Goal: Information Seeking & Learning: Learn about a topic

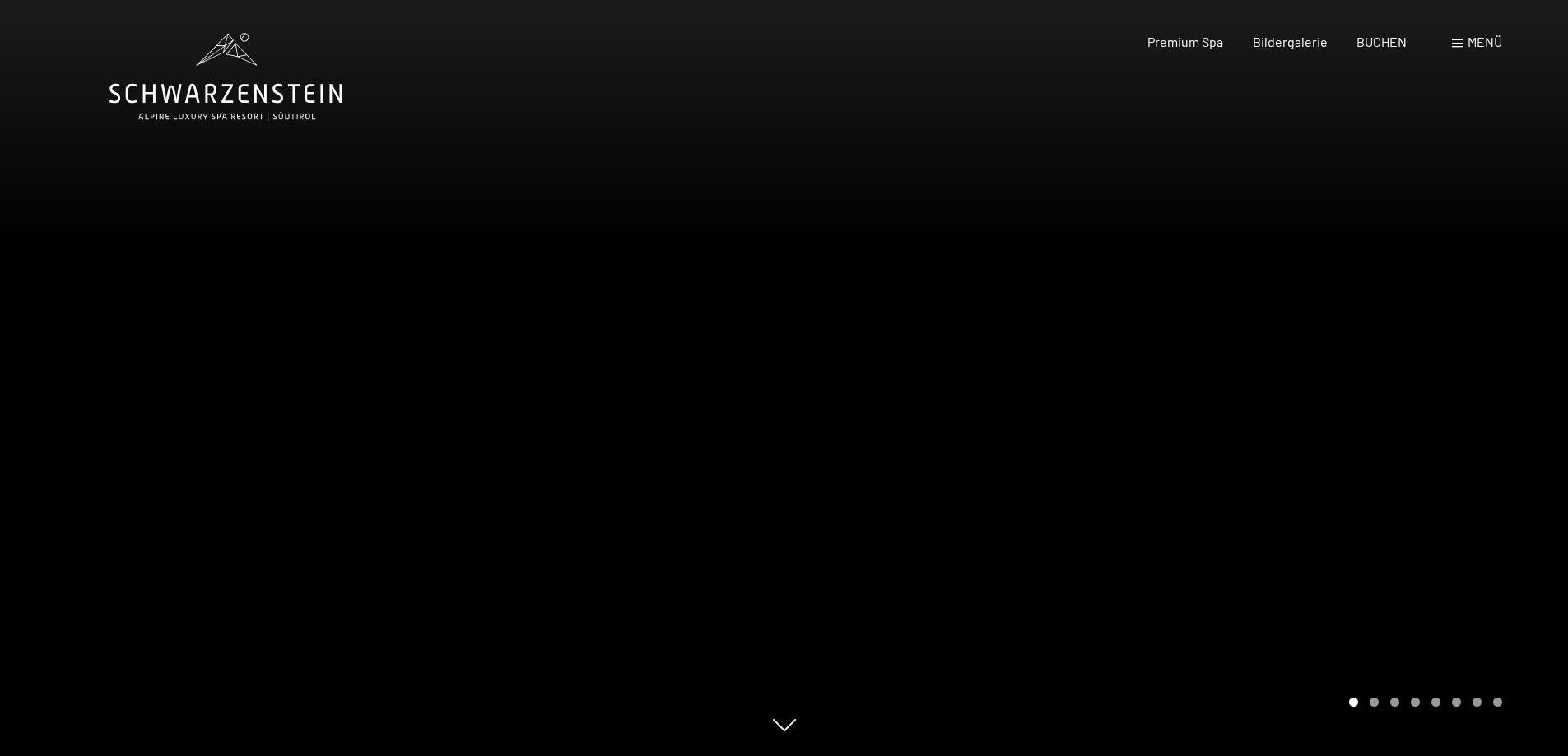
click at [1509, 442] on div at bounding box center [1176, 378] width 784 height 756
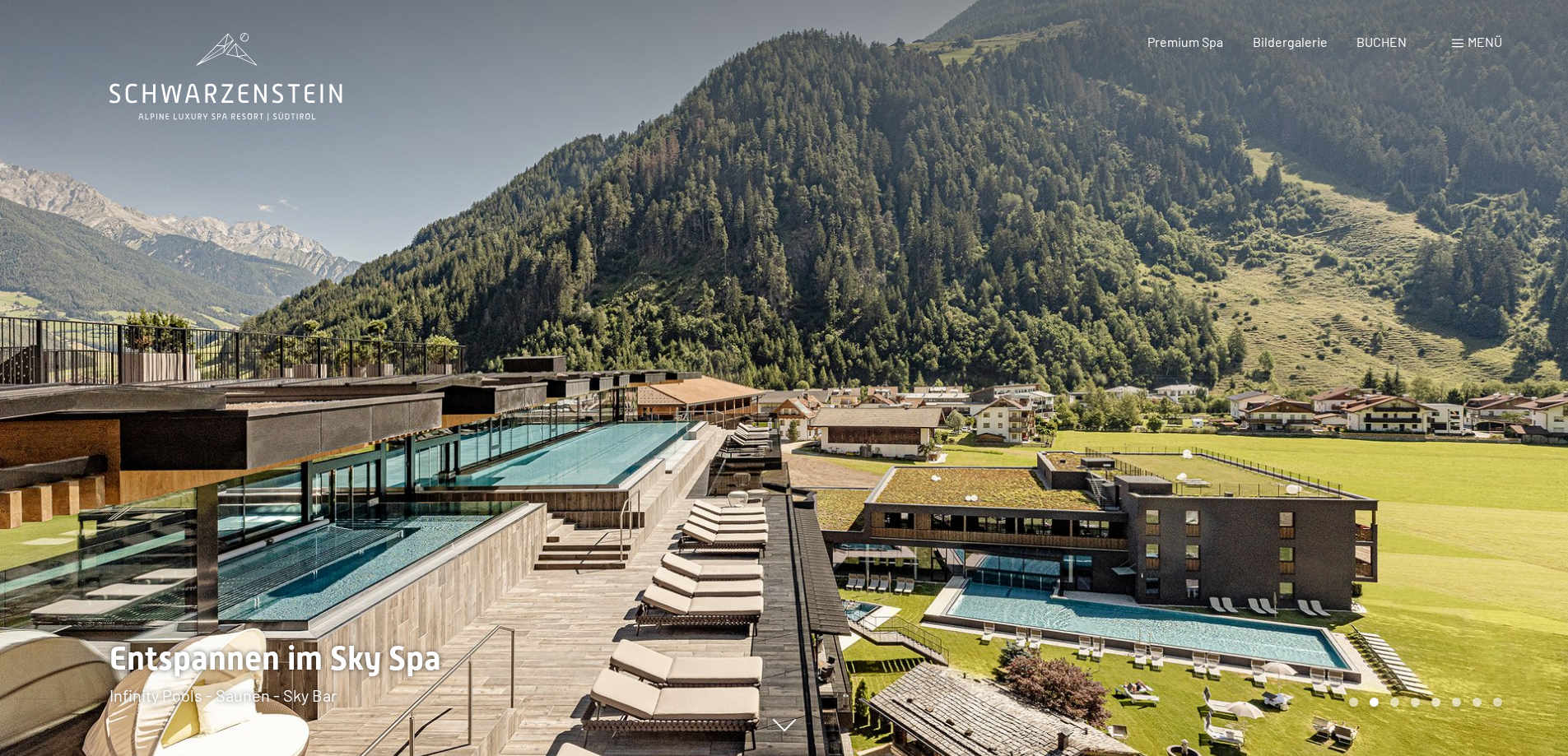
click at [1499, 429] on div at bounding box center [1176, 378] width 784 height 756
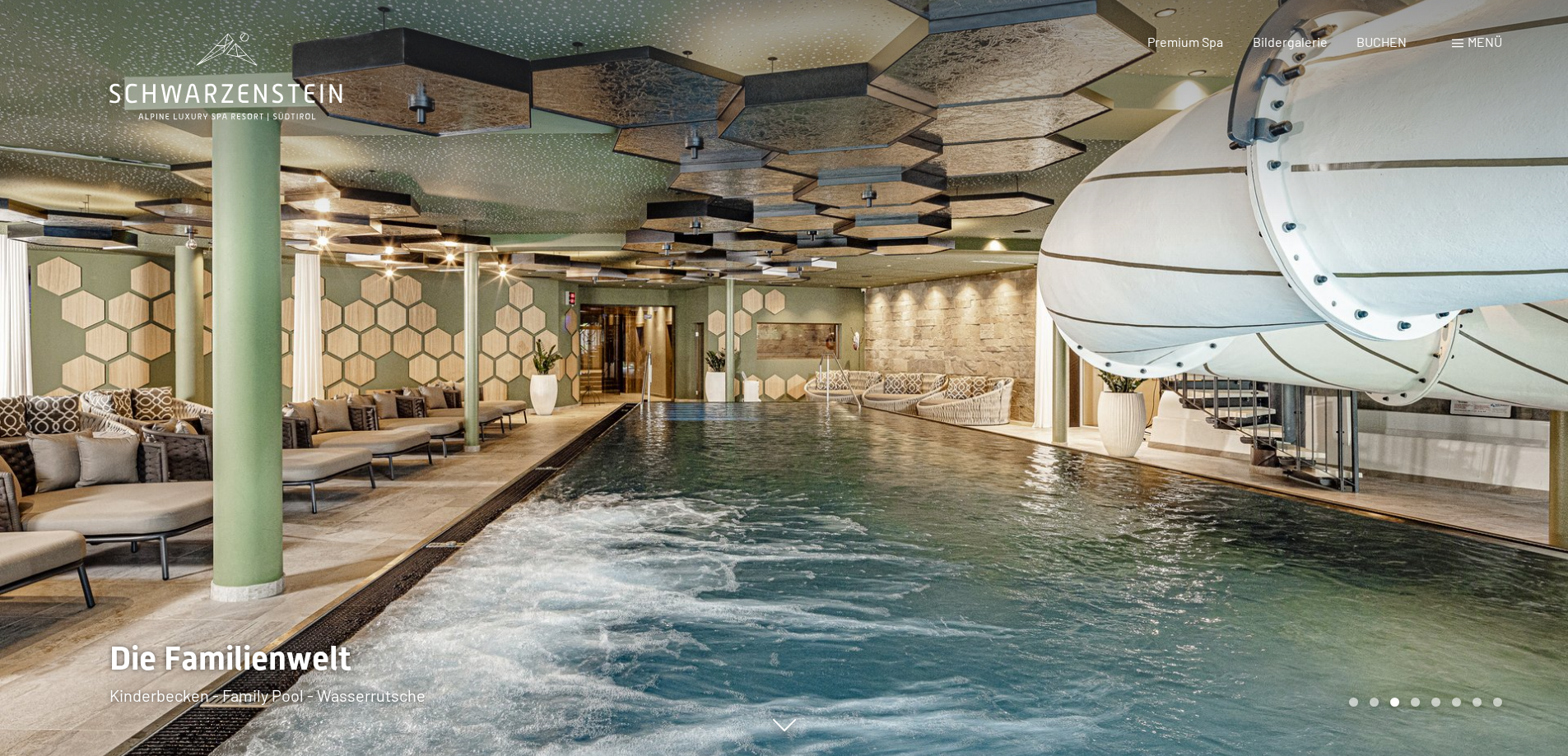
click at [1499, 429] on div at bounding box center [1176, 378] width 784 height 756
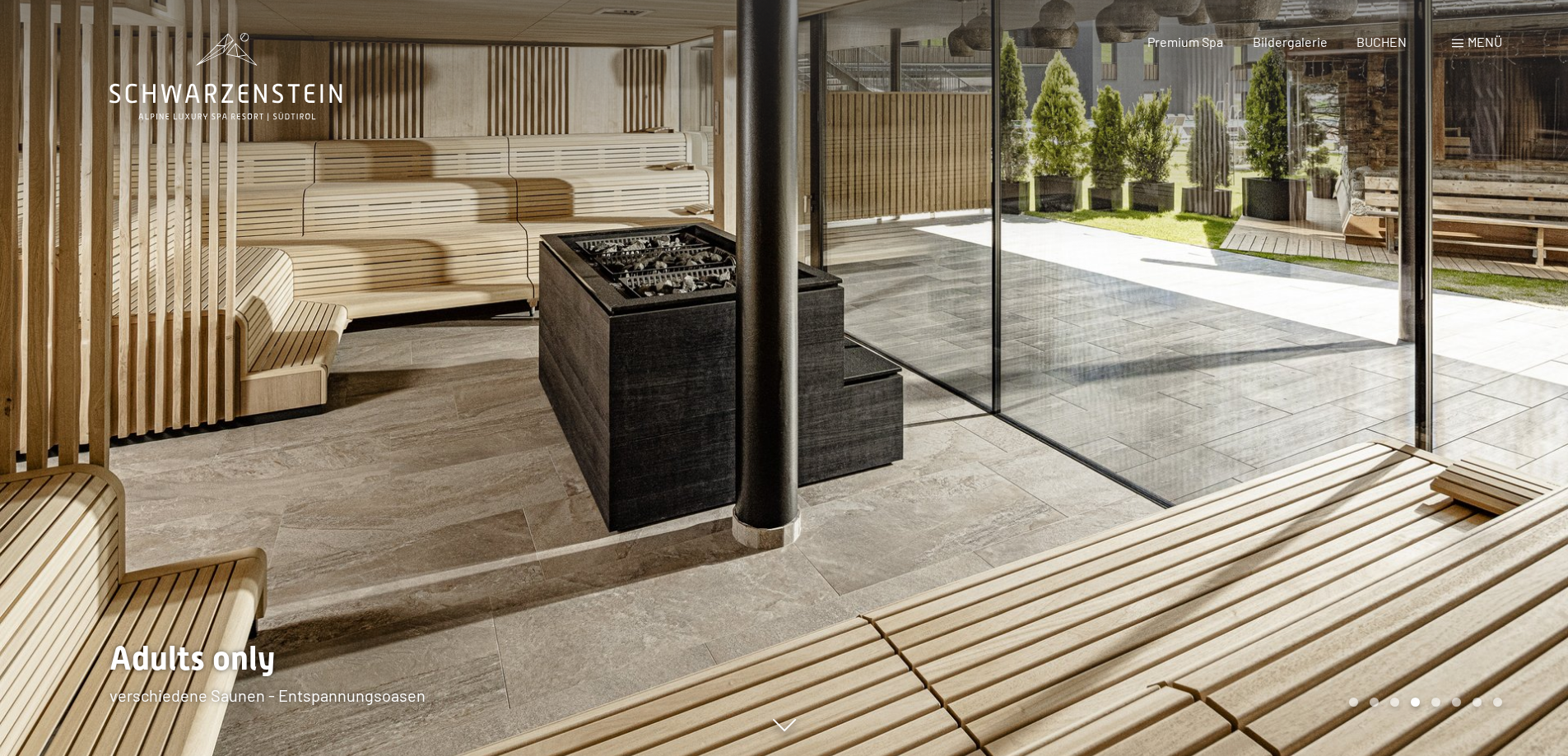
click at [1499, 429] on div at bounding box center [1176, 378] width 784 height 756
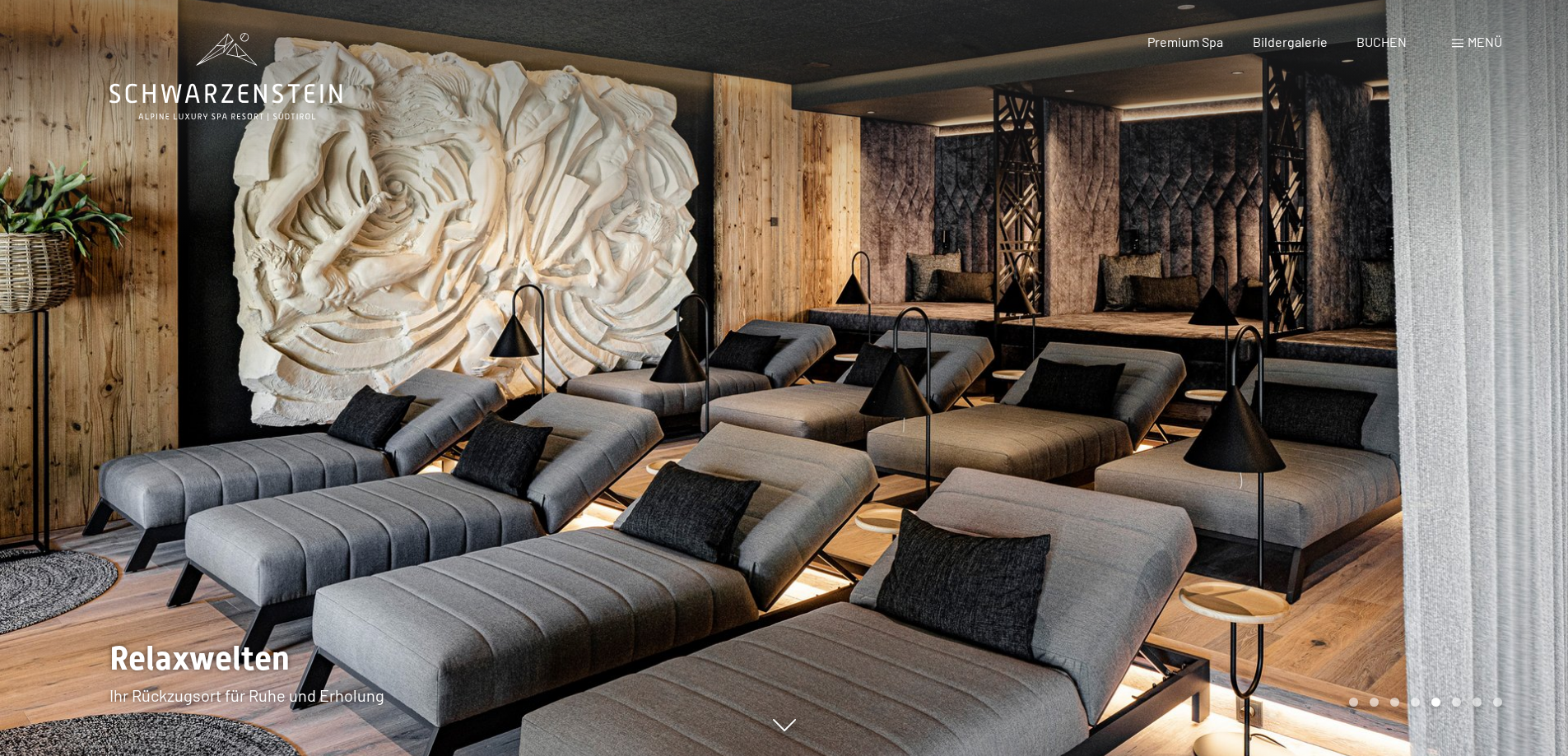
click at [1499, 429] on div at bounding box center [1176, 378] width 784 height 756
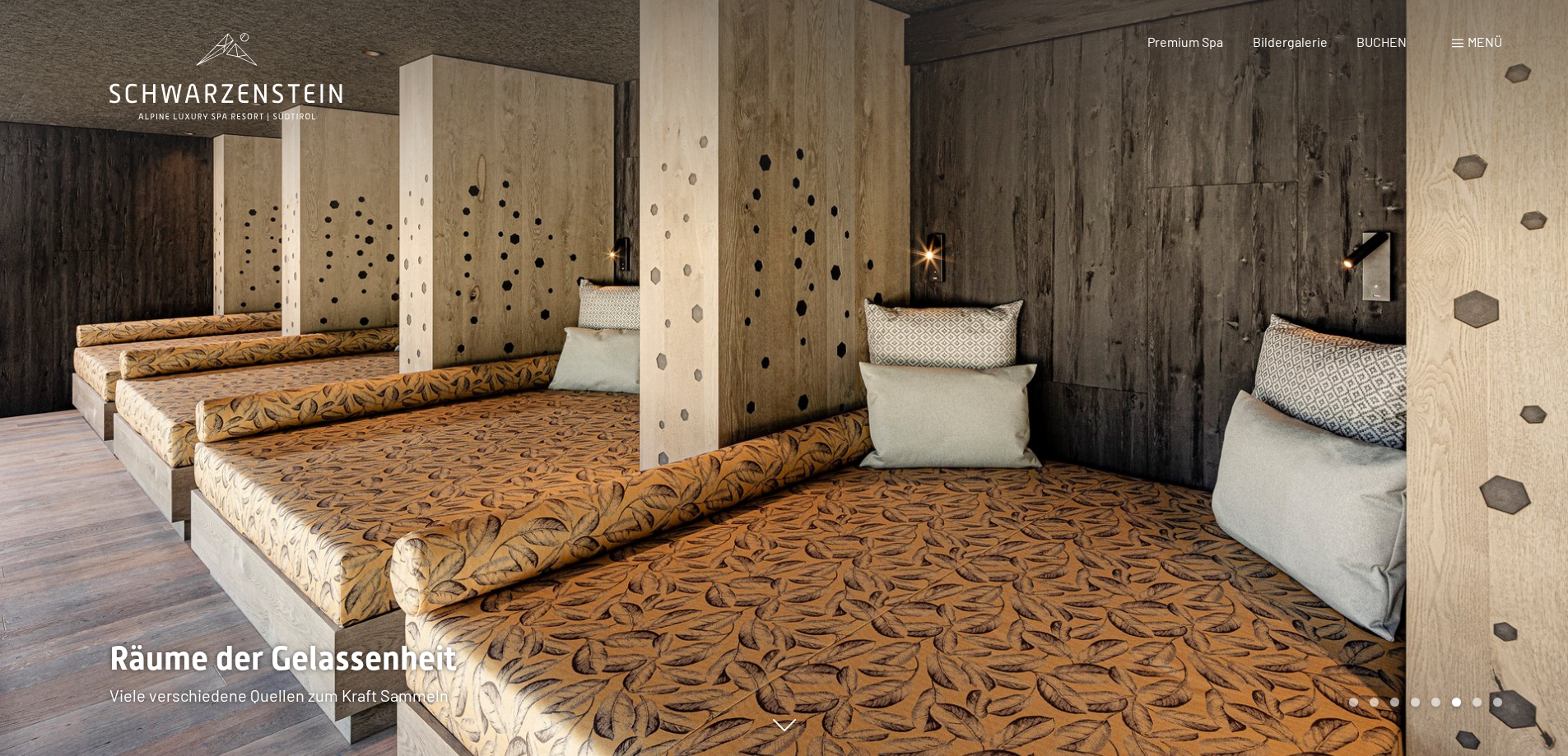
click at [1499, 429] on div at bounding box center [1176, 378] width 784 height 756
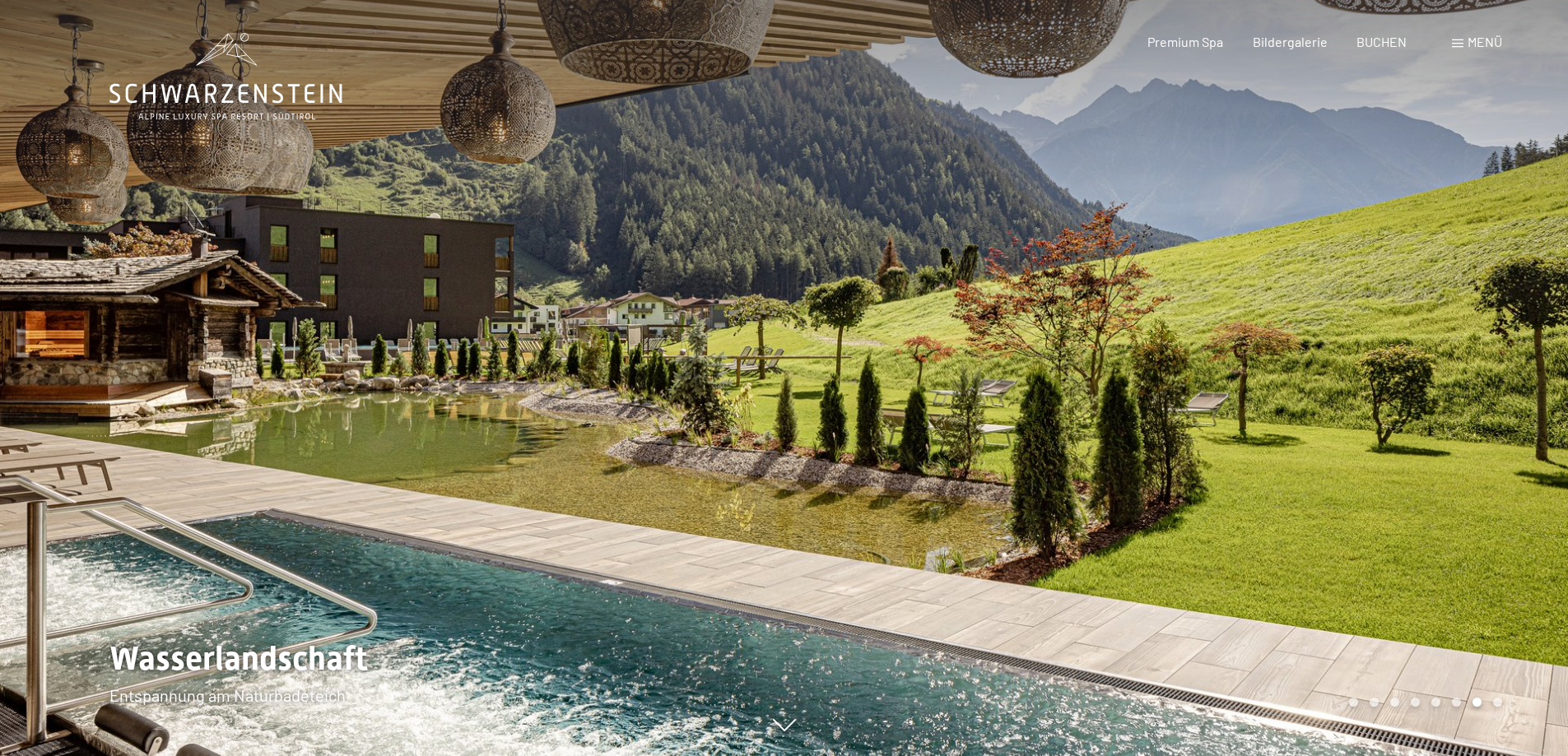
click at [1499, 429] on div at bounding box center [1176, 378] width 784 height 756
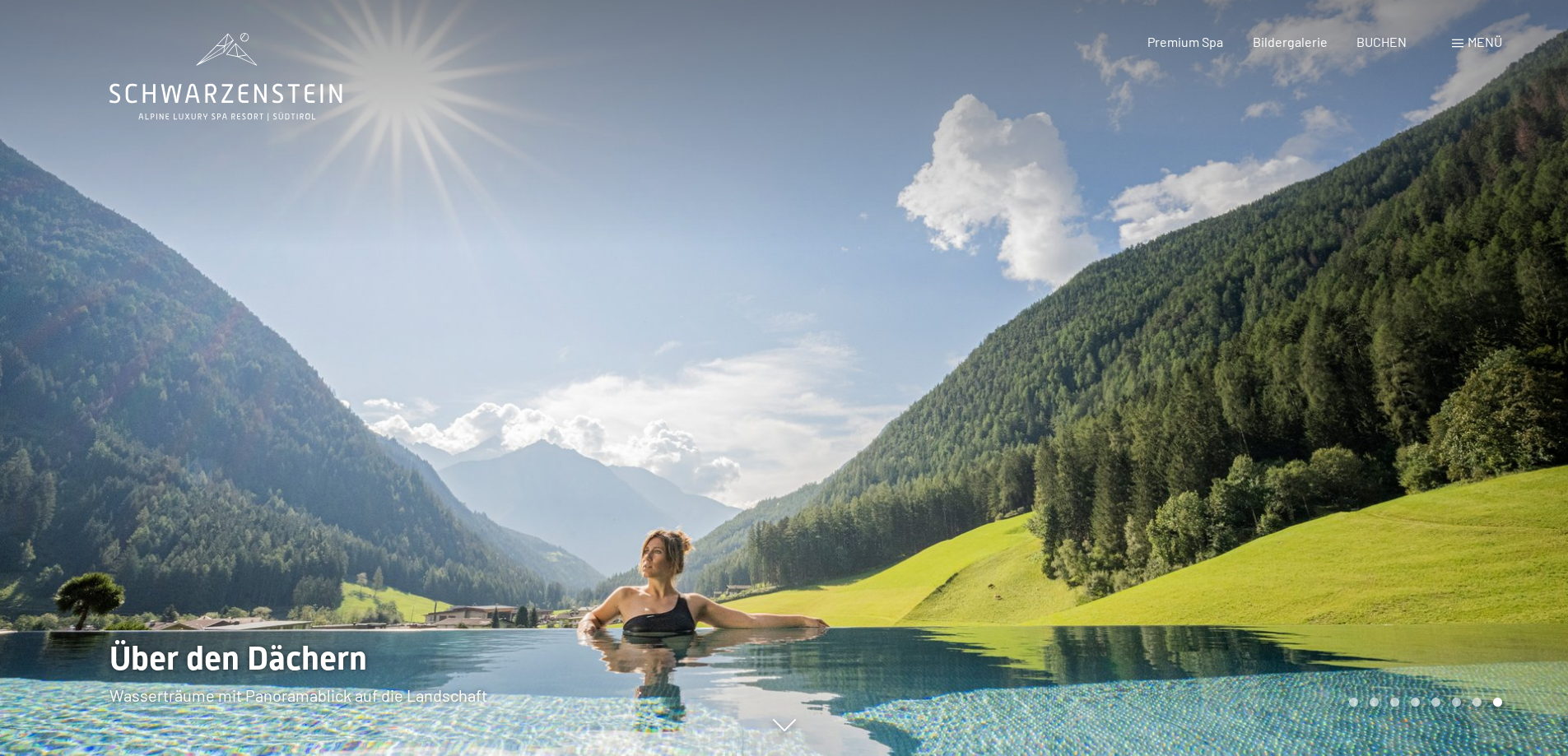
click at [1499, 429] on div at bounding box center [1176, 378] width 784 height 756
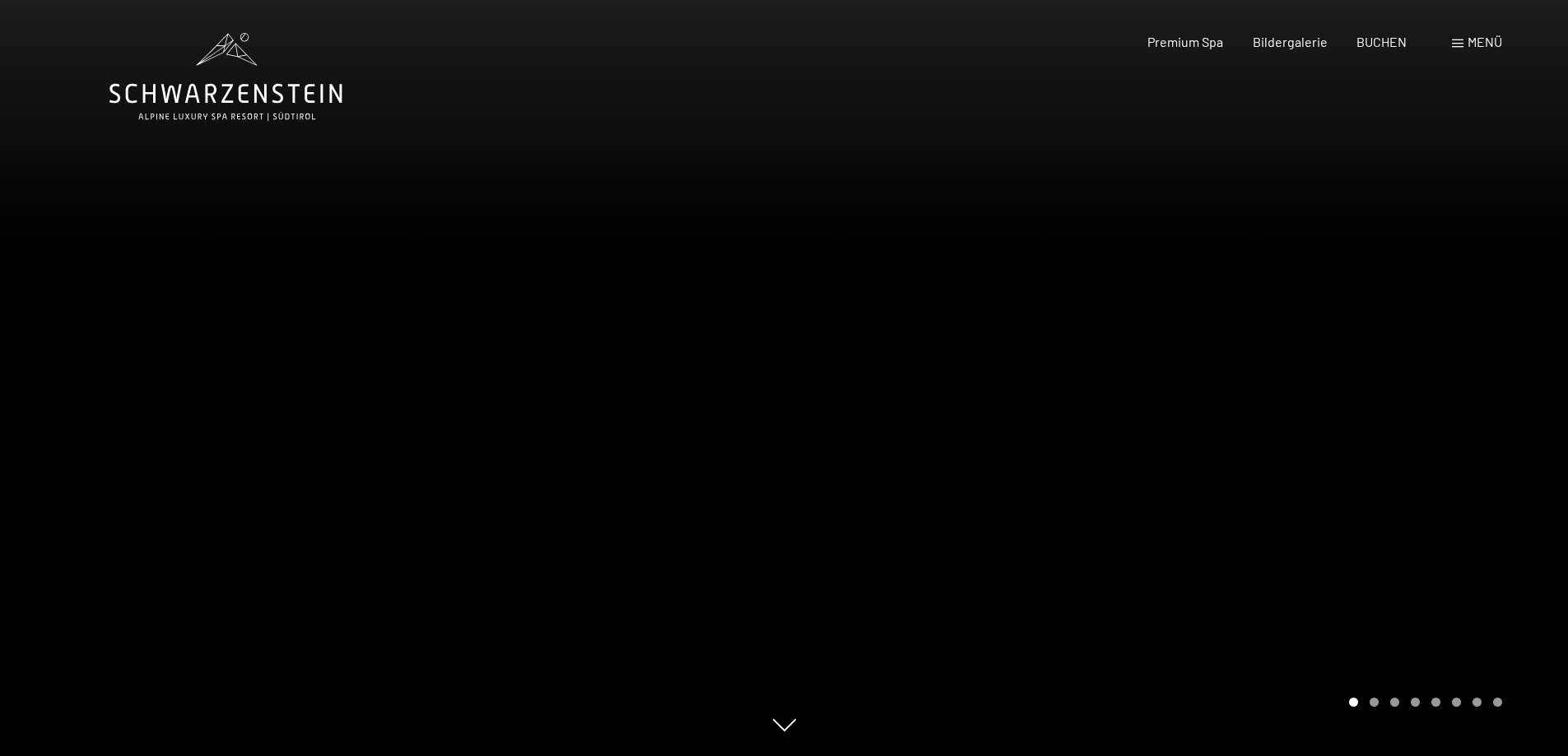
click at [1499, 429] on div at bounding box center [1176, 378] width 784 height 756
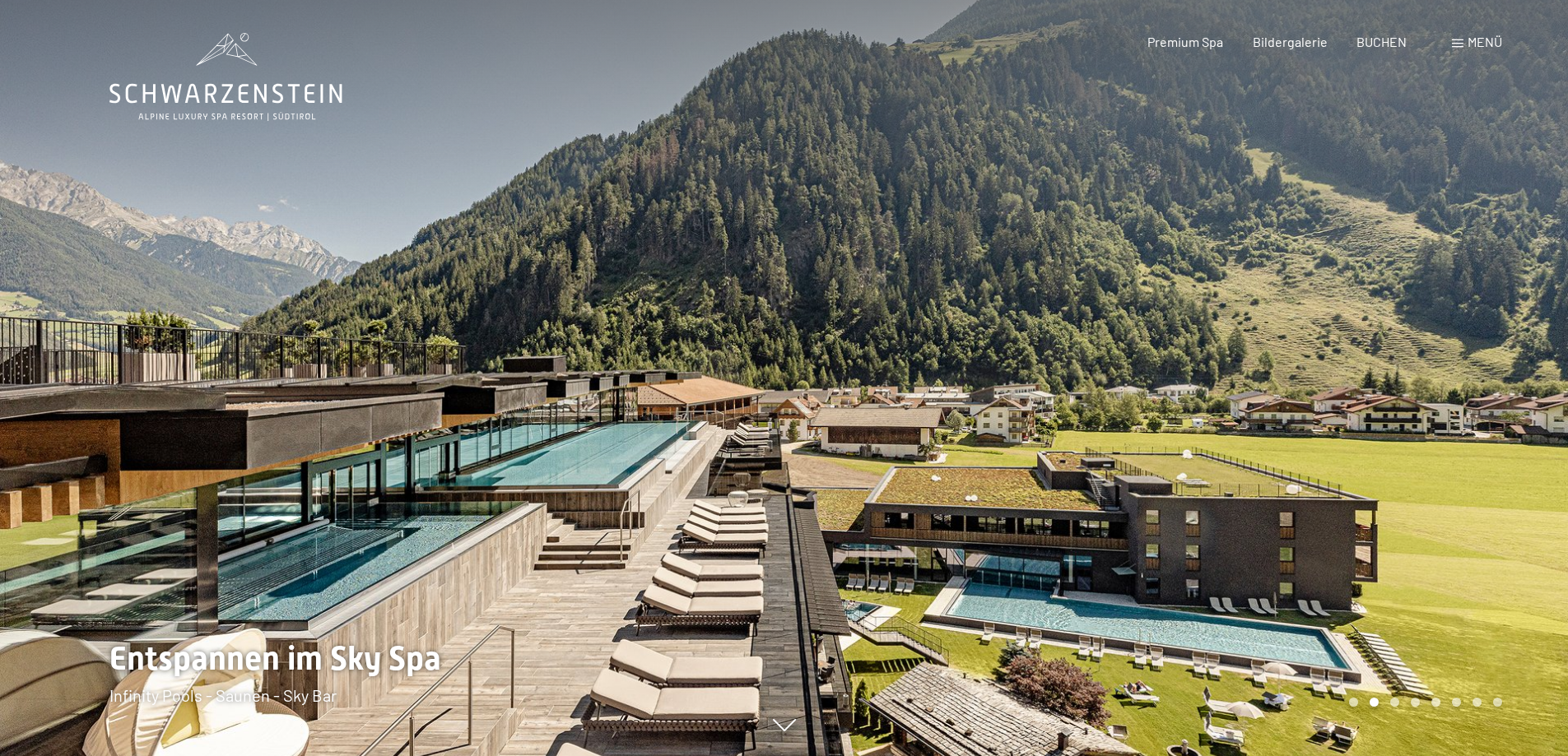
click at [1499, 429] on div at bounding box center [1176, 378] width 784 height 756
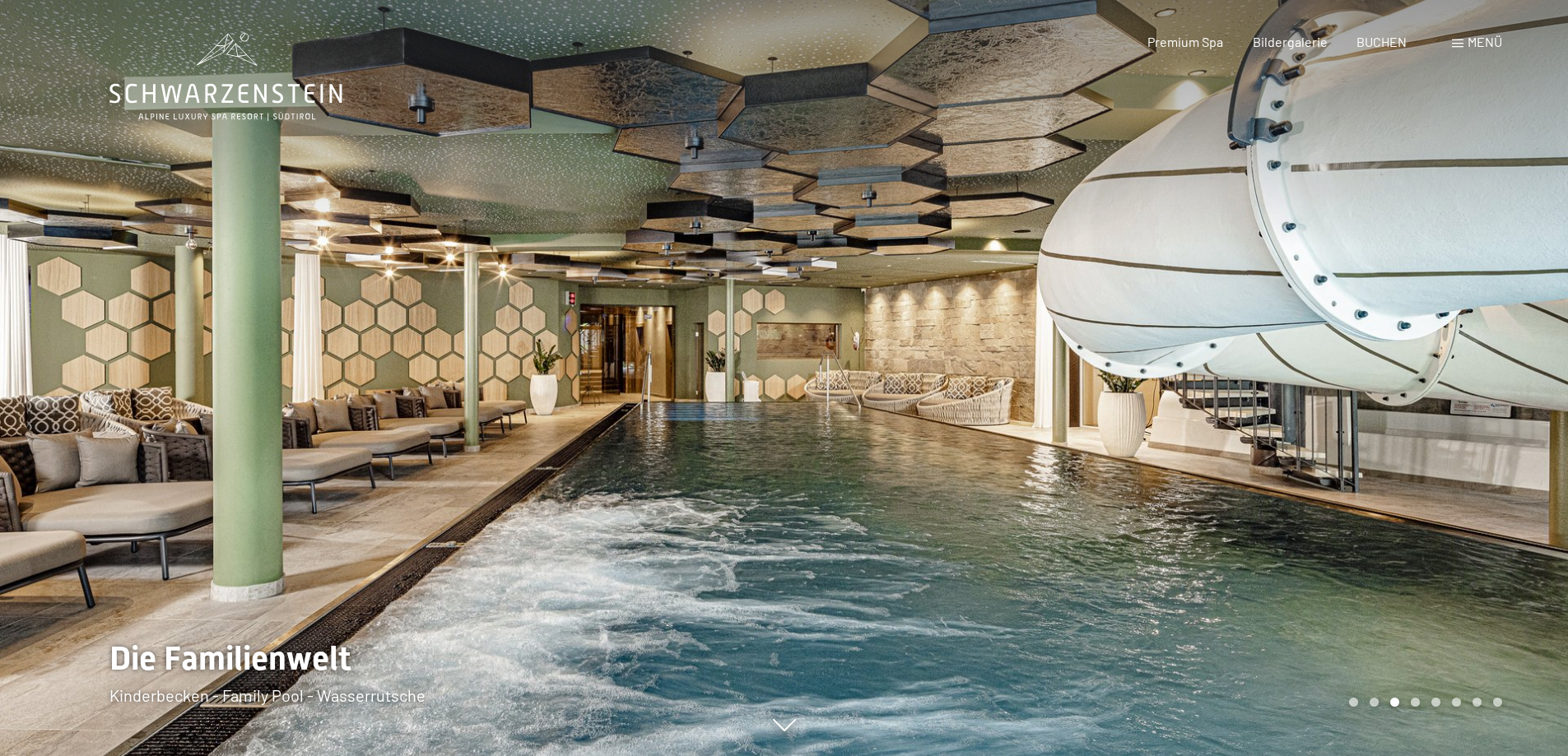
click at [1499, 429] on div at bounding box center [1176, 378] width 784 height 756
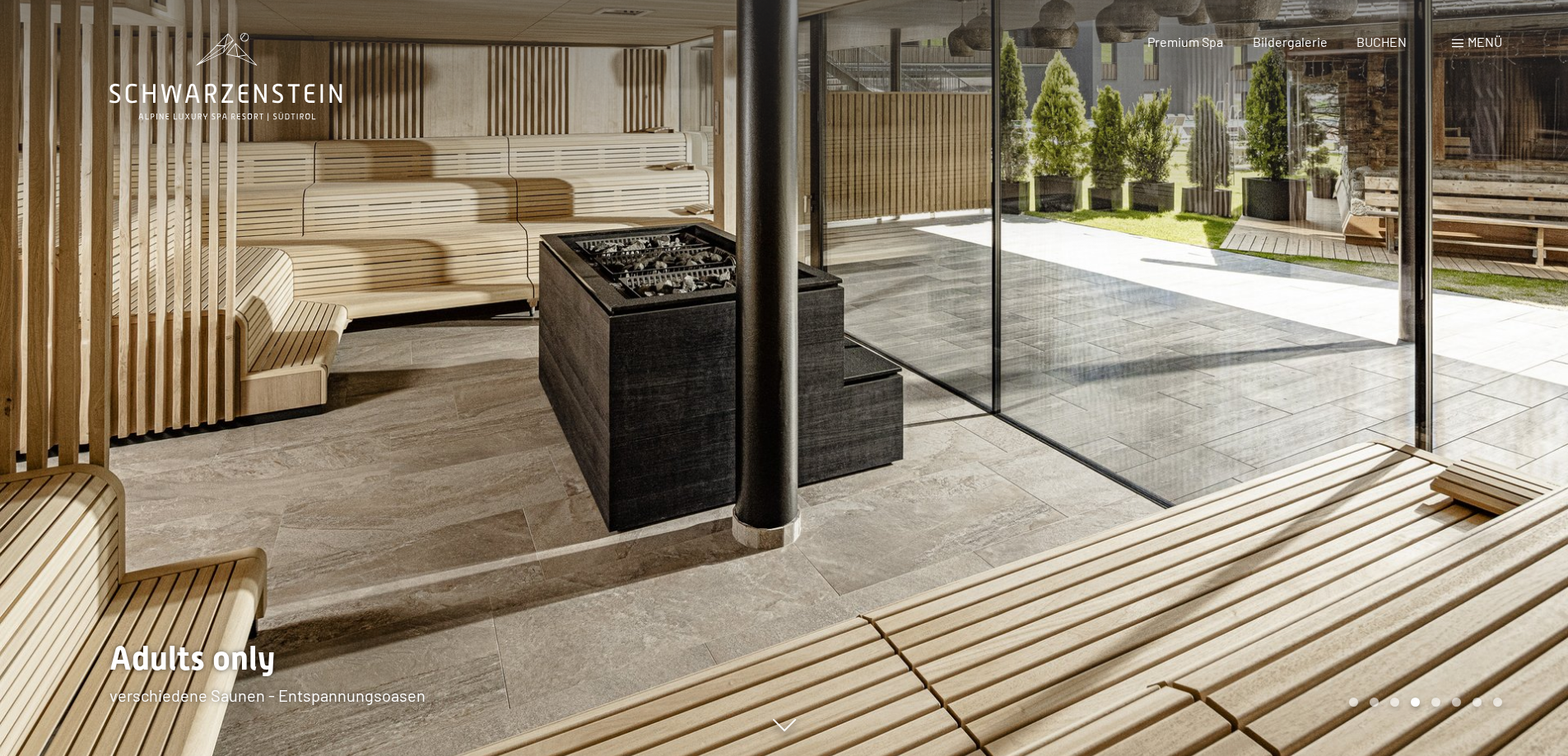
click at [1493, 44] on span "Menü" at bounding box center [1485, 41] width 35 height 16
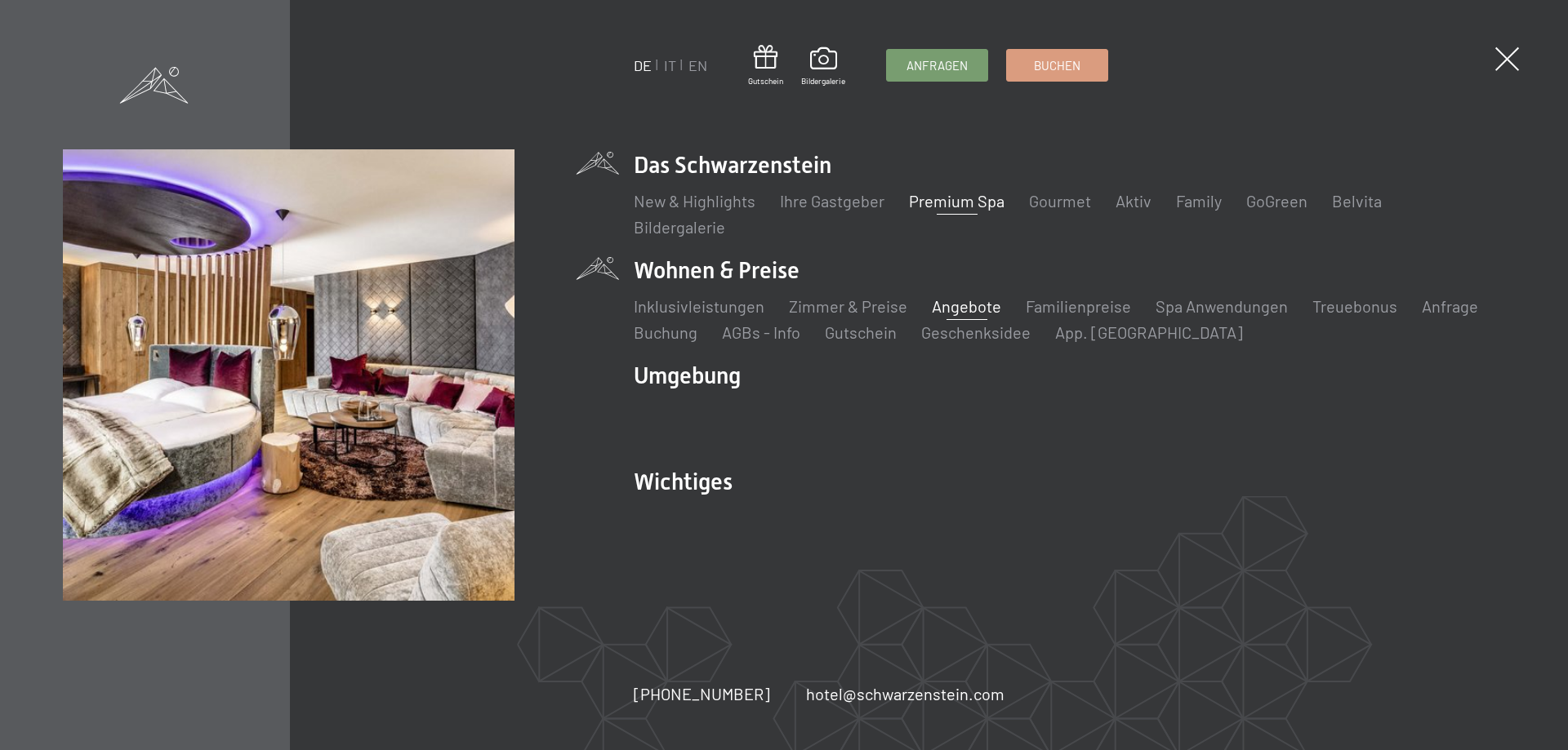
click at [976, 304] on link "Angebote" at bounding box center [966, 305] width 69 height 20
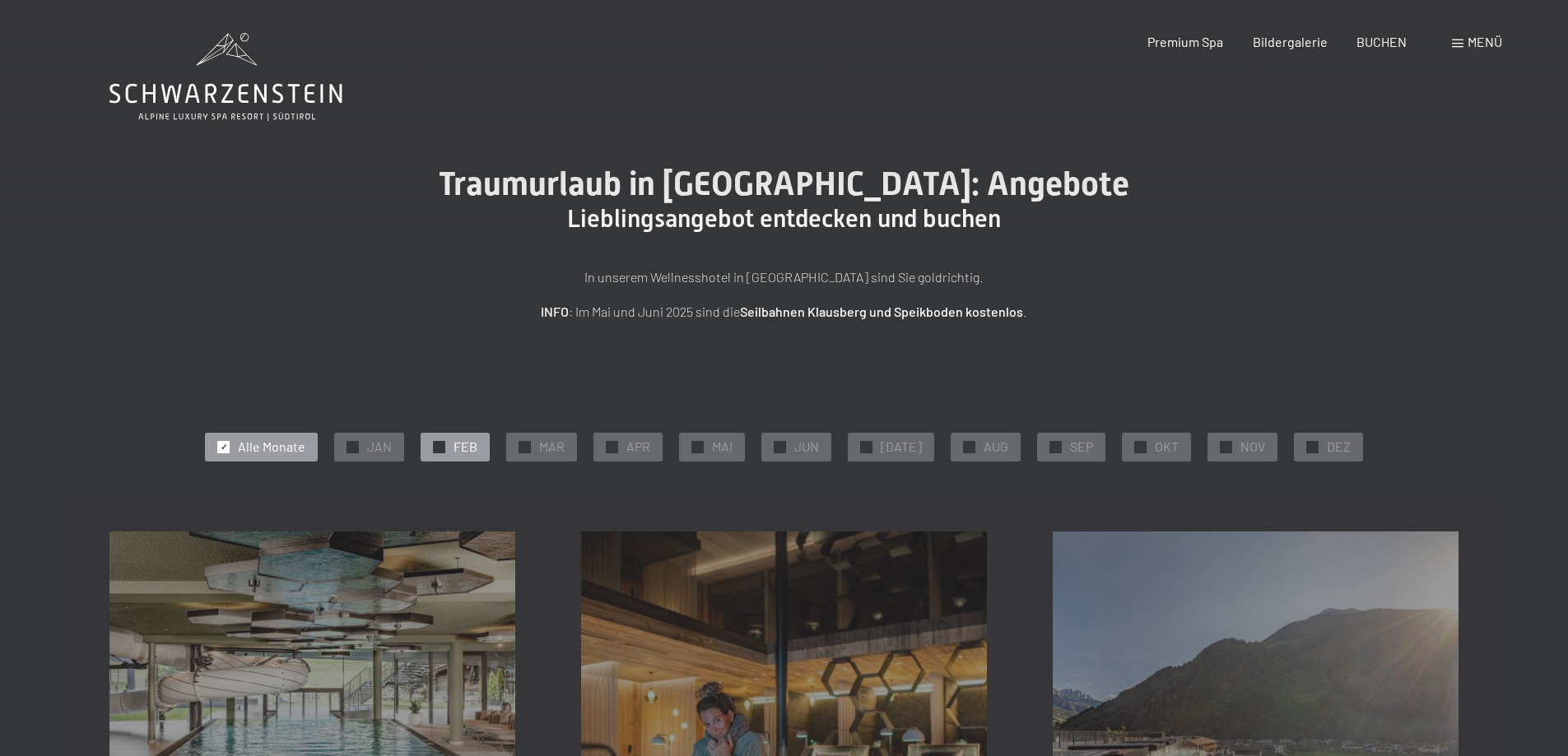
click at [469, 450] on span "FEB" at bounding box center [465, 446] width 24 height 18
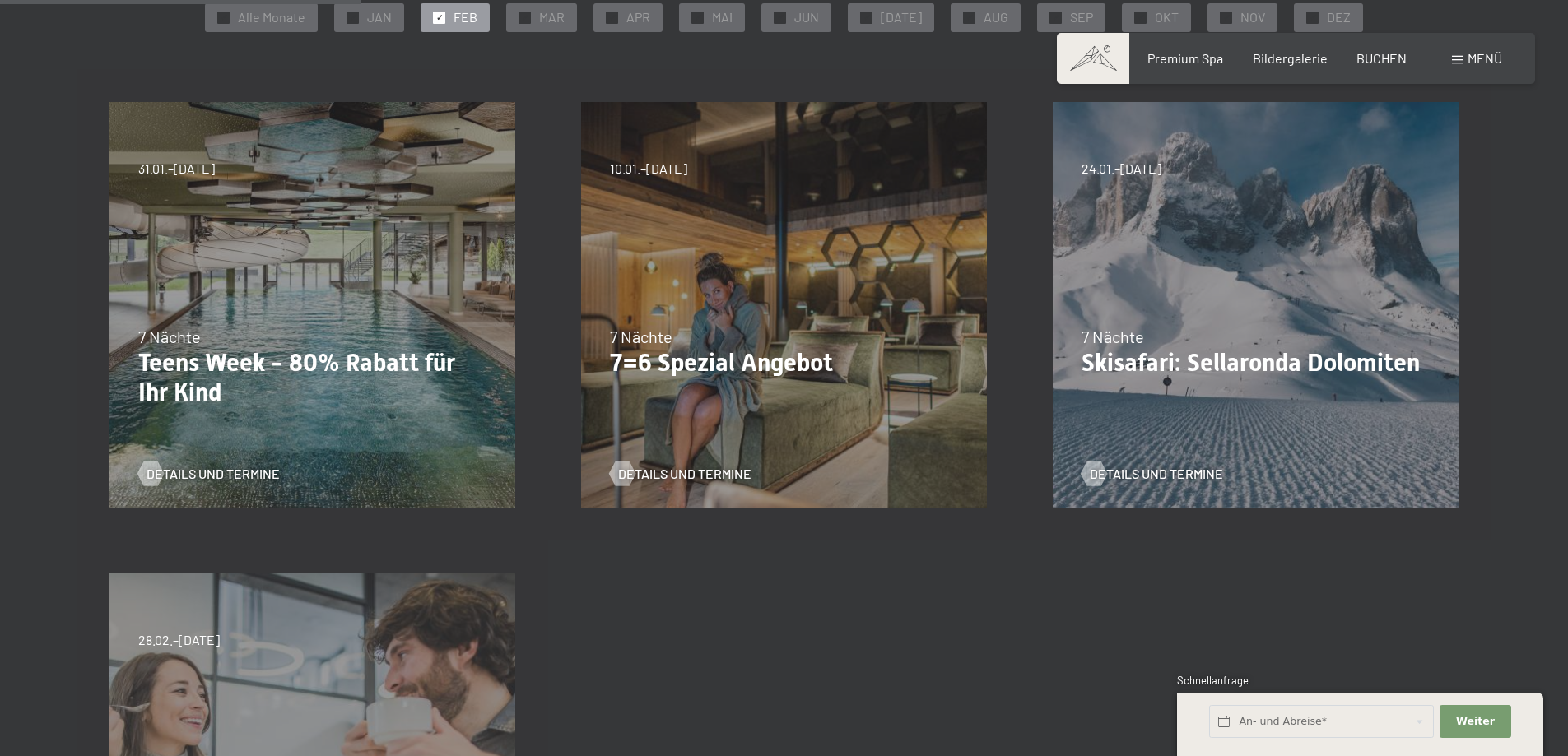
scroll to position [411, 0]
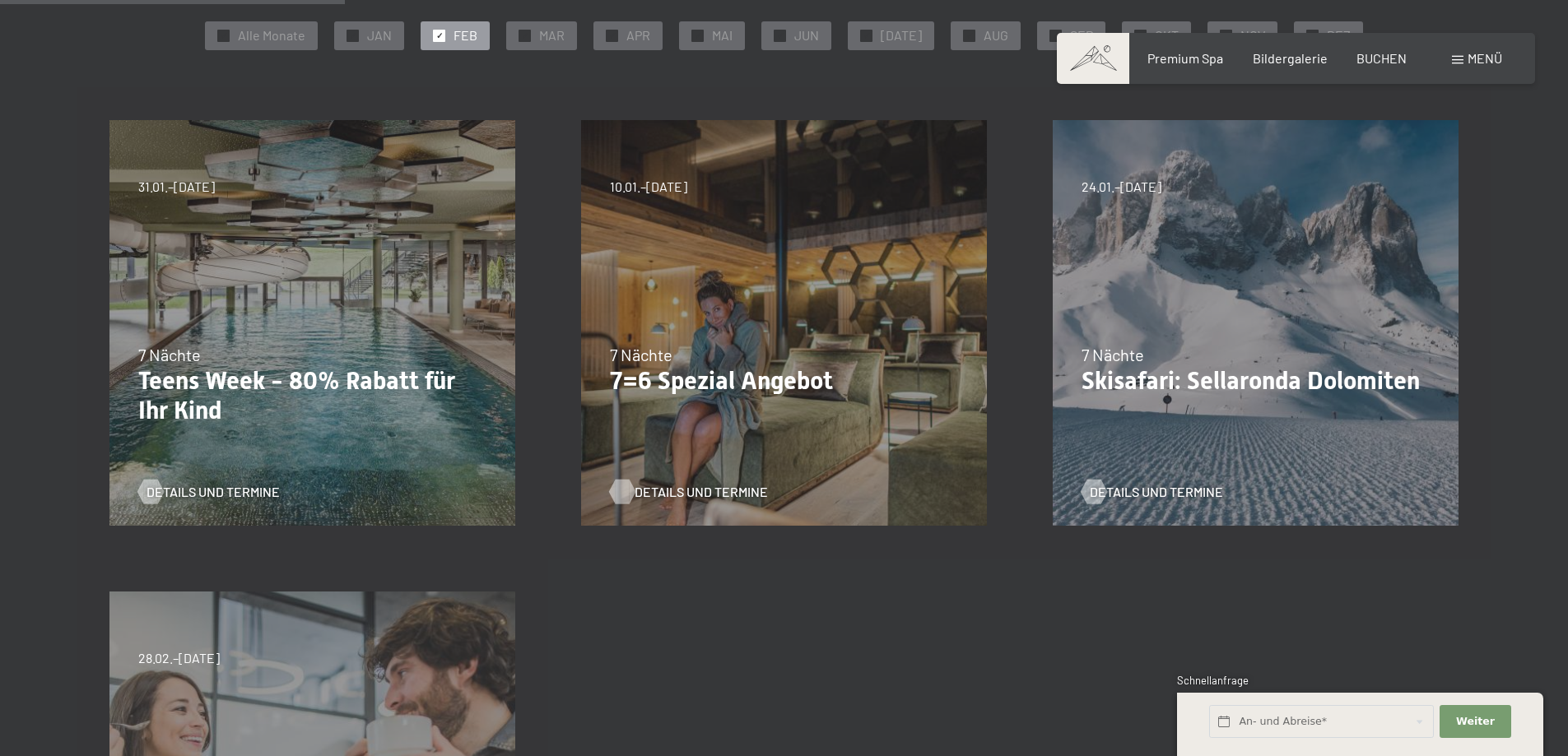
click at [685, 487] on span "Details und Termine" at bounding box center [702, 491] width 134 height 18
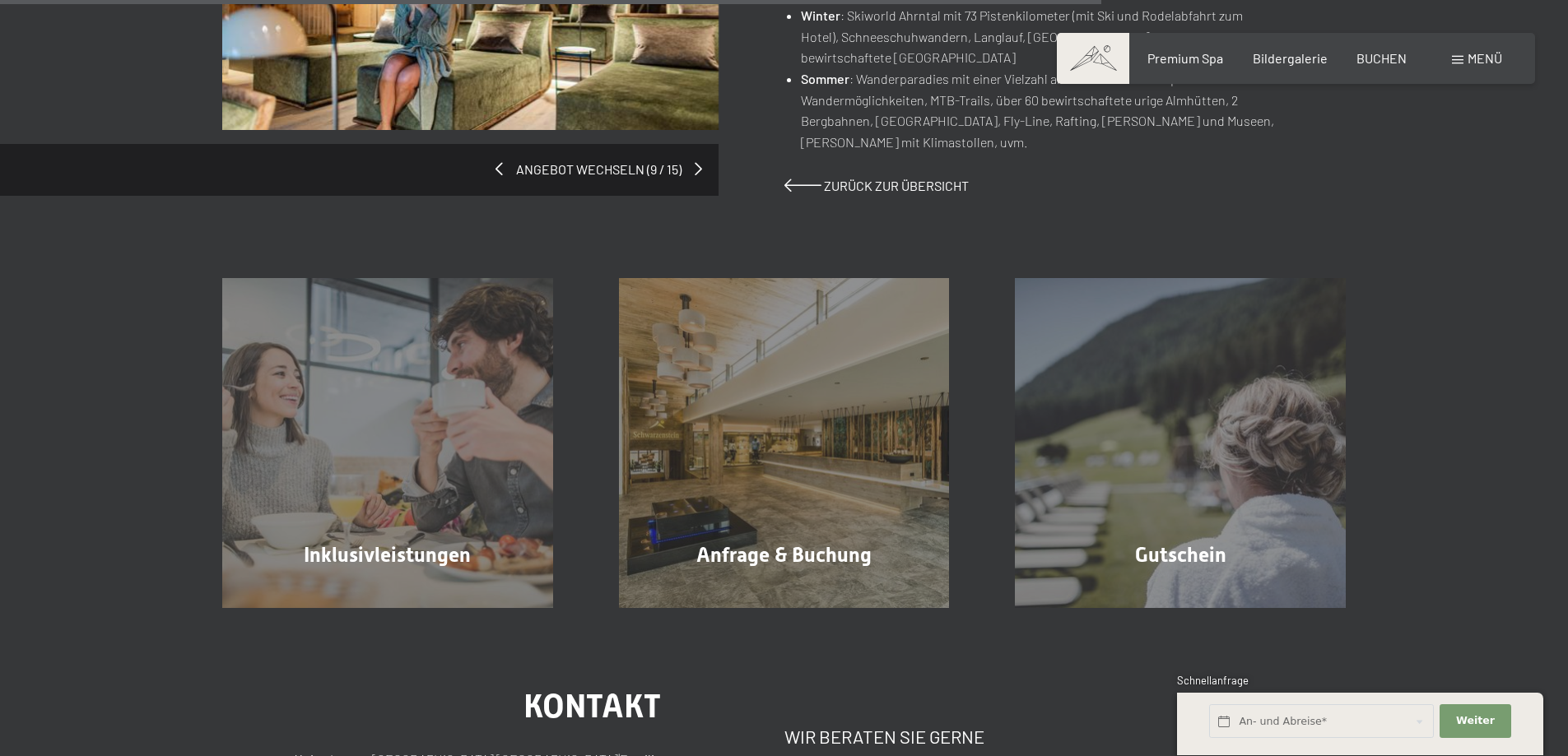
scroll to position [1399, 0]
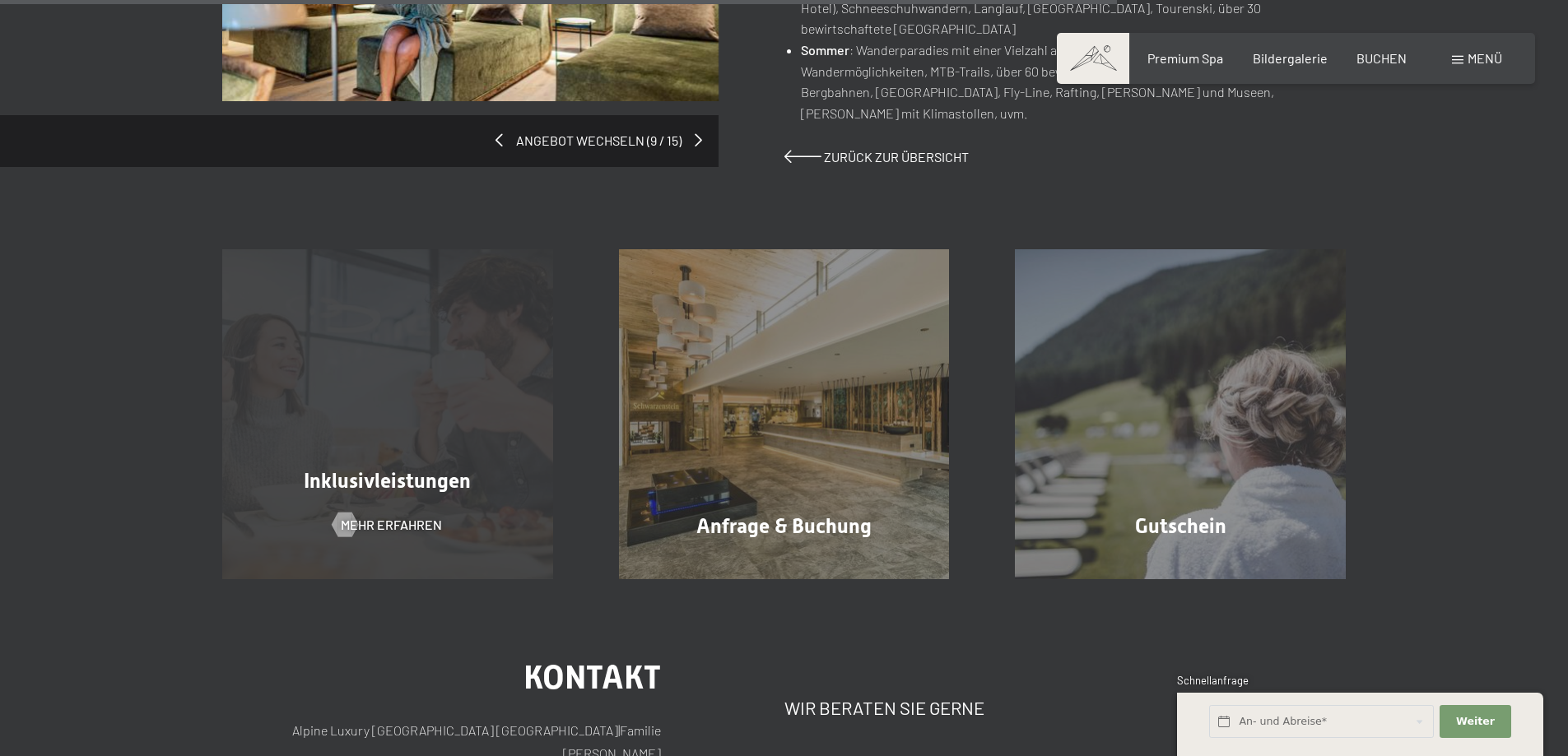
click at [448, 390] on div "Inklusivleistungen Mehr erfahren" at bounding box center [387, 414] width 396 height 330
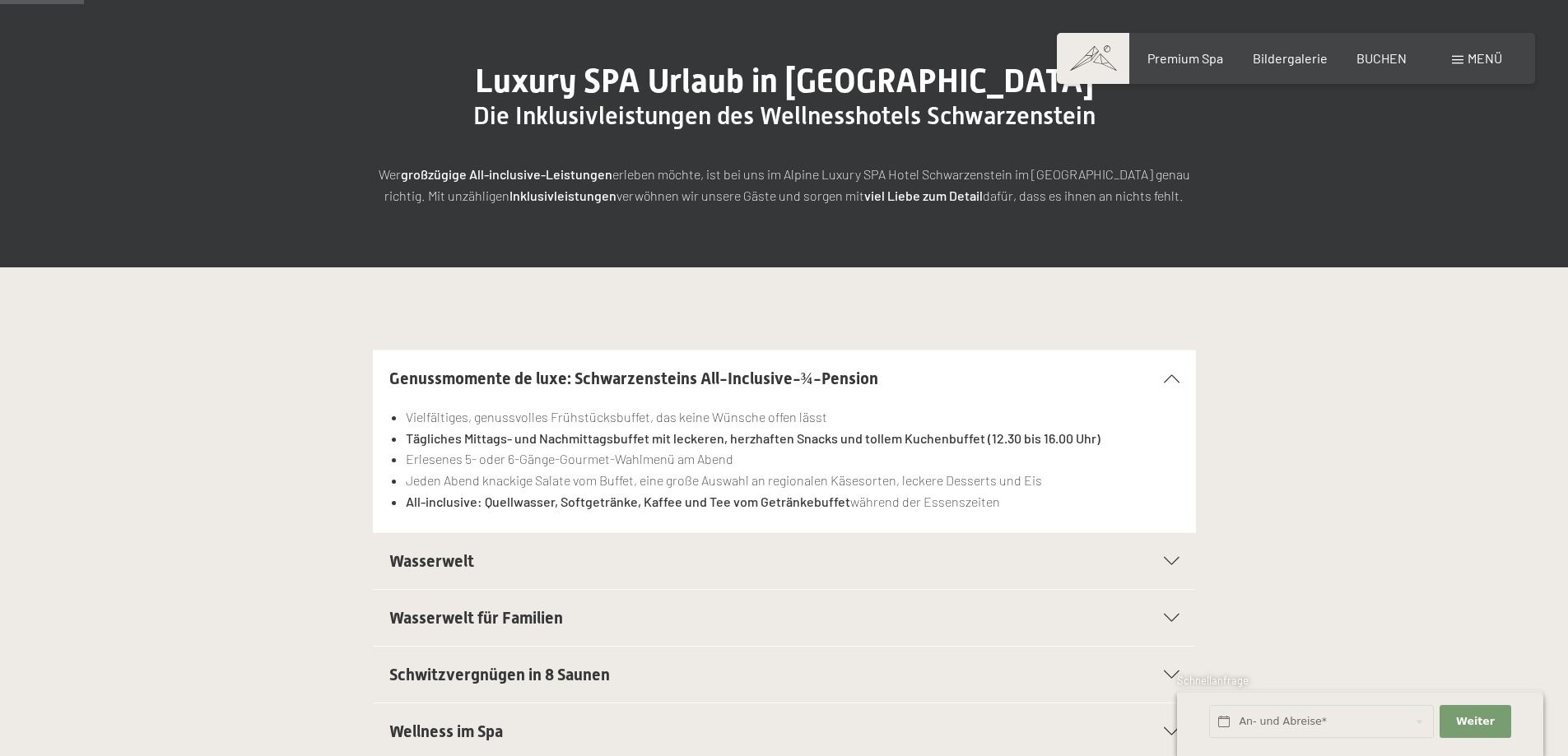
scroll to position [247, 0]
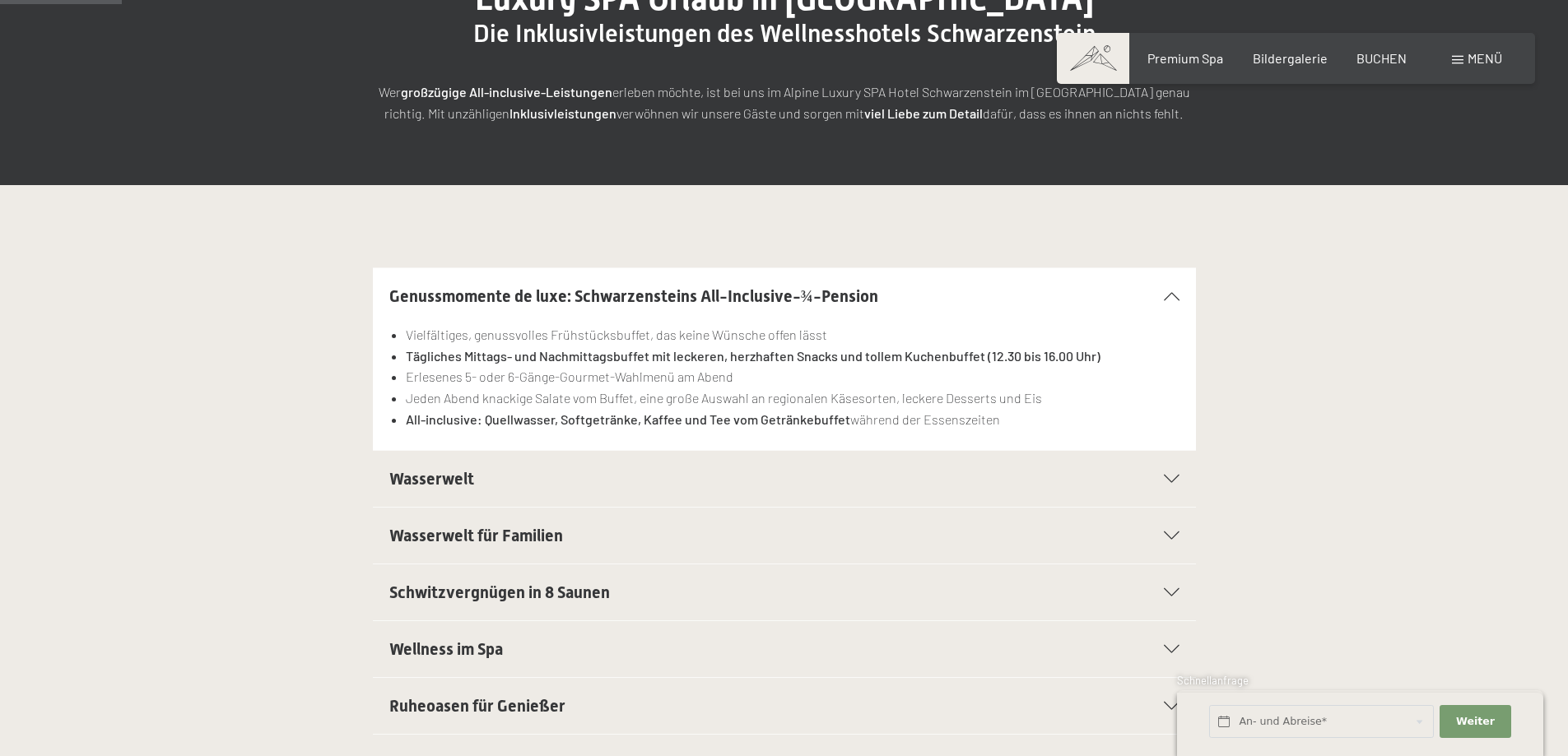
click at [1174, 291] on div "Genussmomente de luxe: Schwarzensteins All-Inclusive-¾-Pension" at bounding box center [784, 296] width 790 height 56
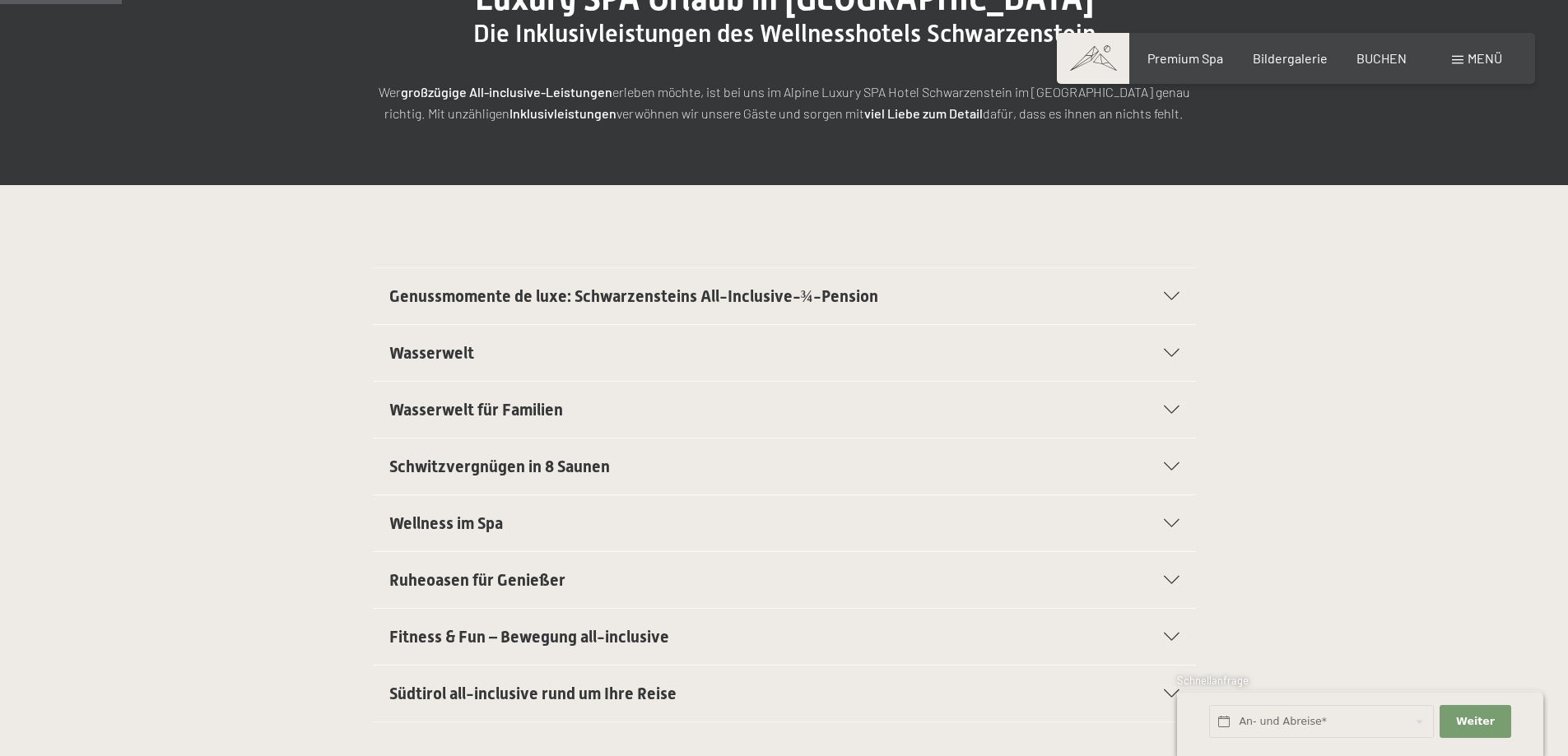
click at [1170, 345] on div "Wasserwelt" at bounding box center [784, 352] width 790 height 56
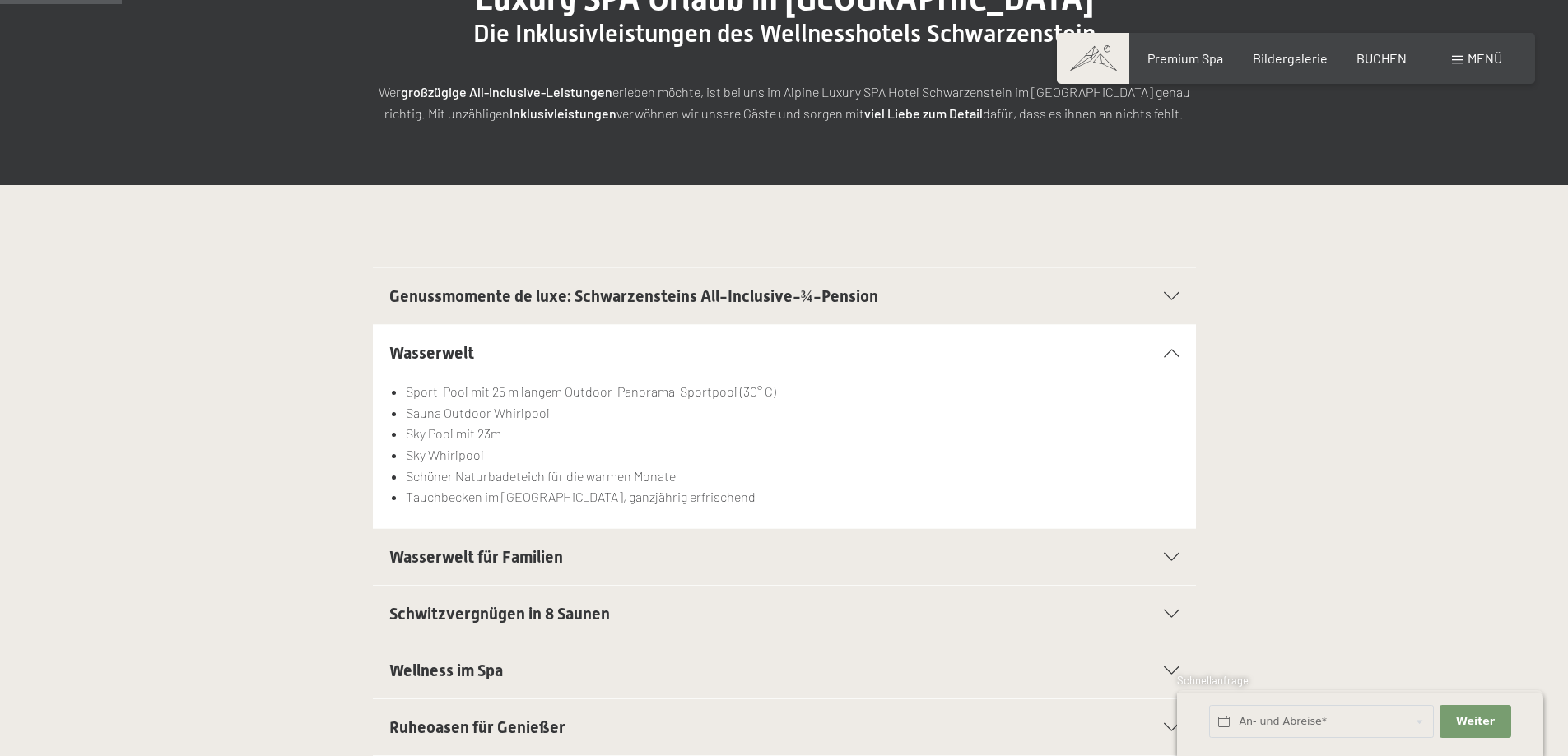
click at [1170, 345] on div "Wasserwelt" at bounding box center [784, 352] width 790 height 56
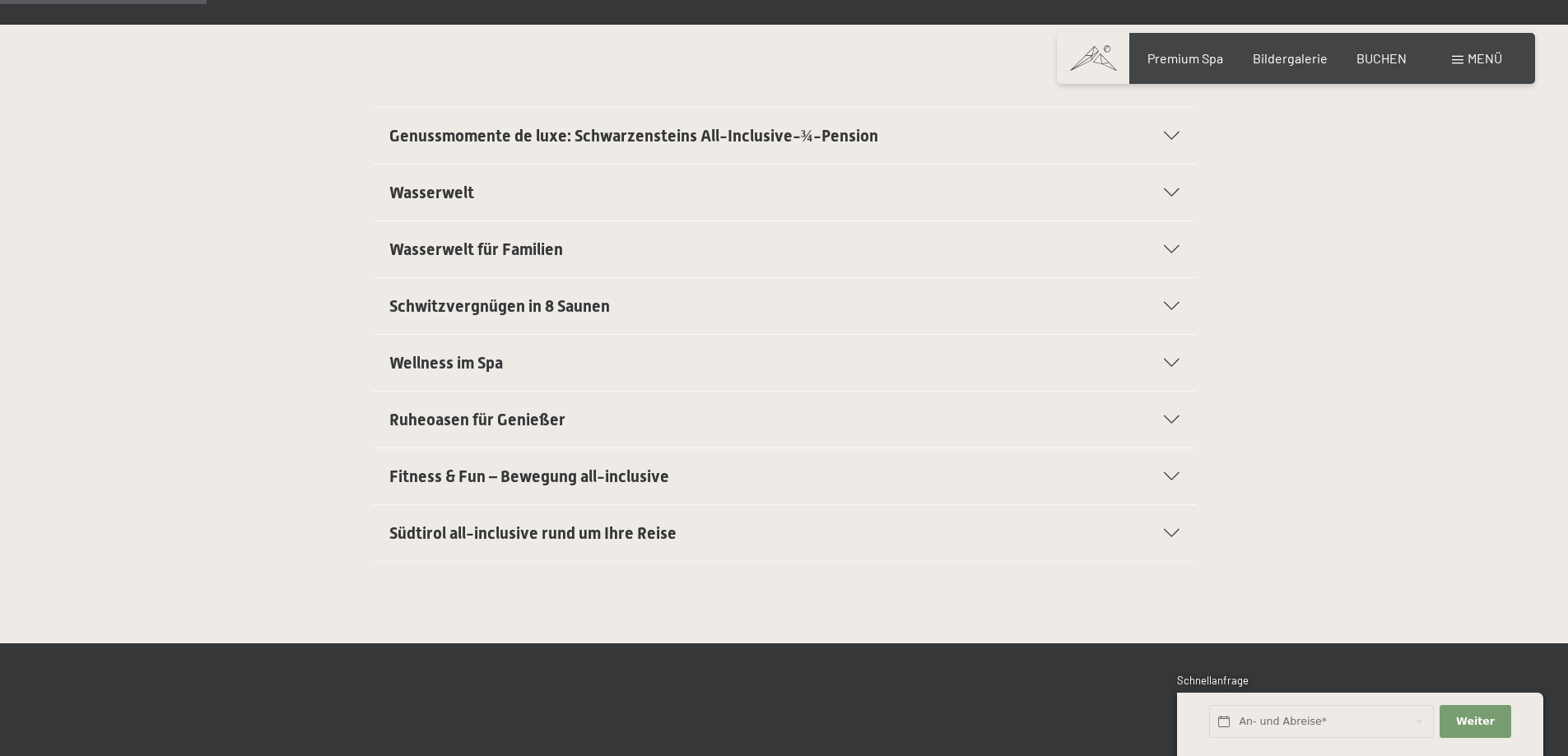
scroll to position [411, 0]
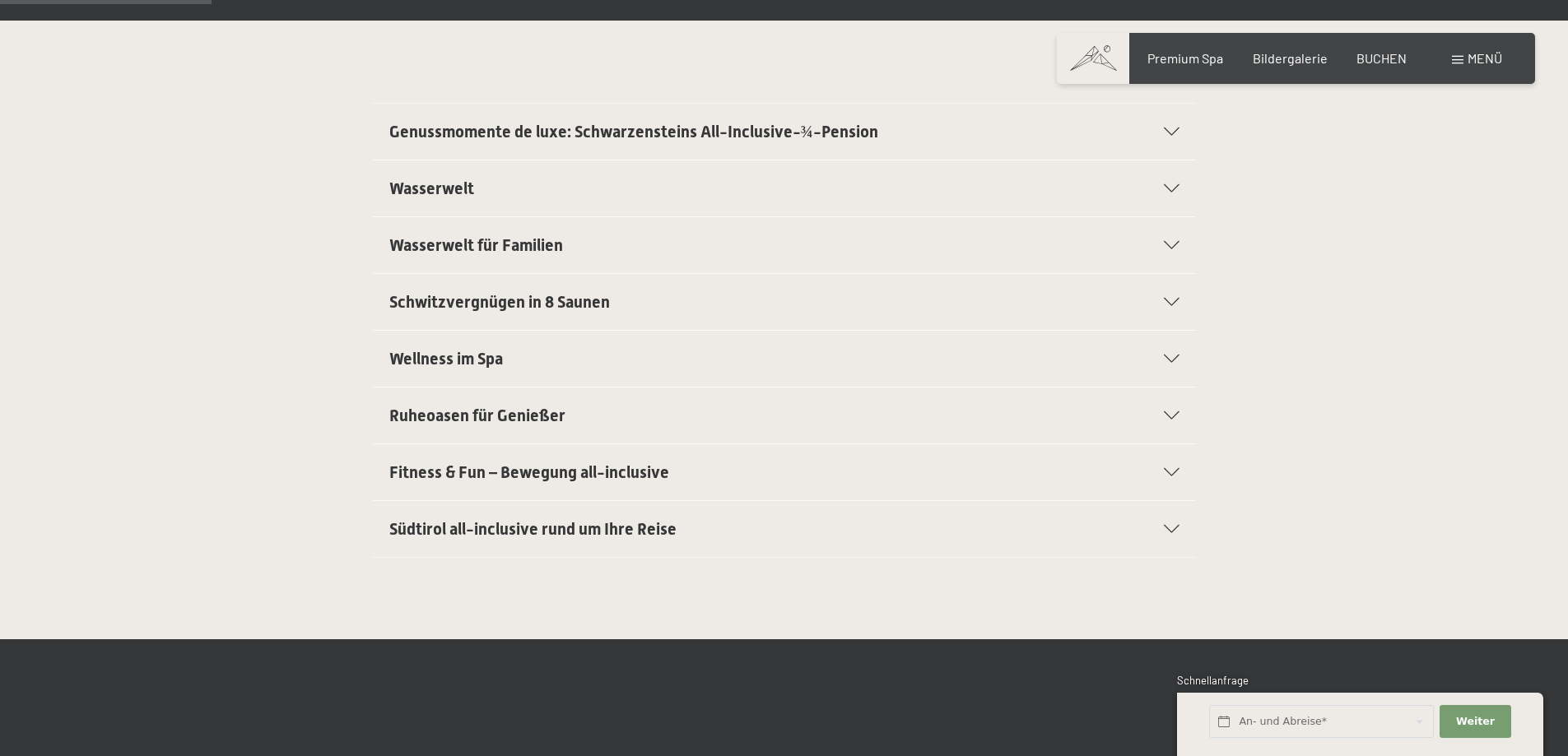
click at [1173, 410] on div "Ruheoasen für Genießer" at bounding box center [784, 415] width 790 height 56
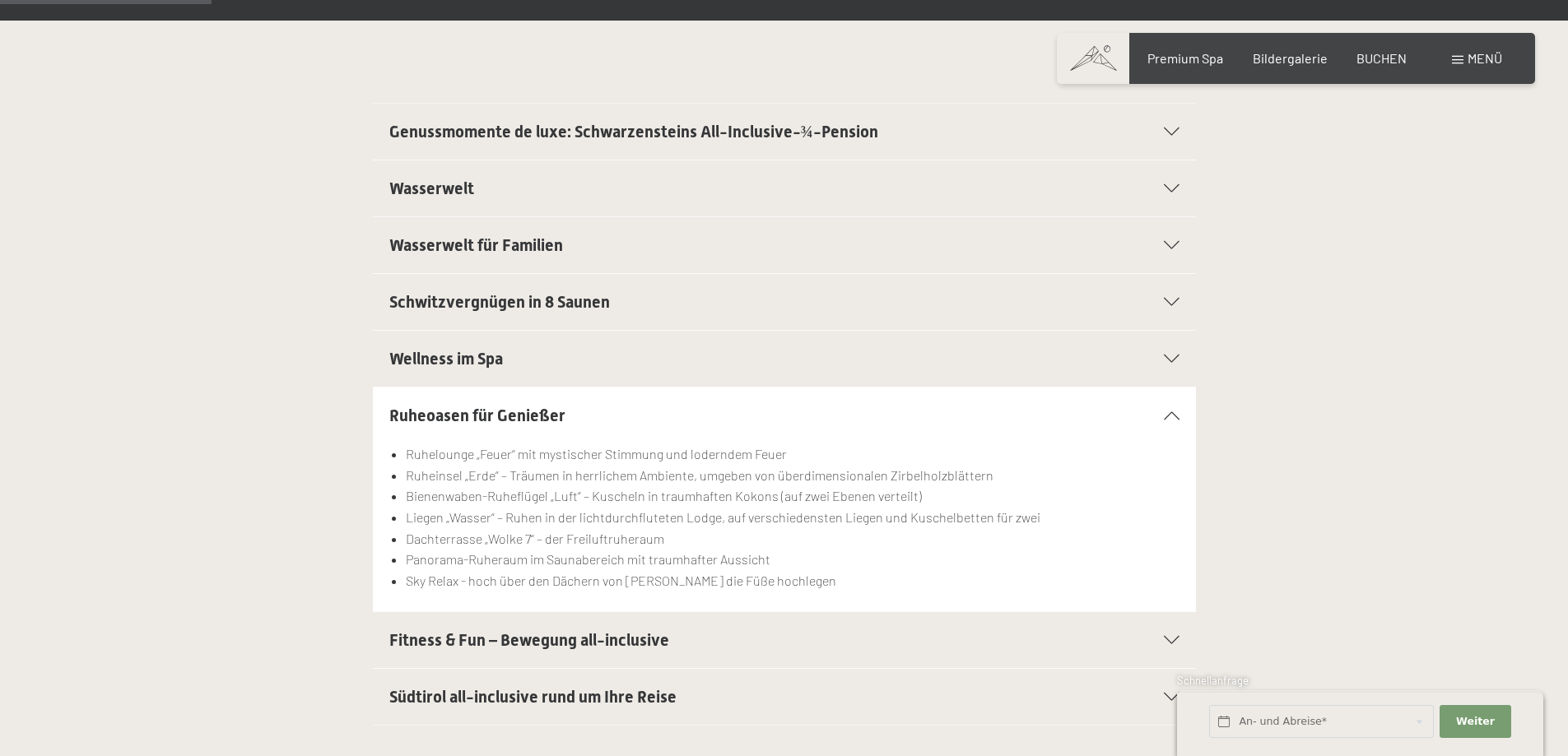
click at [1173, 410] on div "Ruheoasen für Genießer" at bounding box center [784, 415] width 790 height 56
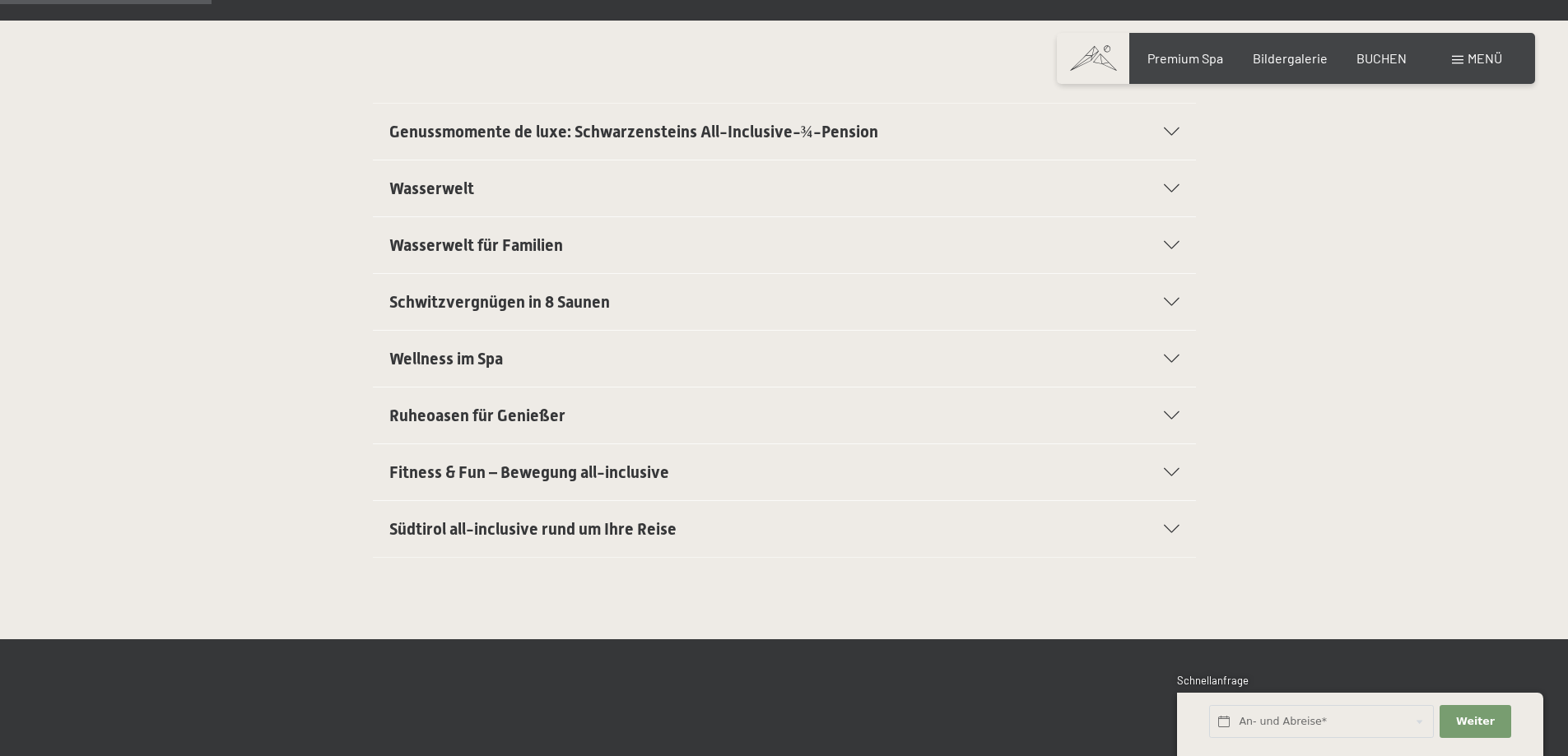
click at [1166, 467] on div "Fitness & Fun – Bewegung all-inclusive" at bounding box center [784, 472] width 790 height 56
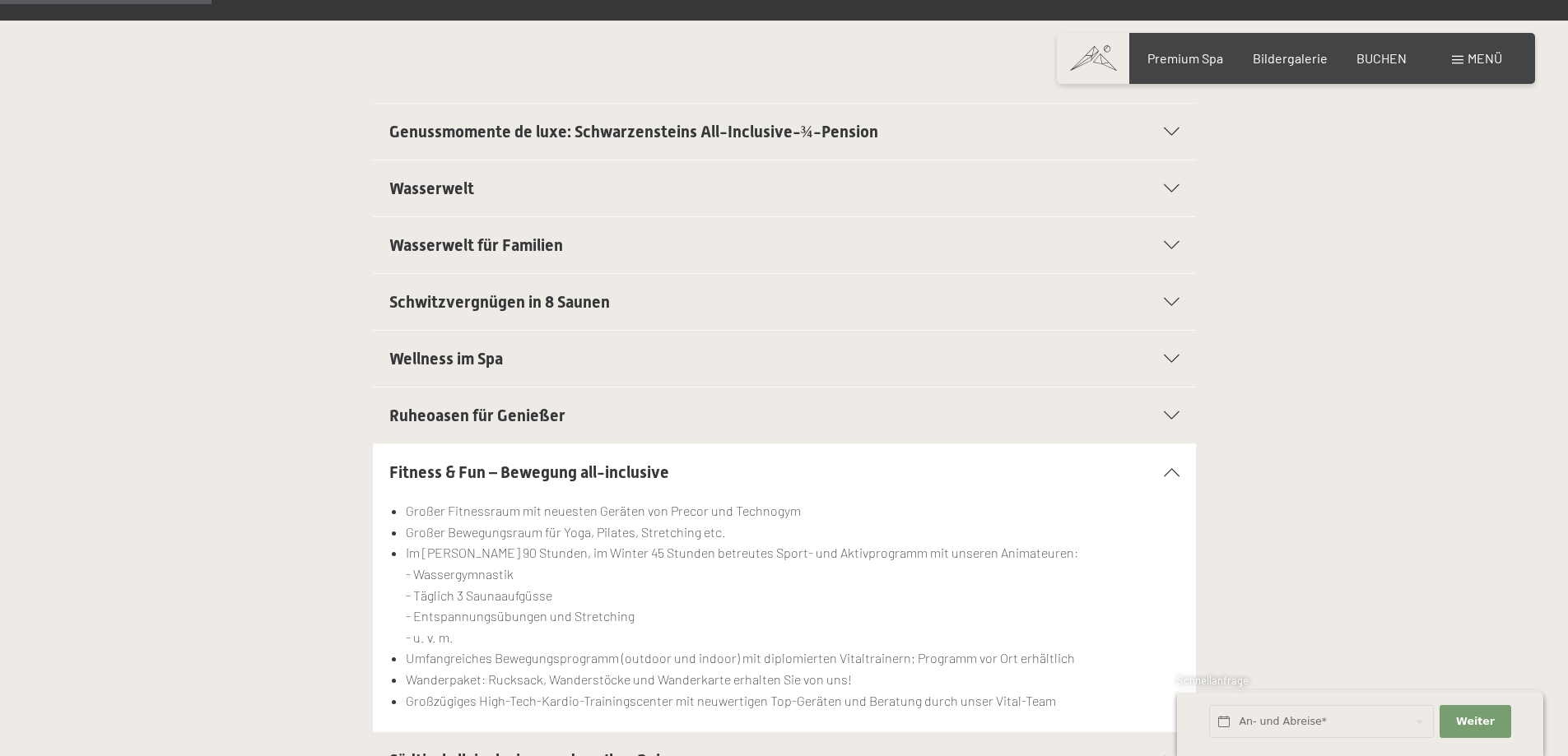
click at [1168, 467] on div "Fitness & Fun – Bewegung all-inclusive" at bounding box center [784, 472] width 790 height 56
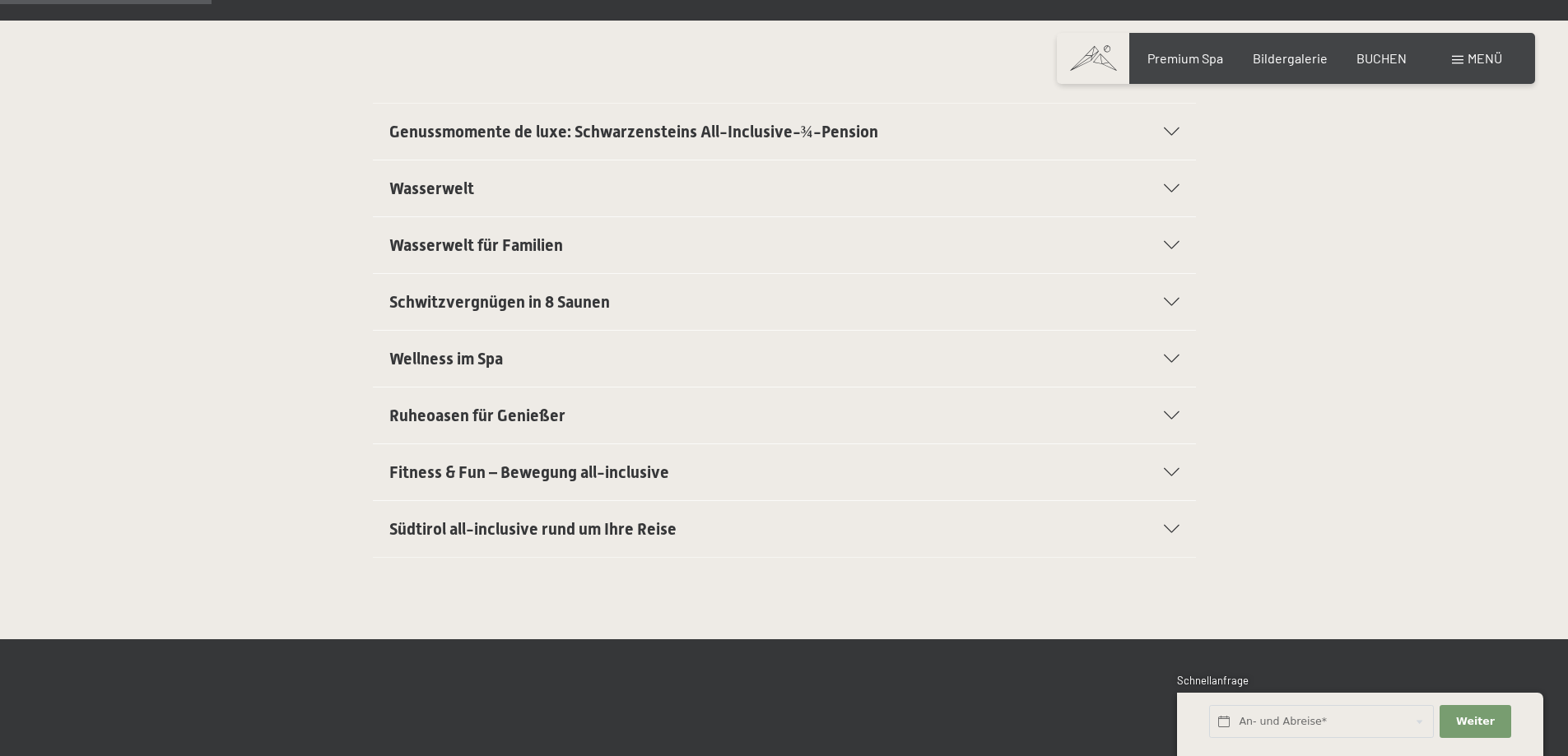
click at [1173, 526] on icon at bounding box center [1172, 529] width 16 height 8
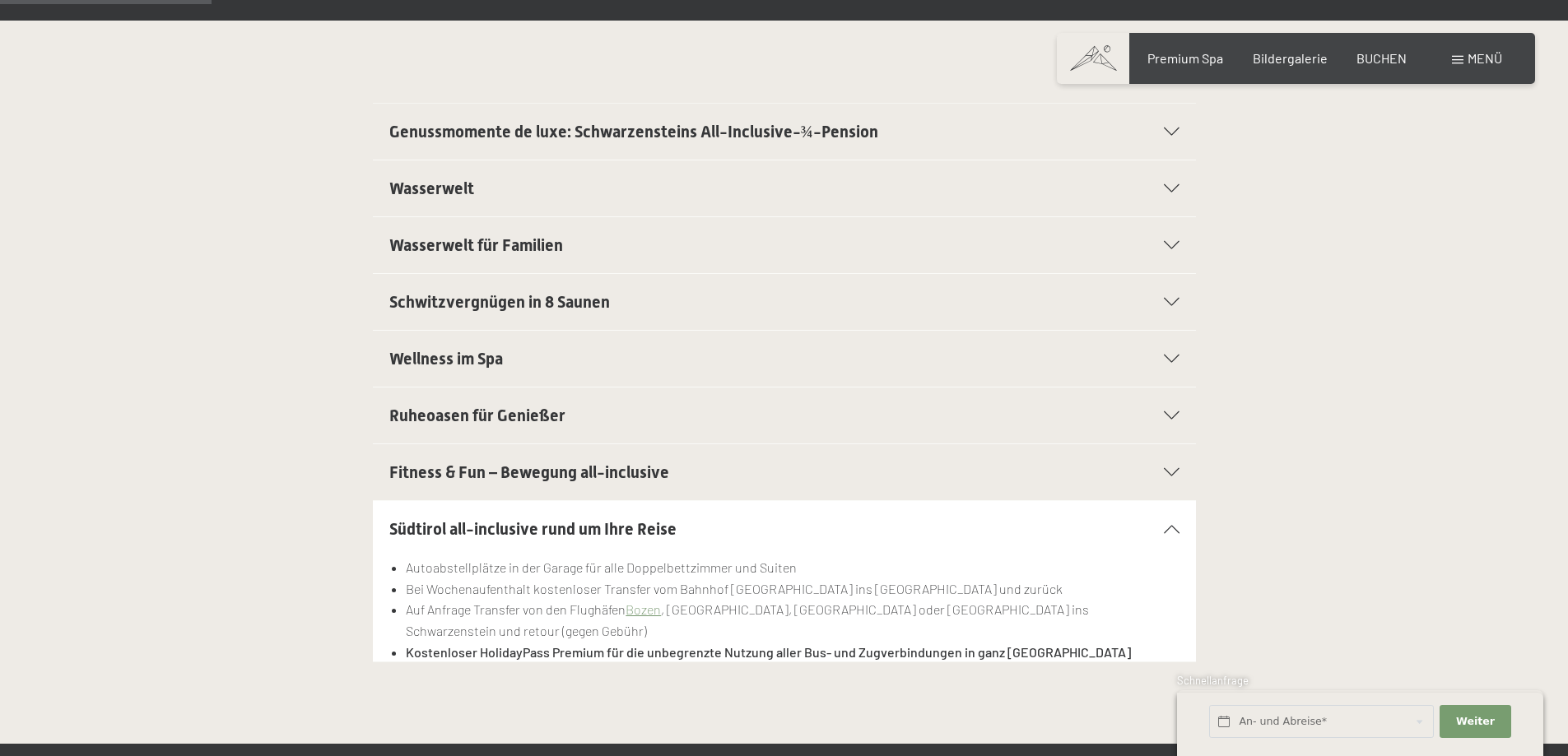
click at [1171, 522] on div "Südtirol all-inclusive rund um Ihre Reise" at bounding box center [784, 528] width 790 height 56
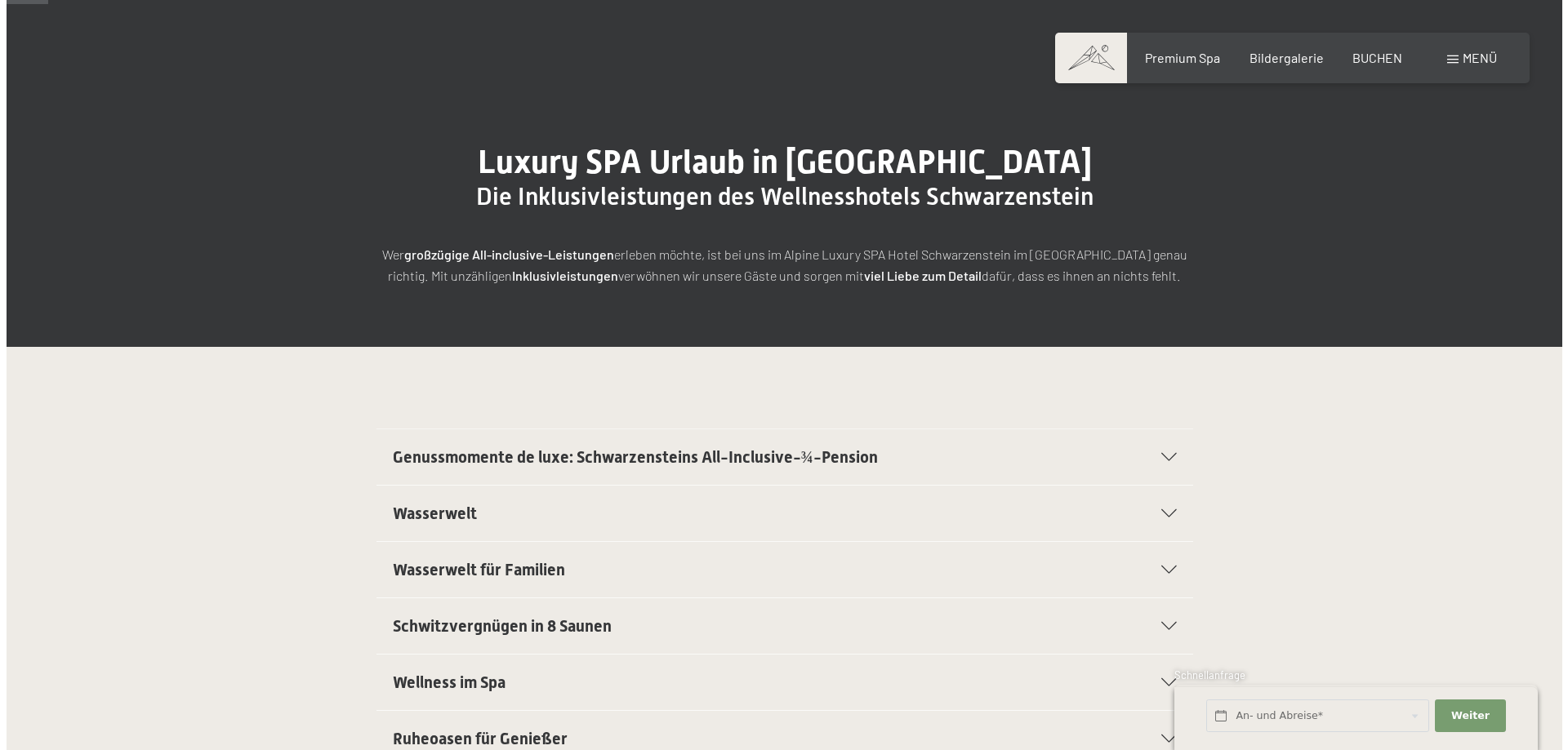
scroll to position [0, 0]
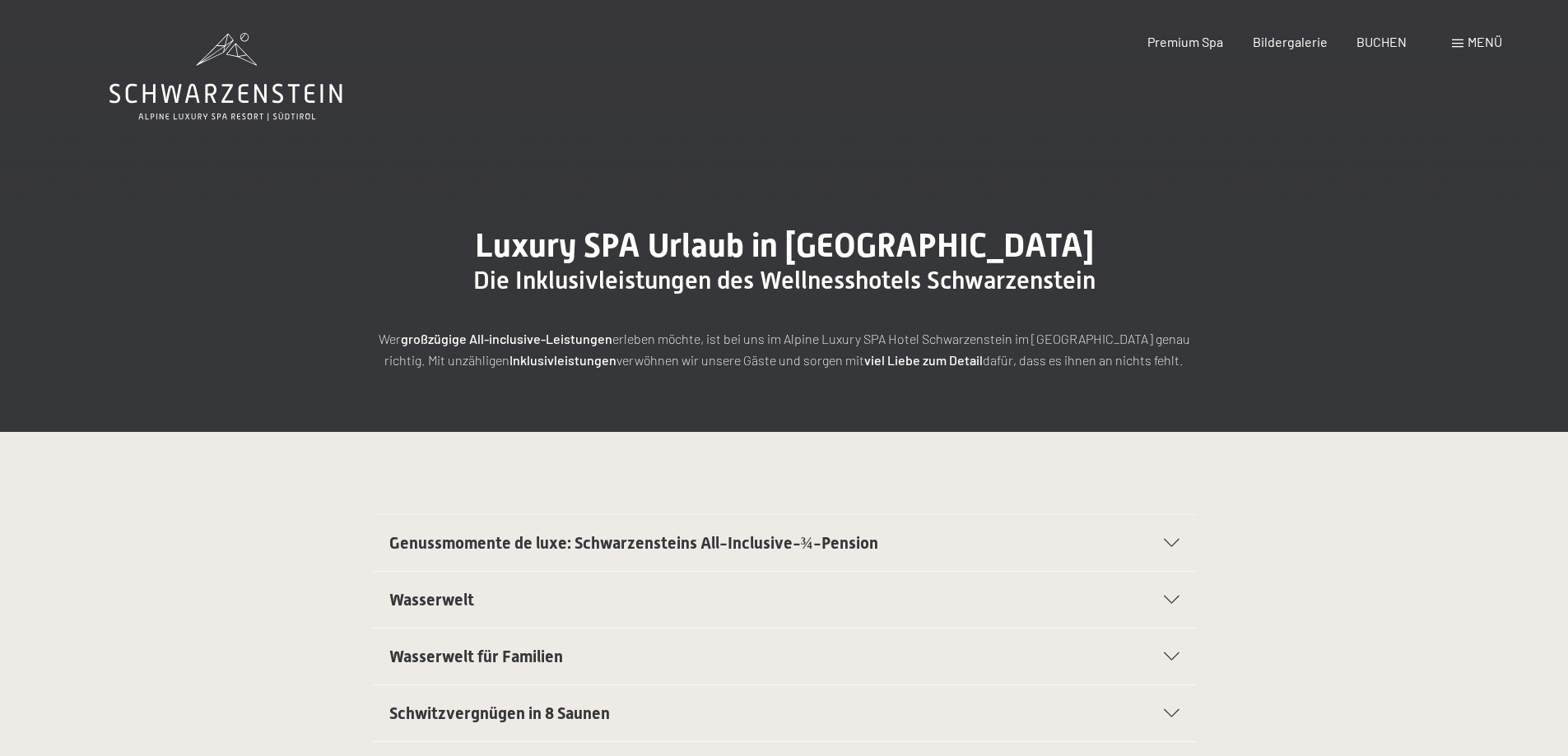
click at [1468, 40] on span "Menü" at bounding box center [1485, 41] width 35 height 16
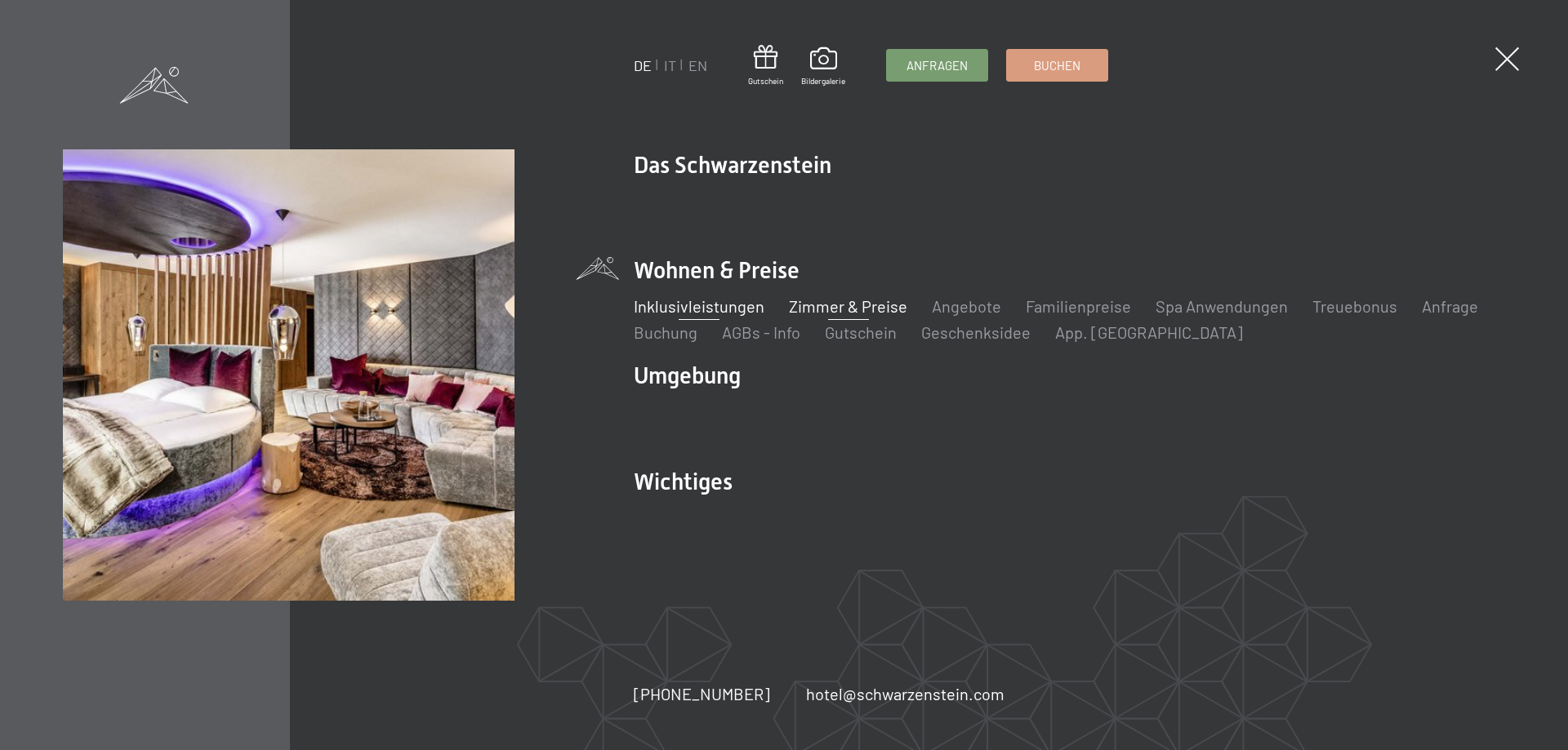
click at [871, 311] on link "Zimmer & Preise" at bounding box center [848, 305] width 119 height 20
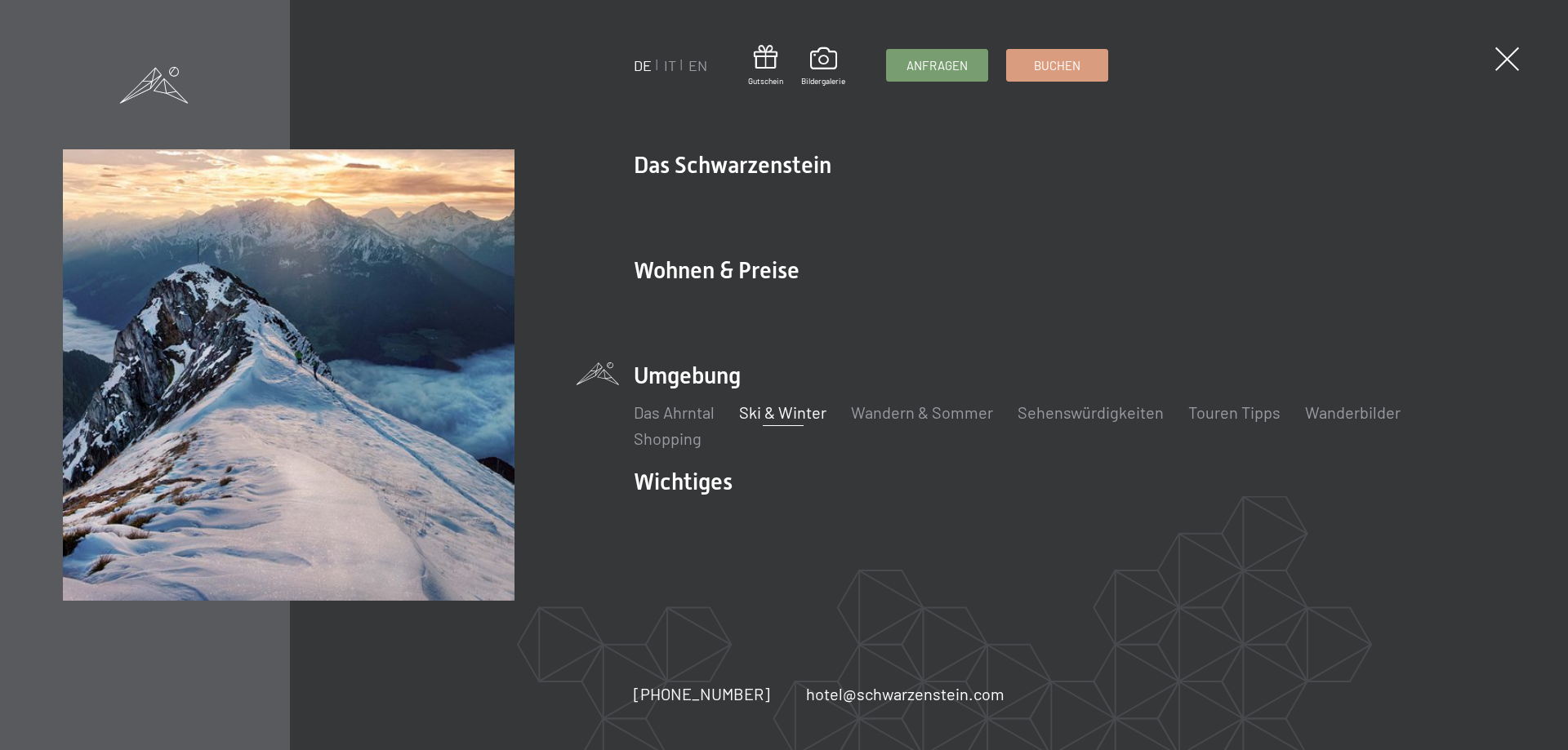
click at [790, 417] on link "Ski & Winter" at bounding box center [783, 412] width 88 height 20
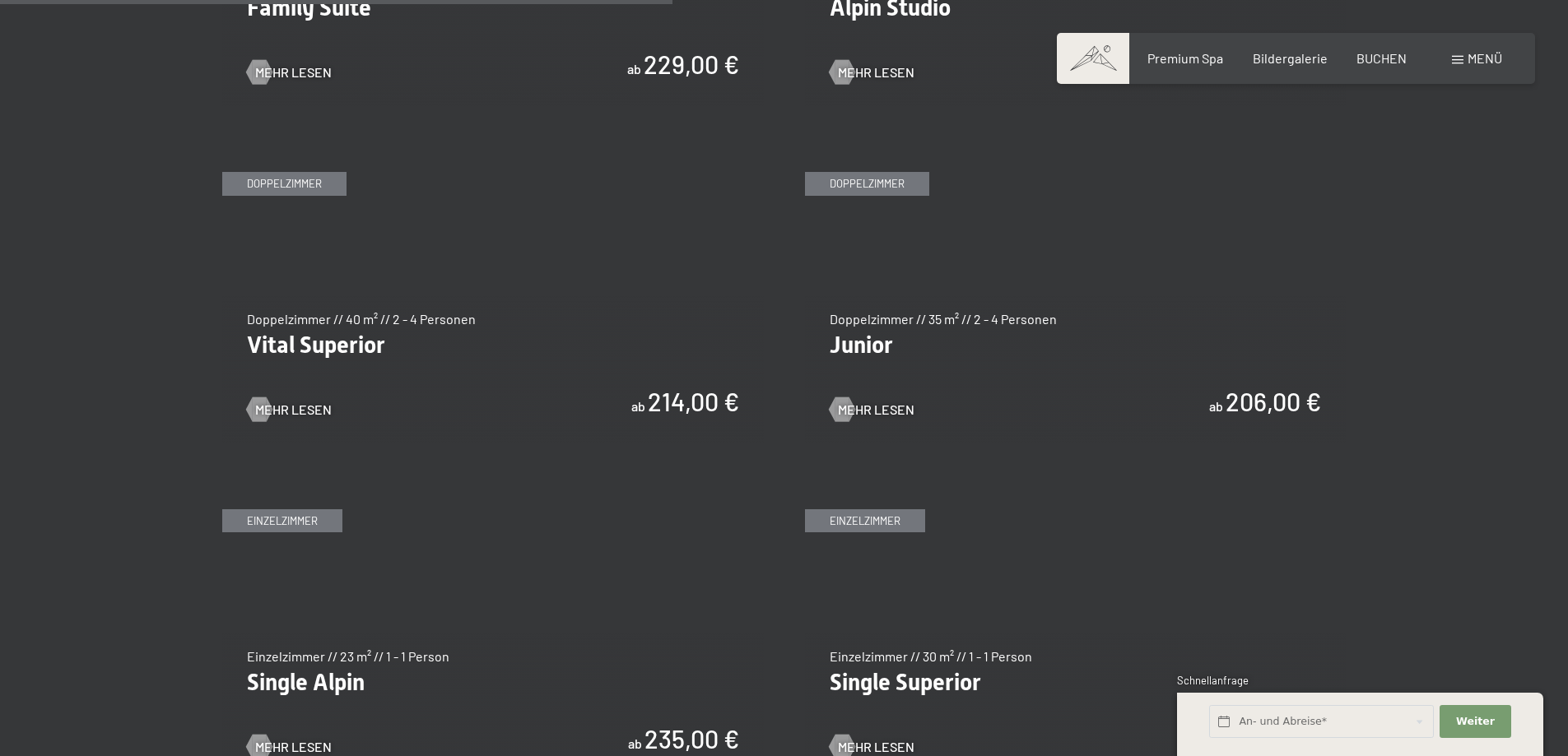
scroll to position [2222, 0]
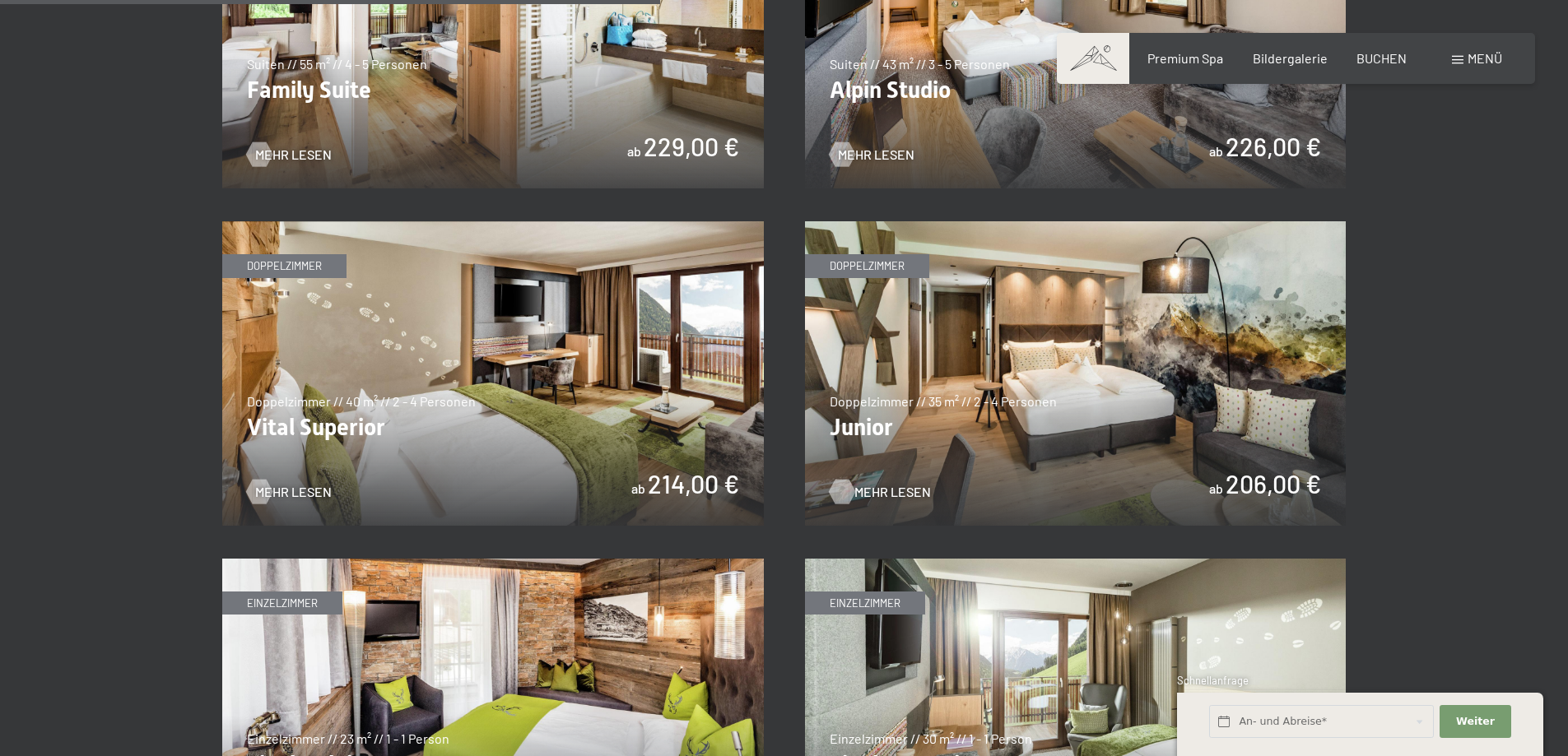
click at [882, 489] on span "Mehr Lesen" at bounding box center [892, 491] width 76 height 18
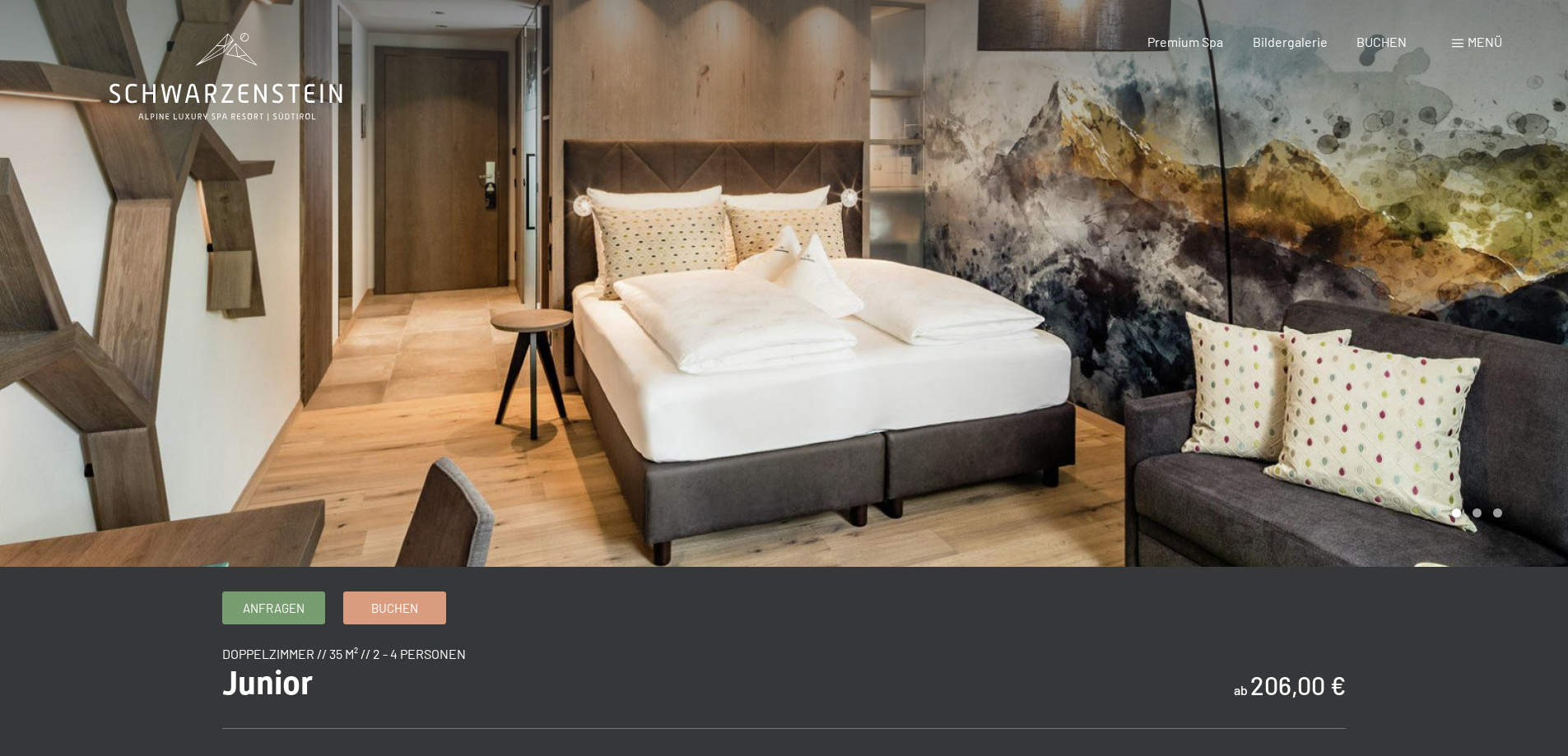
click at [1511, 281] on div at bounding box center [1176, 283] width 784 height 567
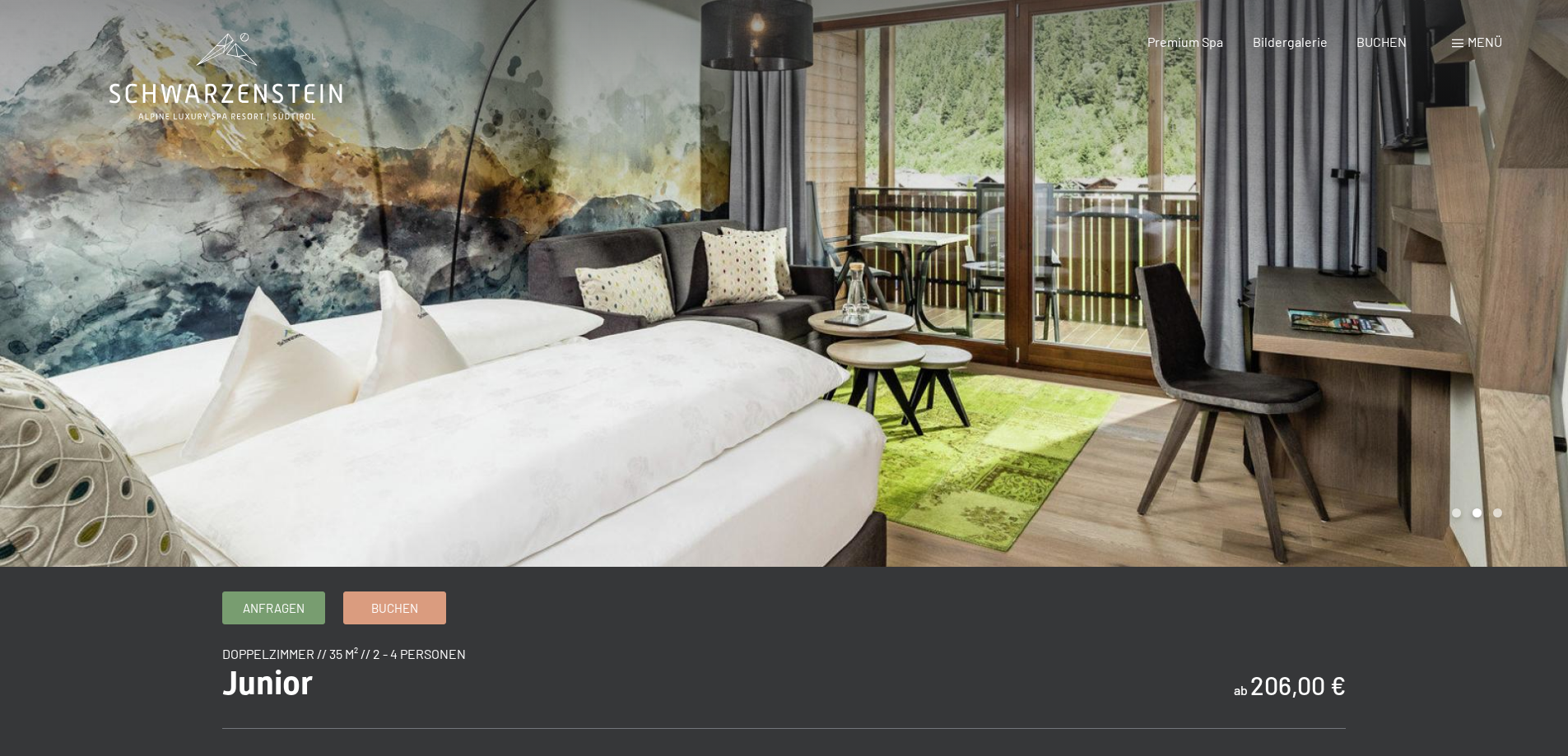
click at [1477, 284] on div at bounding box center [1176, 283] width 784 height 567
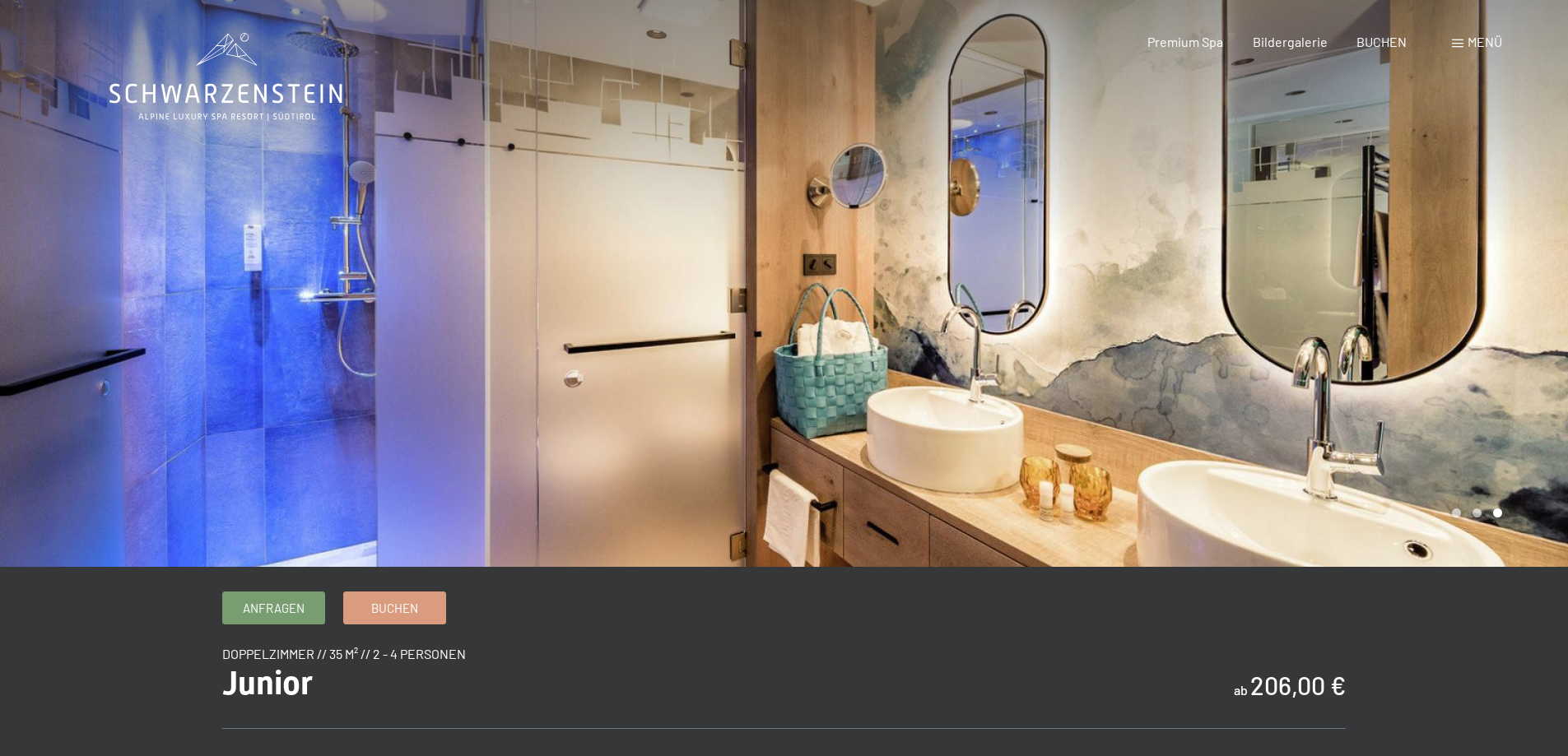
click at [1480, 284] on div at bounding box center [1176, 283] width 784 height 567
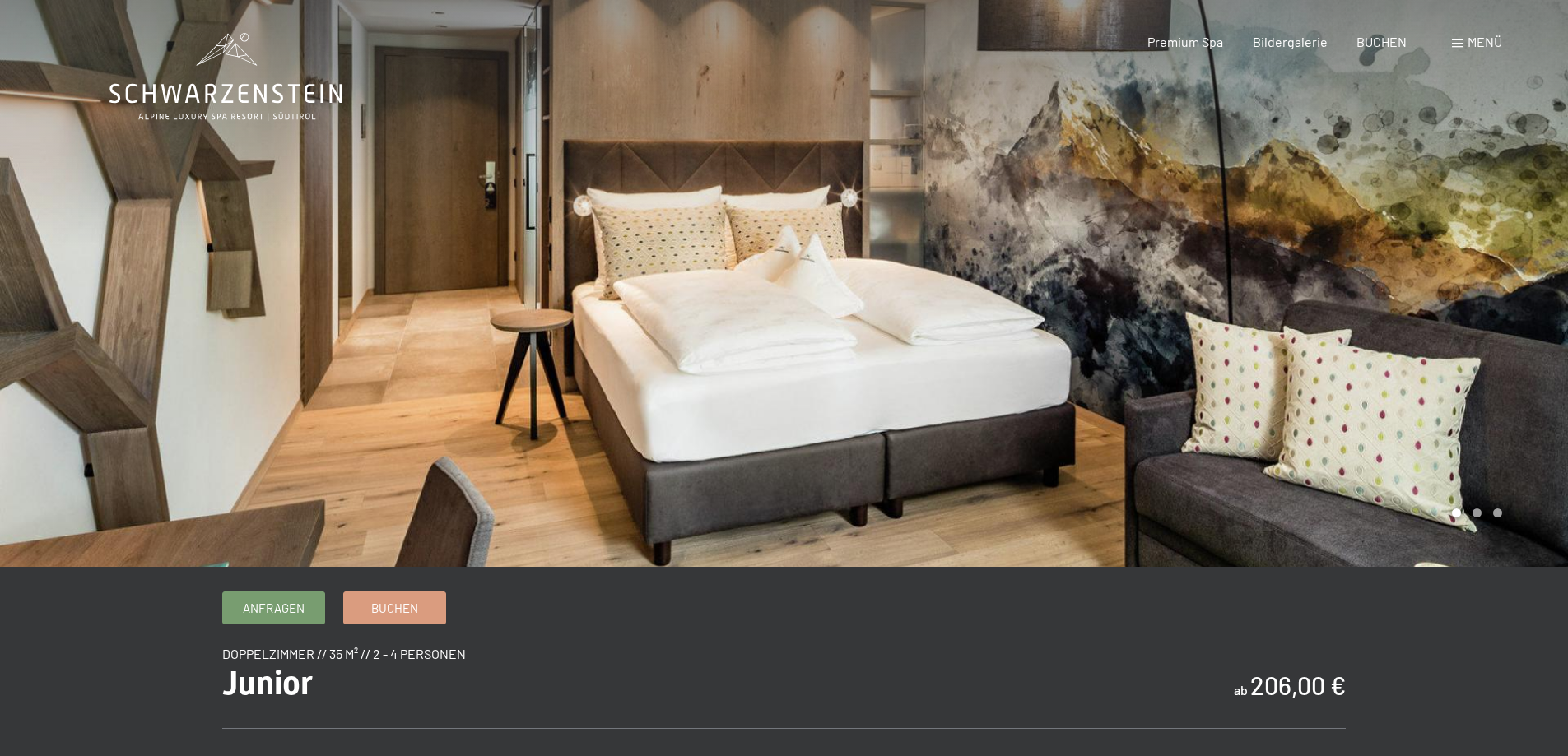
click at [1480, 284] on div at bounding box center [1176, 283] width 784 height 567
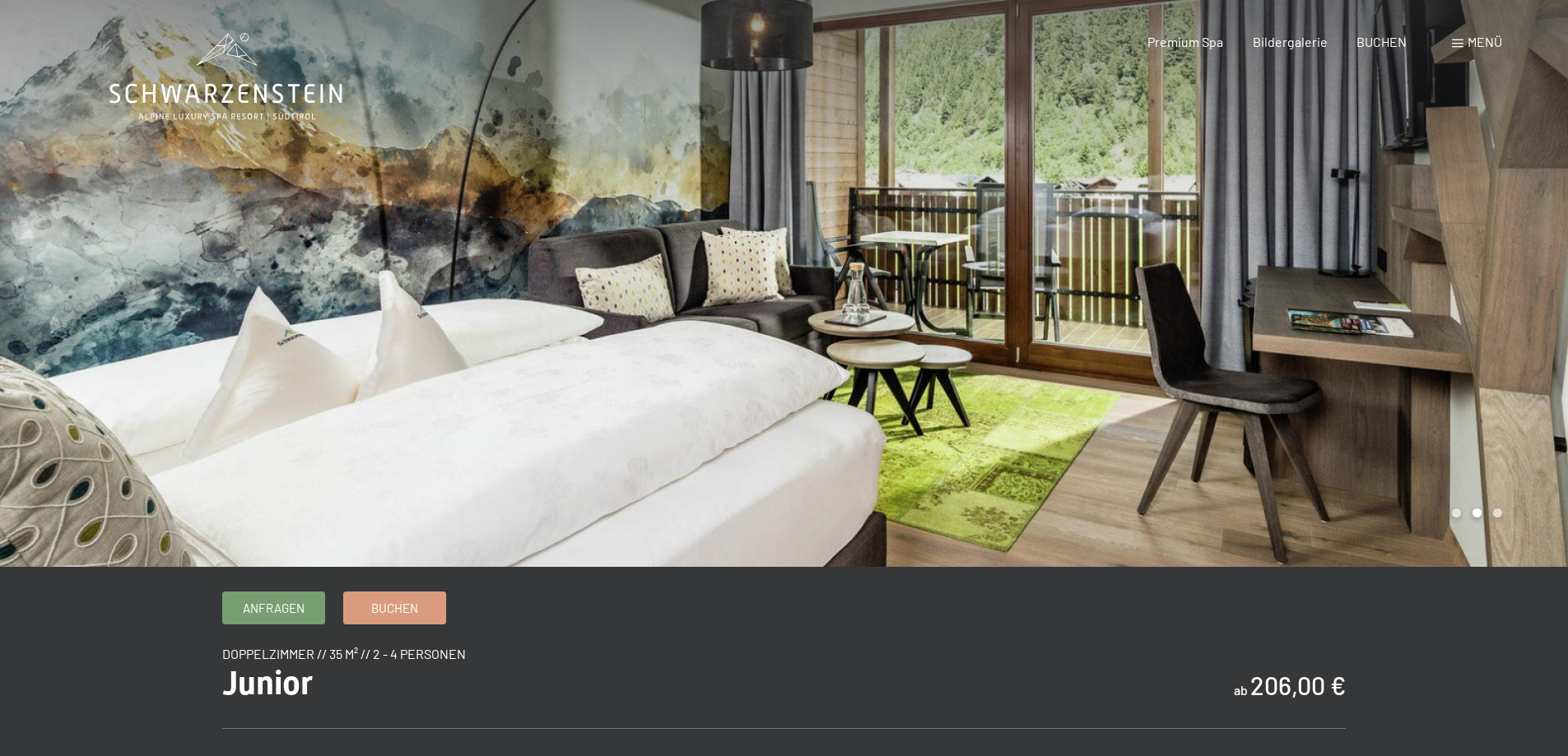
click at [1480, 284] on div at bounding box center [1176, 283] width 784 height 567
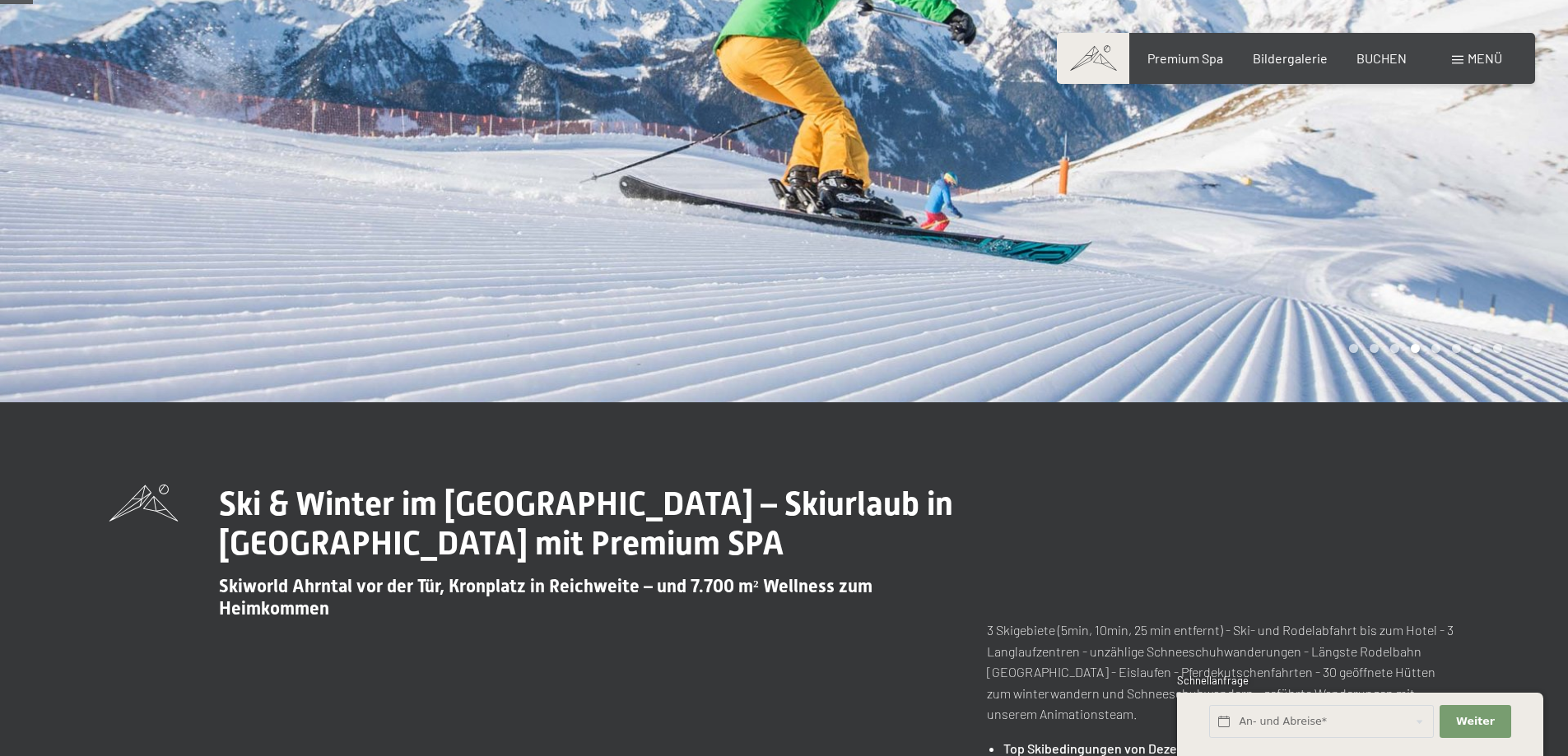
scroll to position [82, 0]
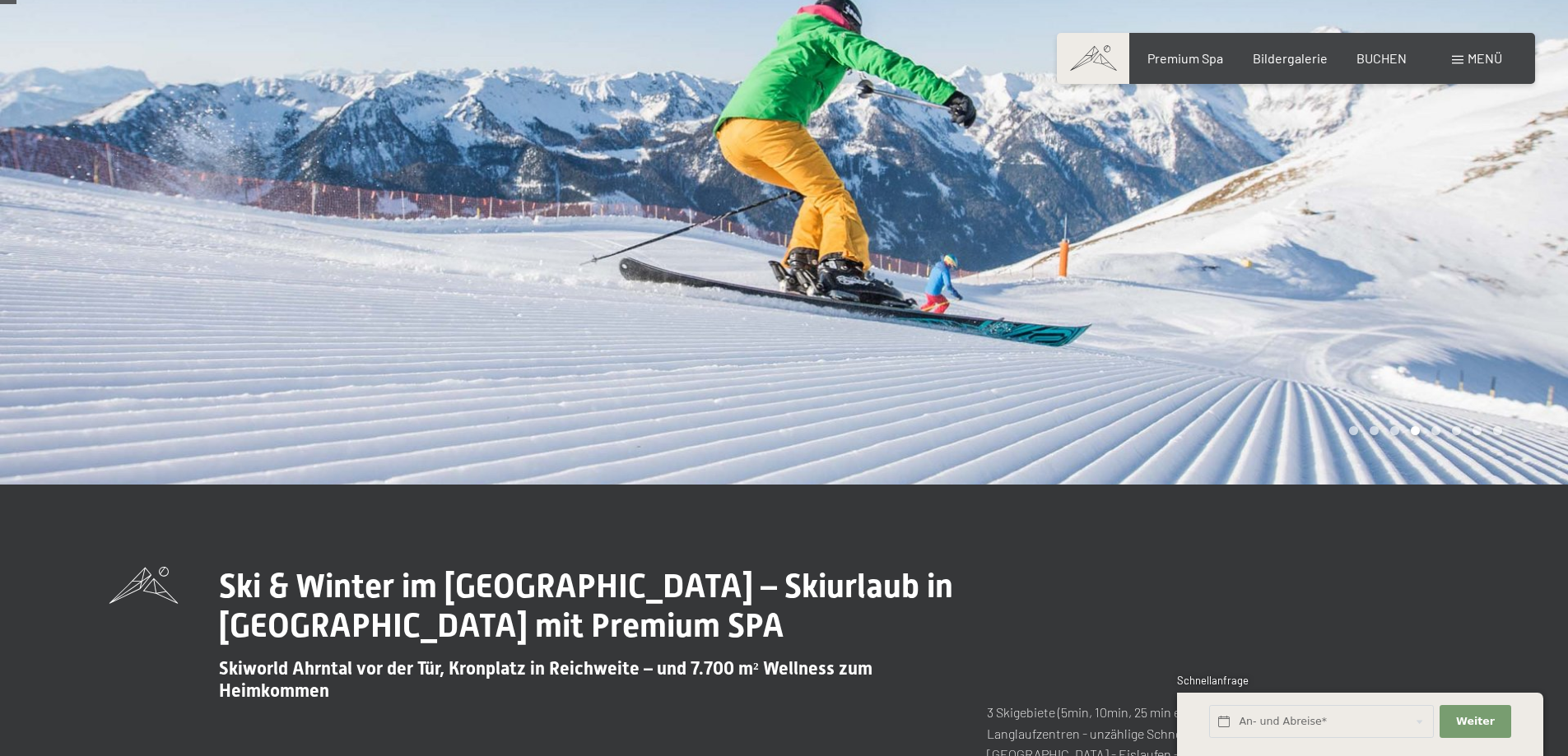
click at [1541, 223] on div at bounding box center [1176, 201] width 784 height 567
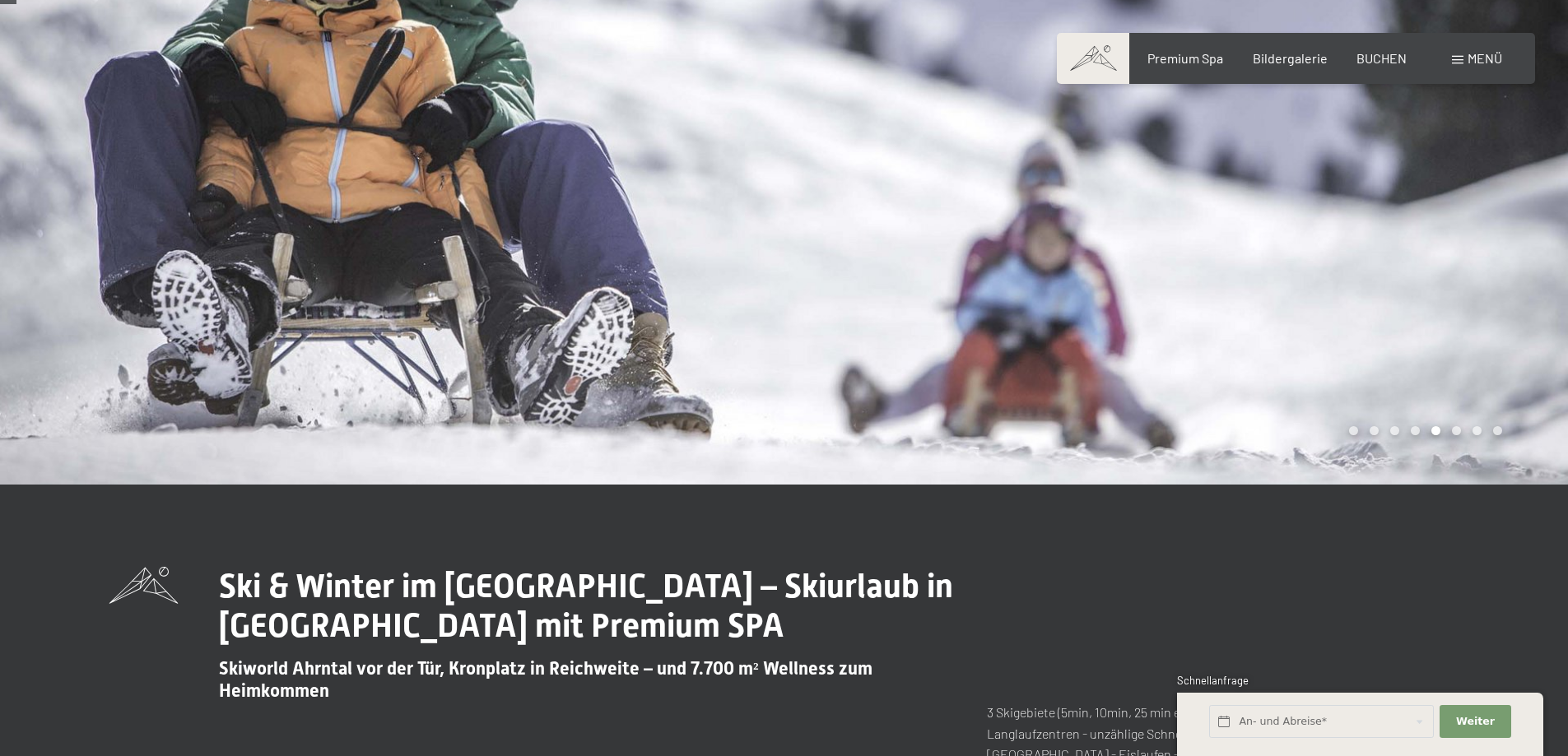
click at [1541, 224] on div at bounding box center [1176, 201] width 784 height 567
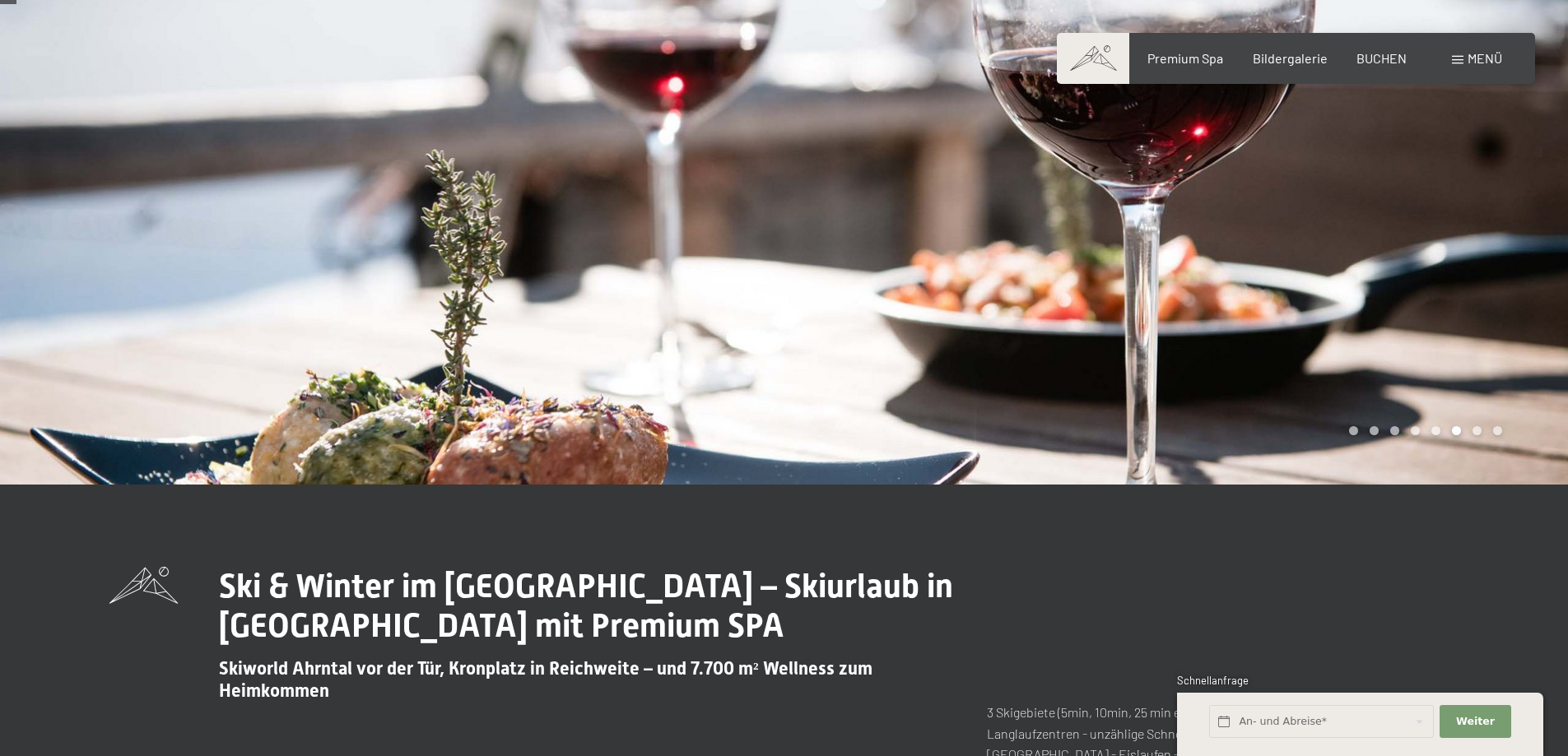
click at [1540, 226] on div at bounding box center [1176, 201] width 784 height 567
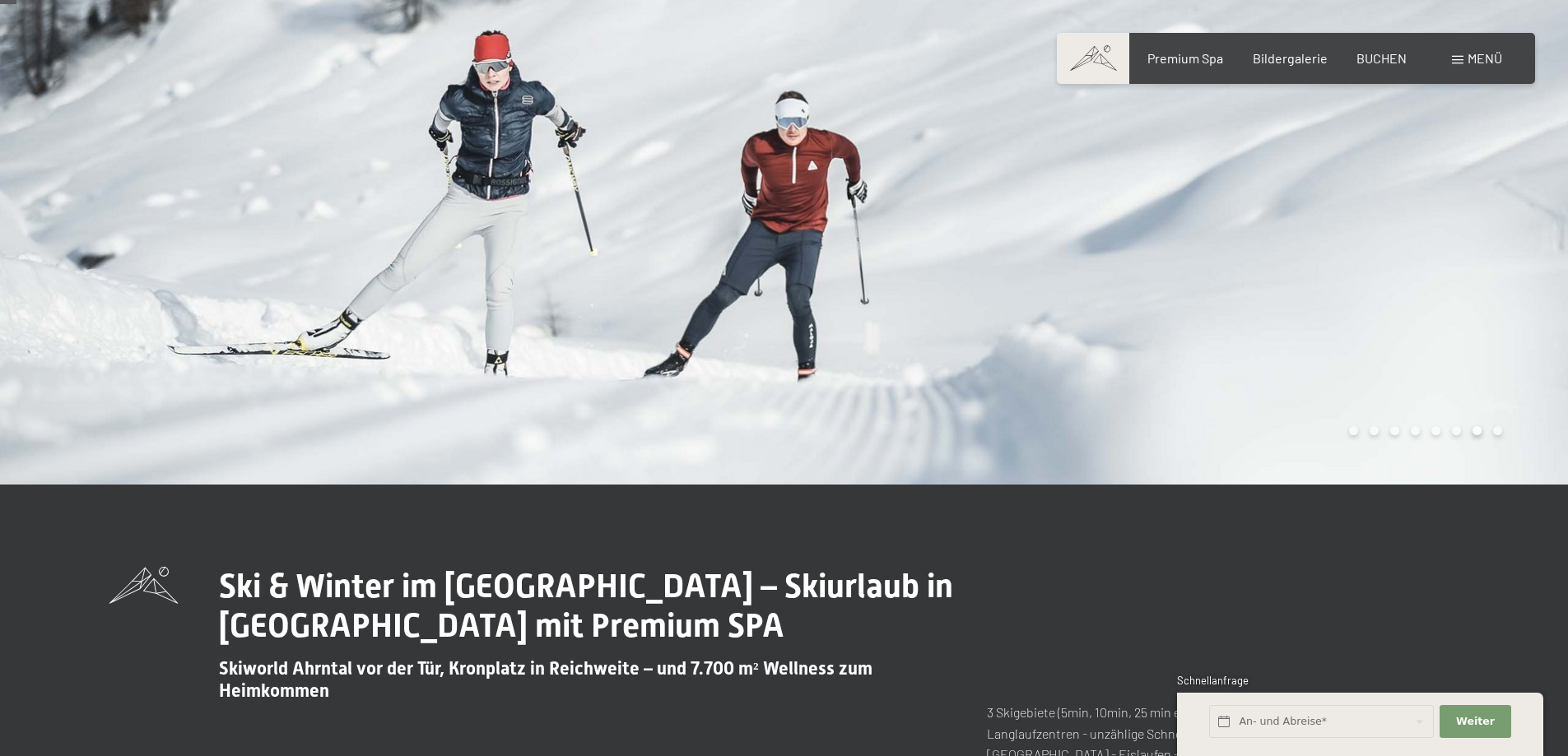
click at [1539, 229] on div at bounding box center [1176, 201] width 784 height 567
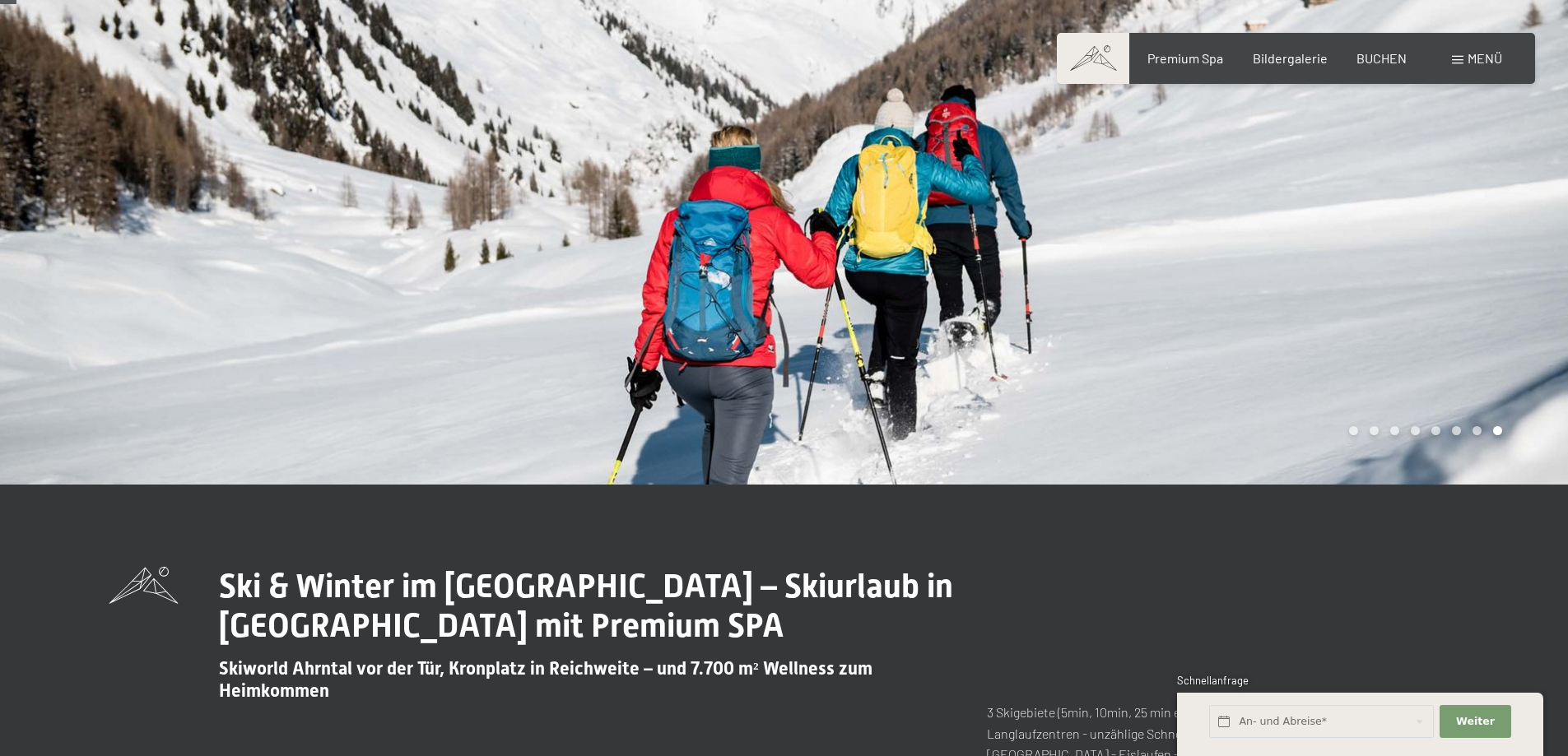
click at [1539, 230] on div at bounding box center [1176, 201] width 784 height 567
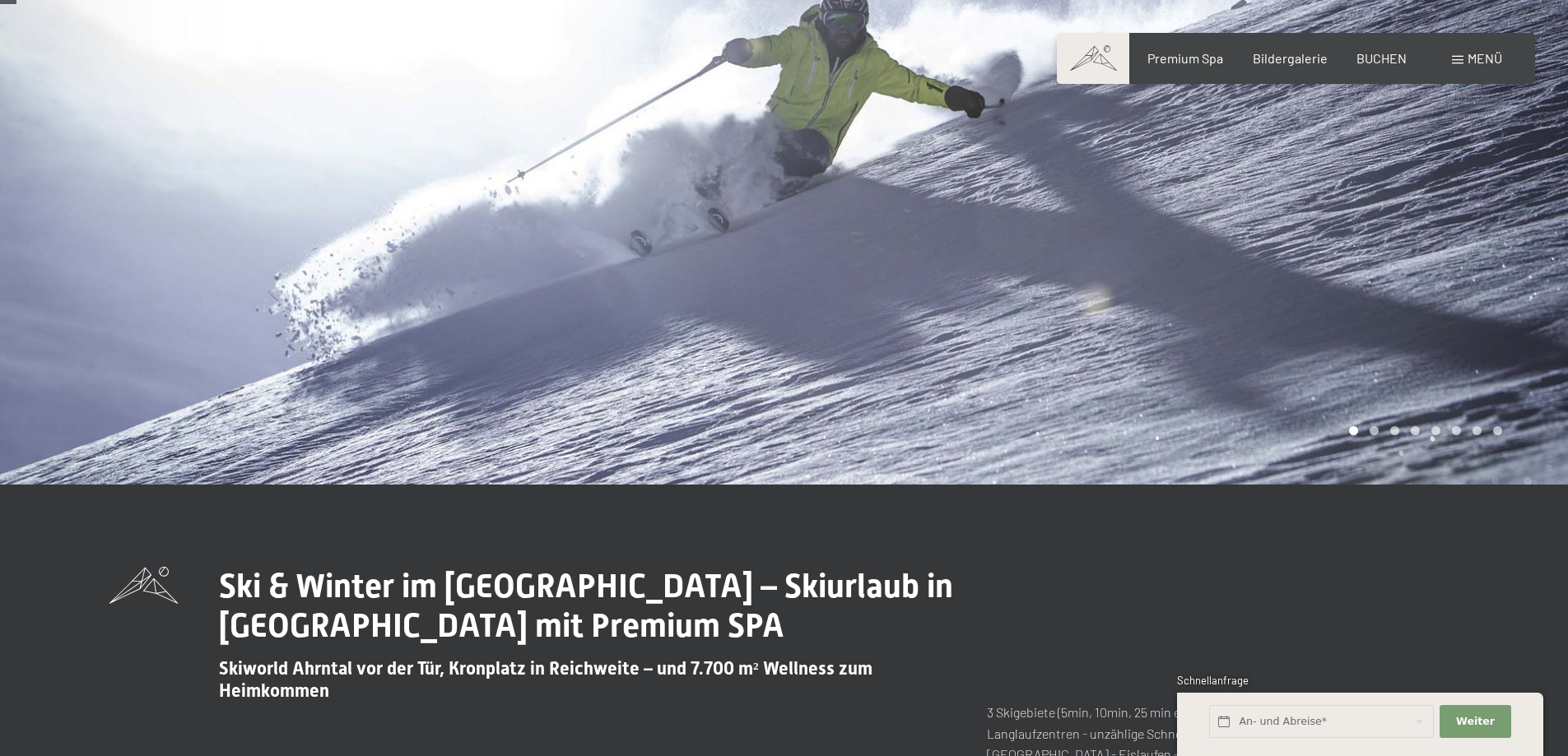
click at [1539, 230] on div at bounding box center [1176, 201] width 784 height 567
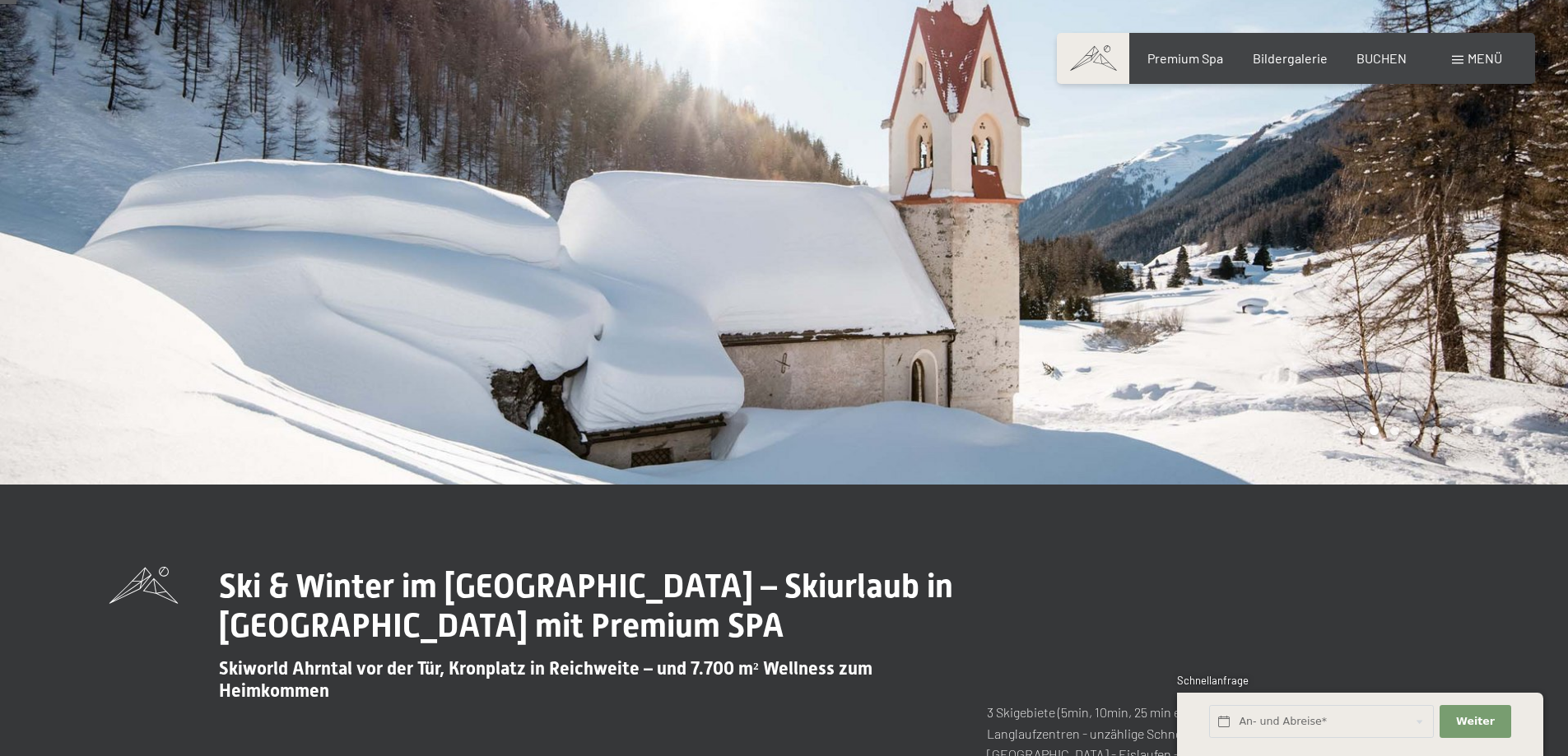
click at [1539, 230] on div at bounding box center [1176, 201] width 784 height 567
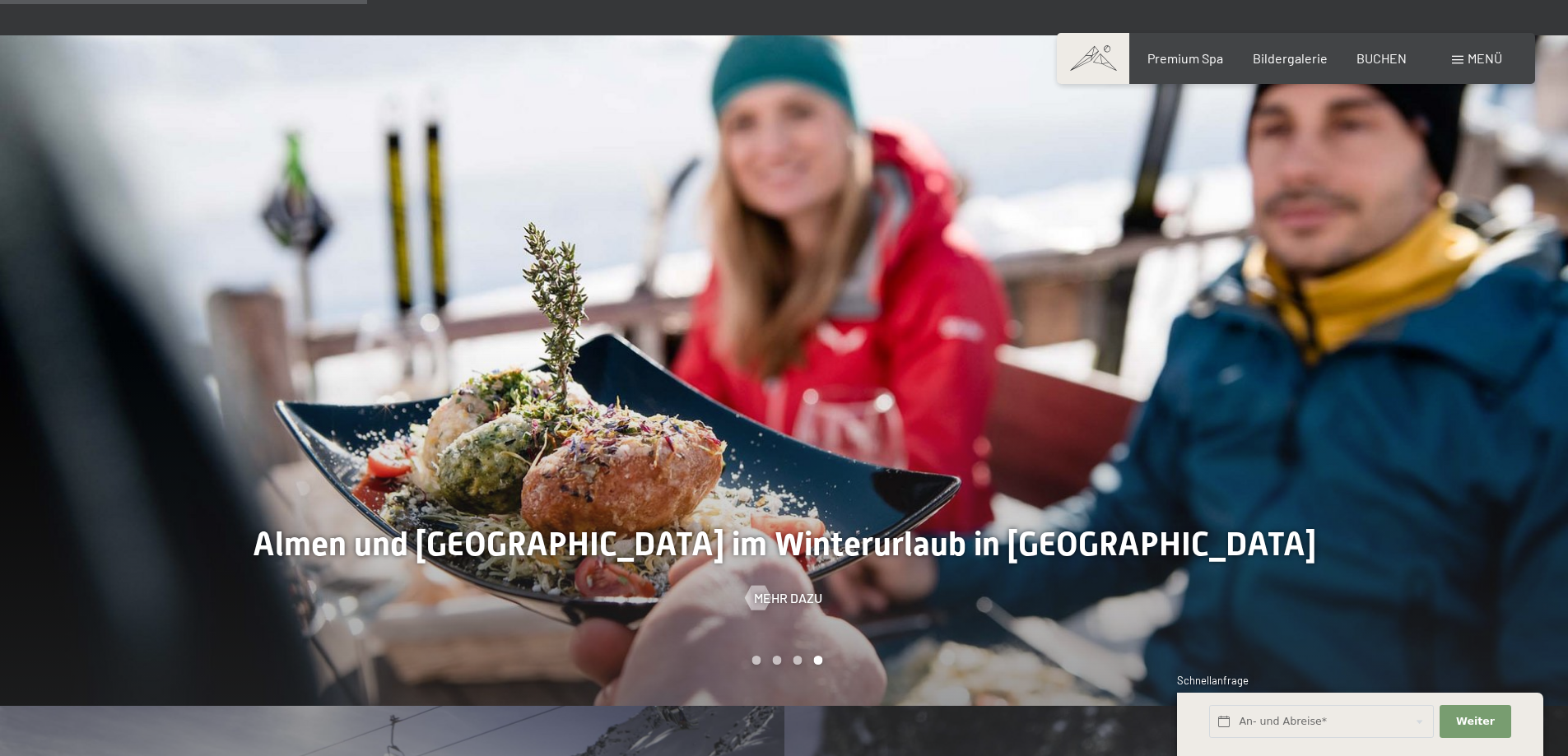
scroll to position [1810, 0]
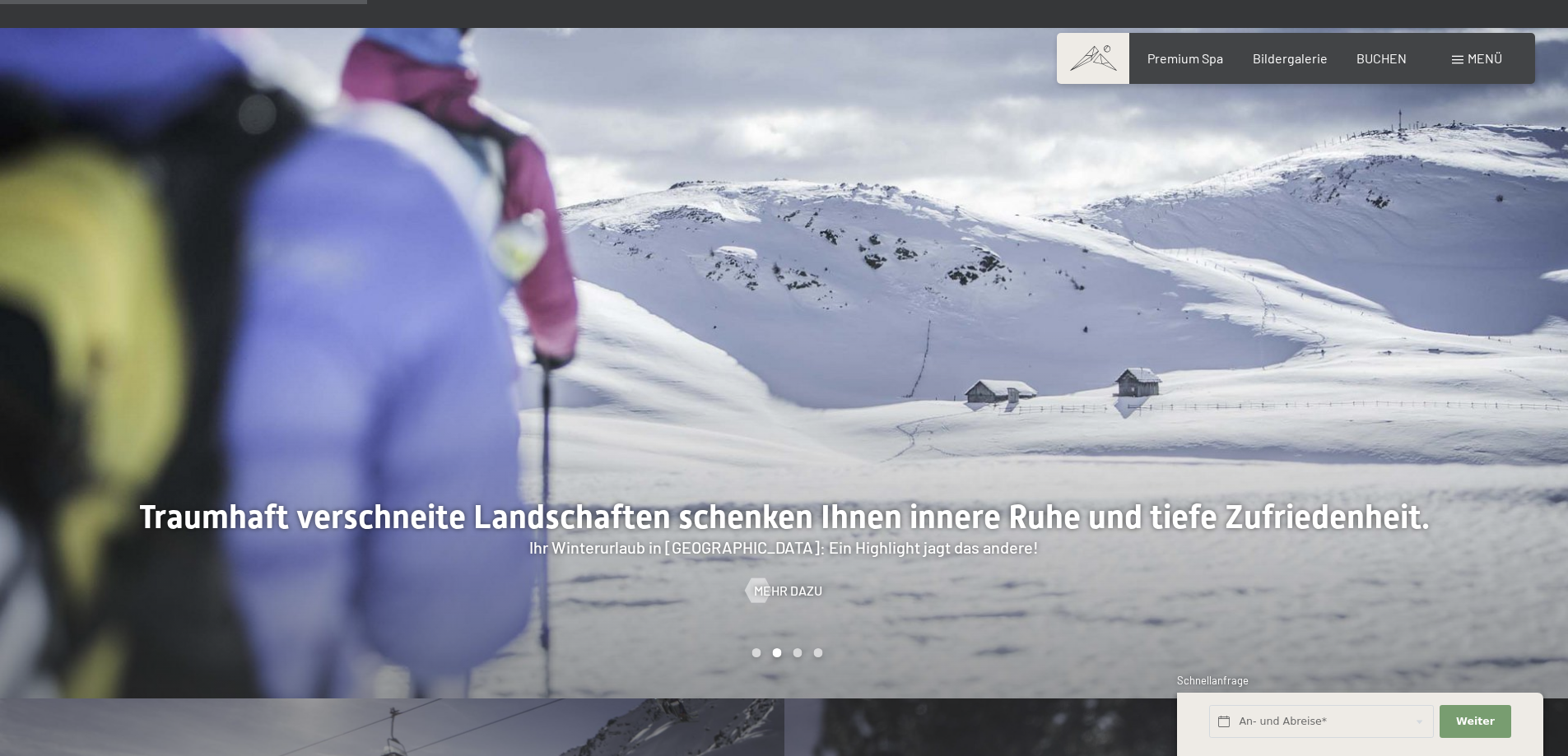
click at [1478, 378] on div at bounding box center [1176, 363] width 784 height 671
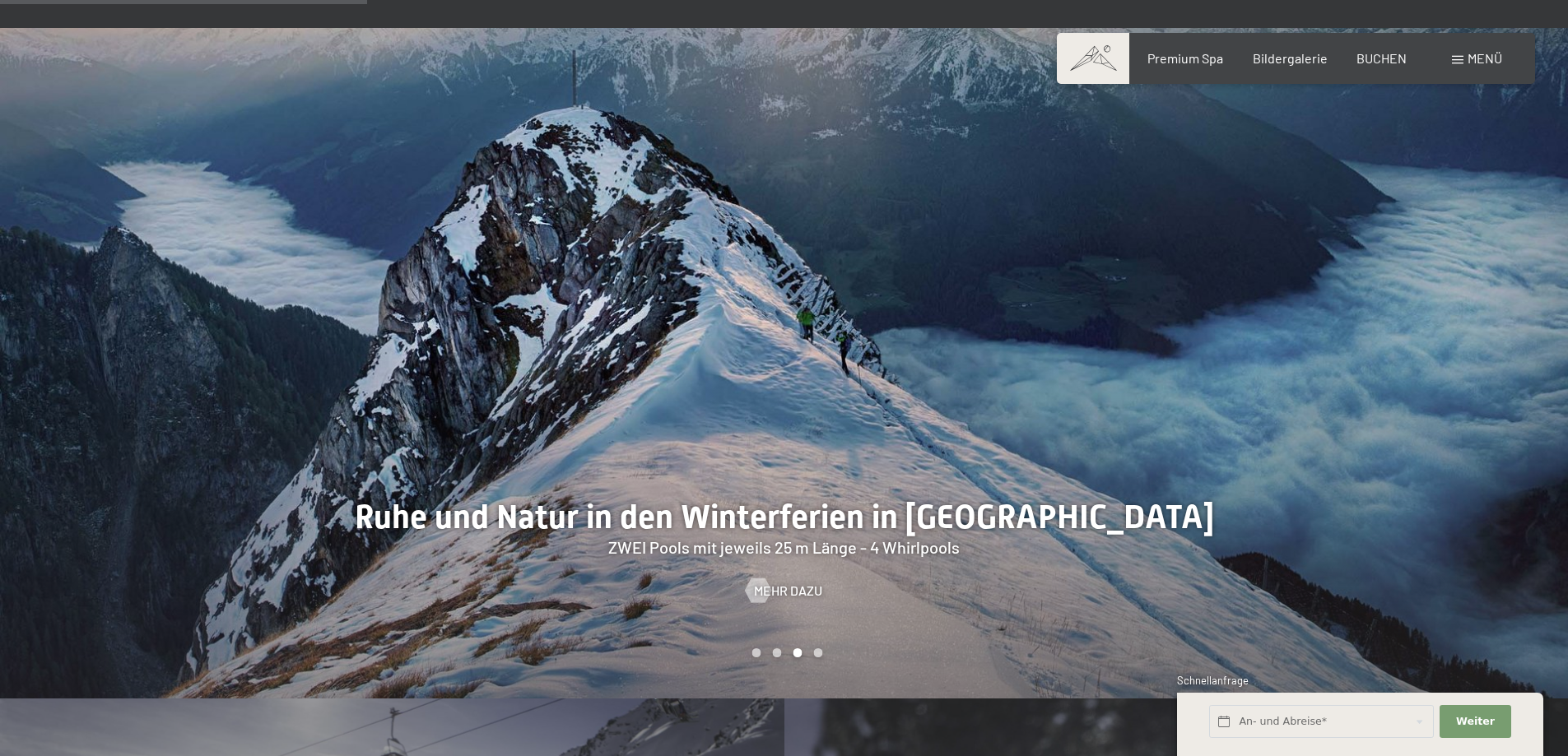
click at [1478, 378] on div at bounding box center [1176, 363] width 784 height 671
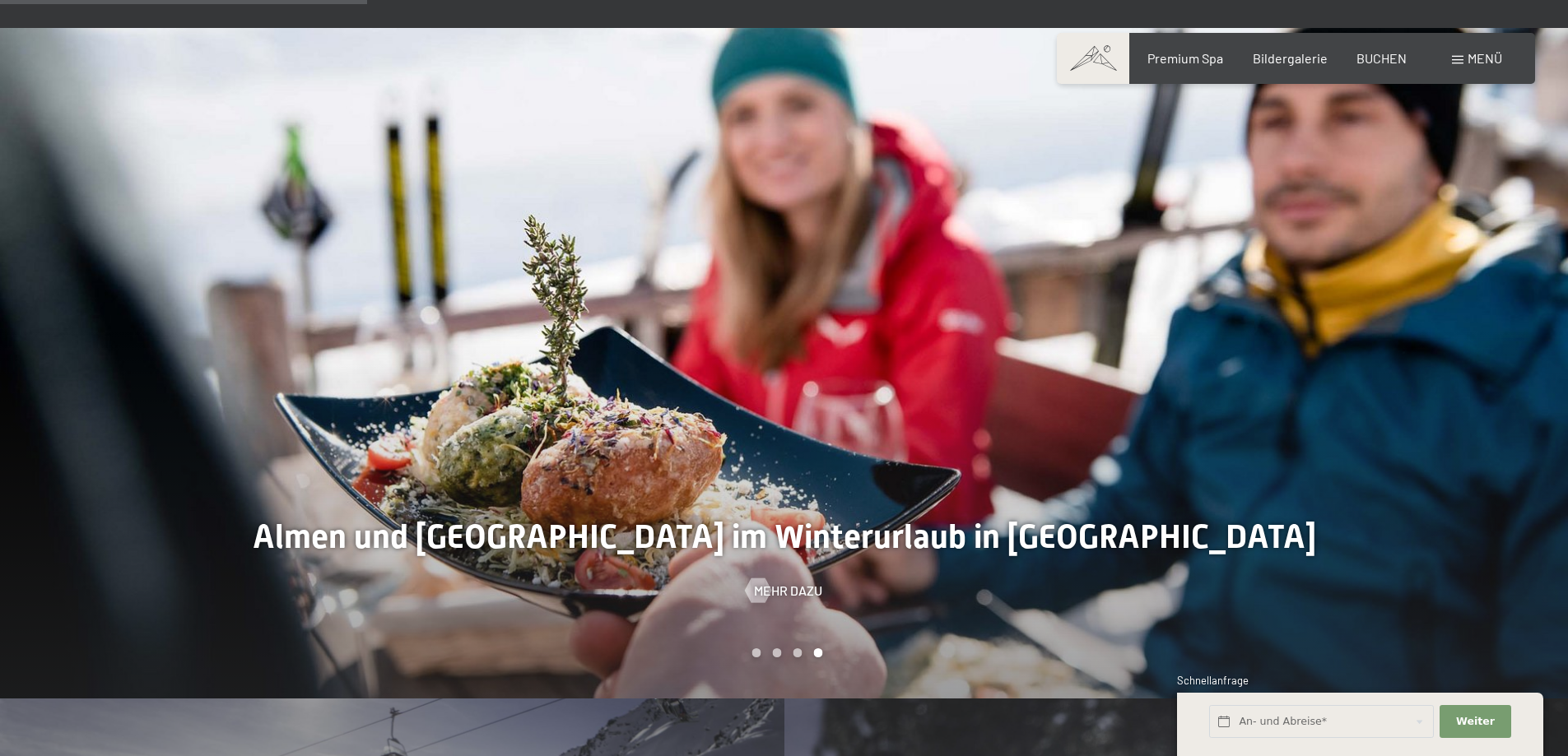
click at [1478, 378] on div at bounding box center [1176, 363] width 784 height 671
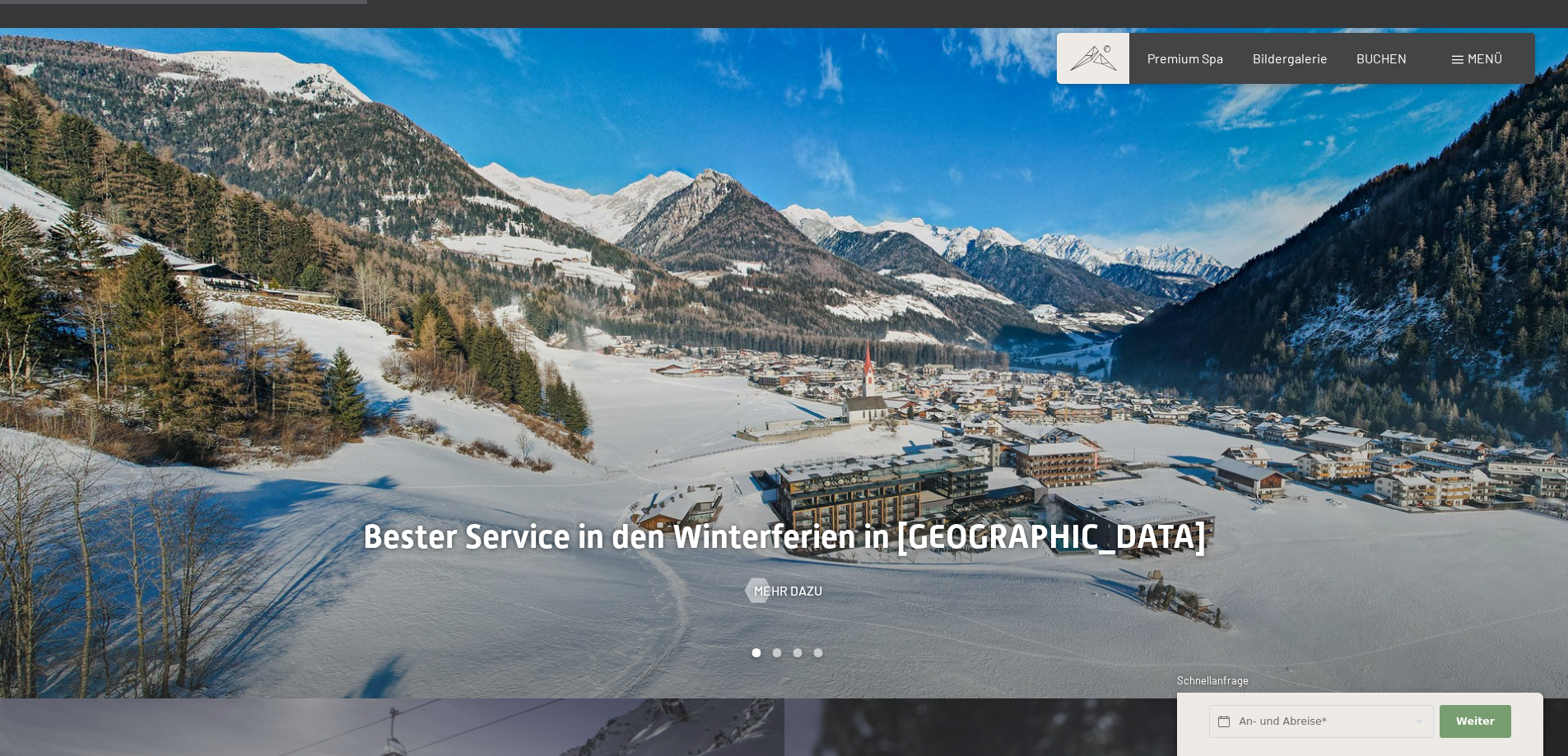
click at [1478, 378] on div at bounding box center [1176, 363] width 784 height 671
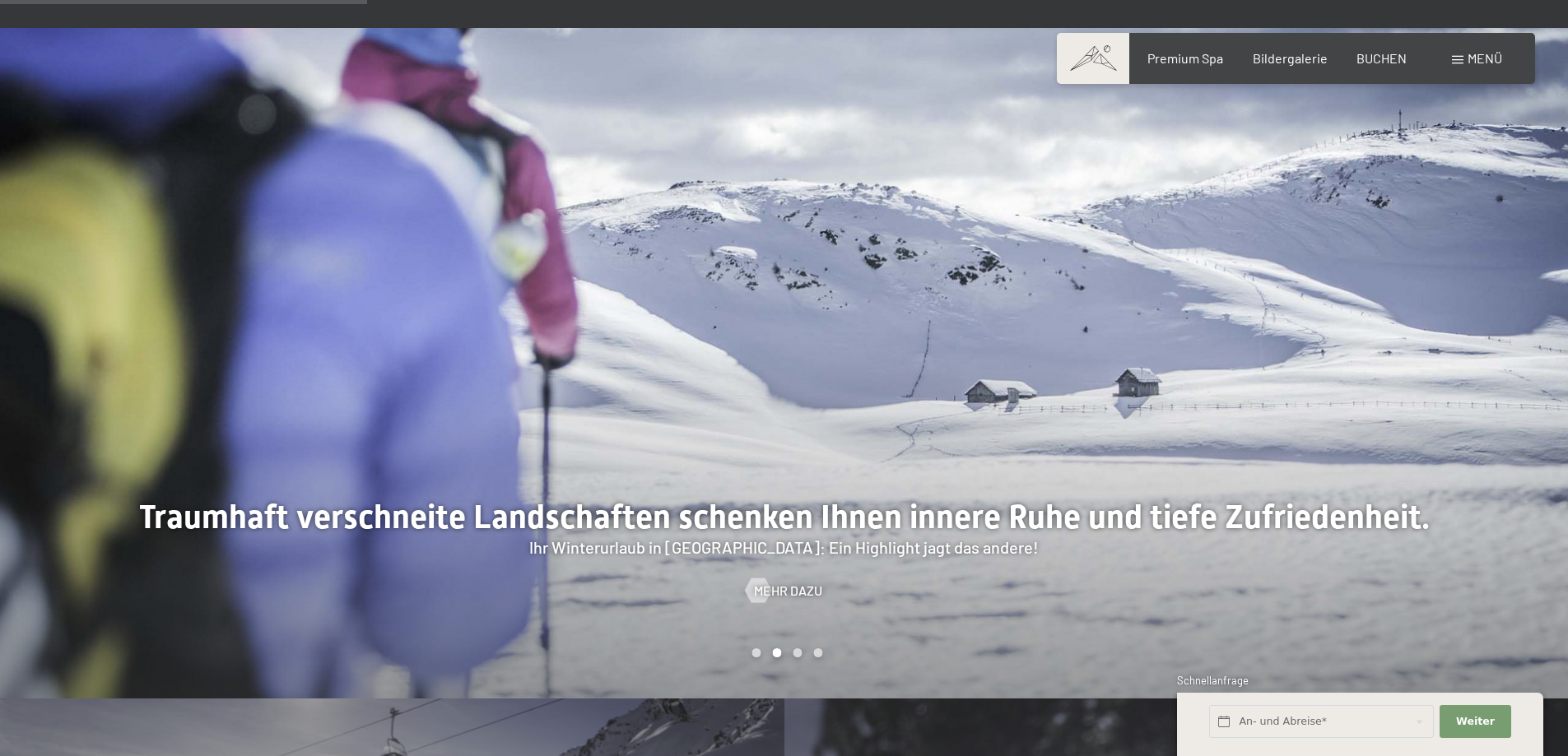
click at [1478, 378] on div at bounding box center [1176, 363] width 784 height 671
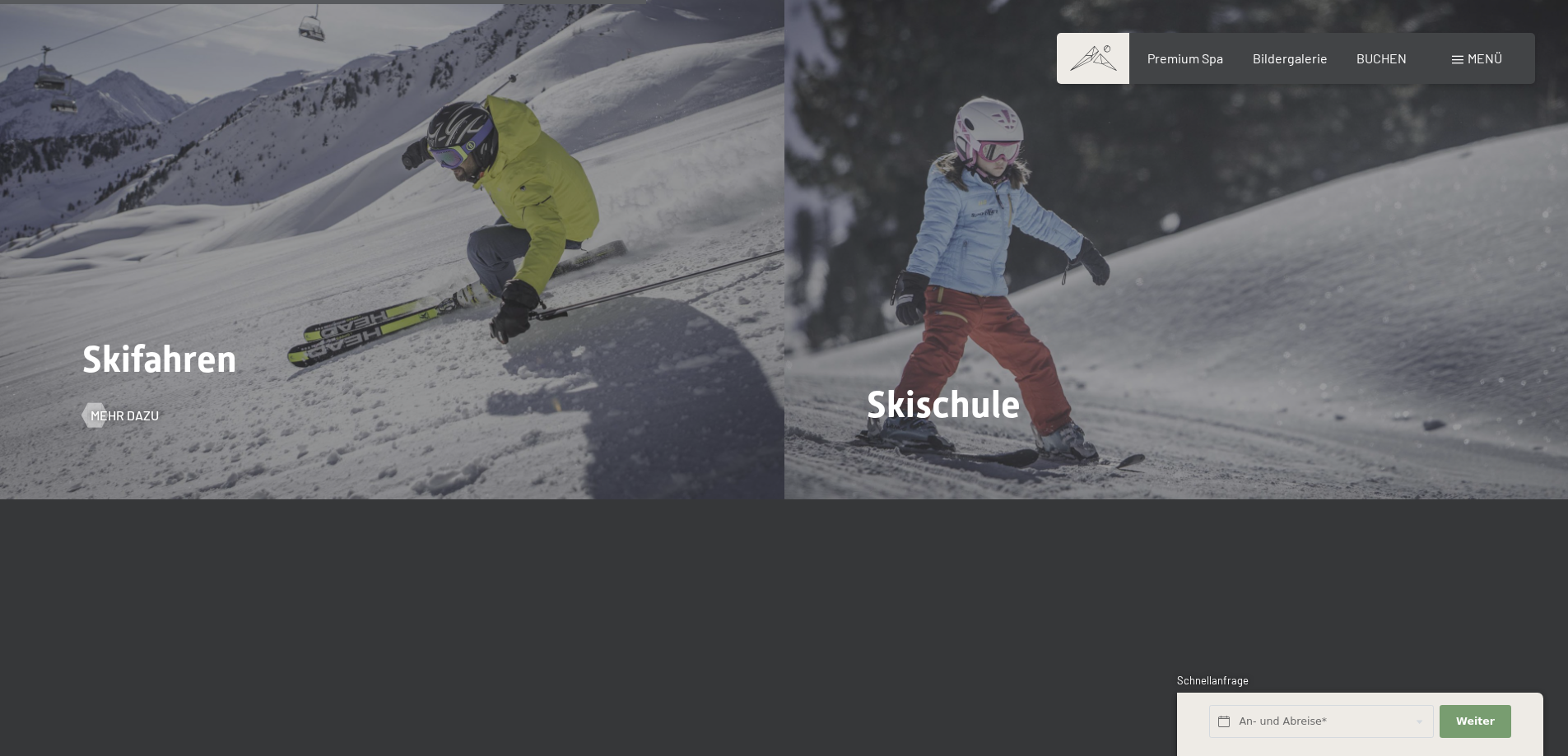
scroll to position [2633, 0]
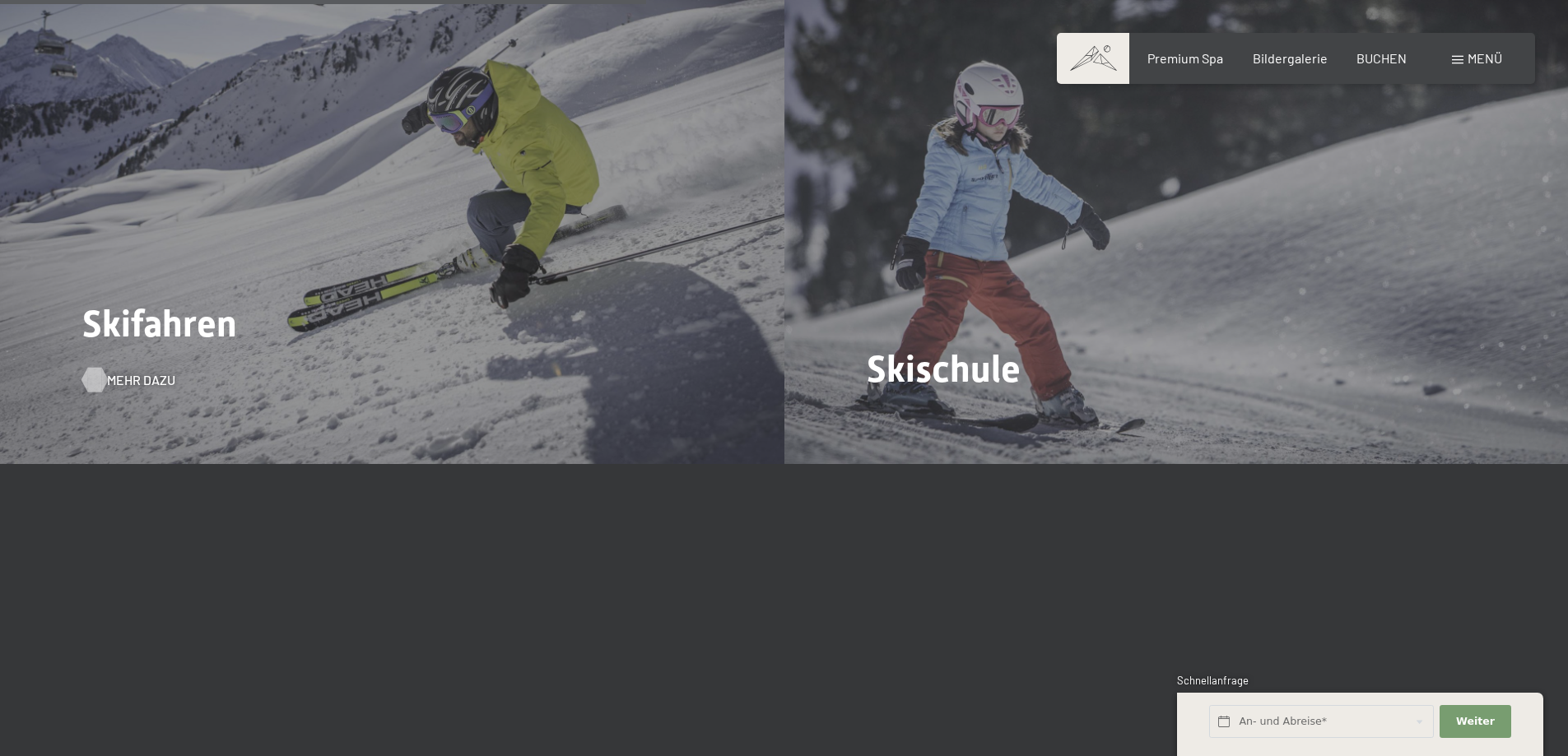
click at [114, 371] on span "Mehr dazu" at bounding box center [141, 379] width 69 height 18
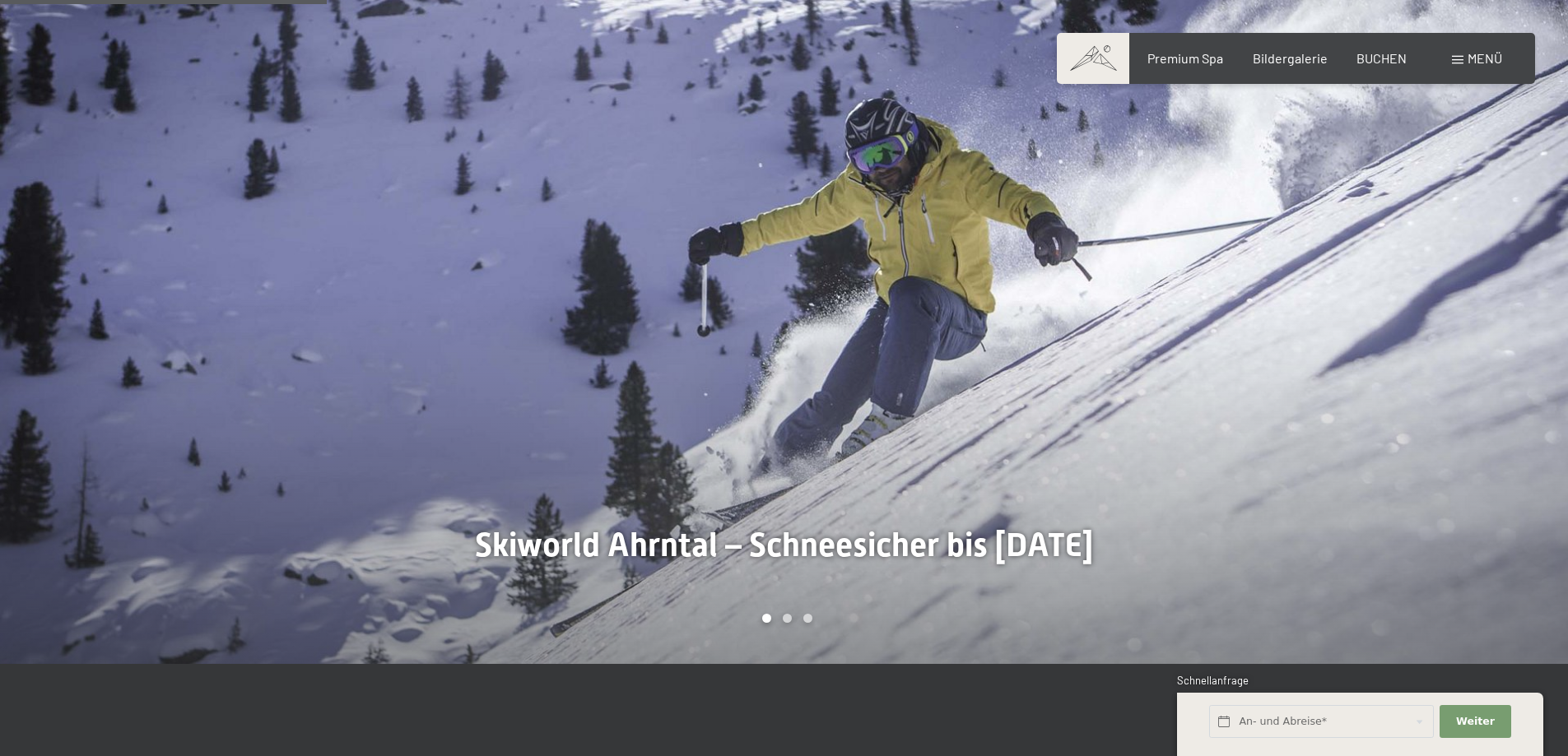
scroll to position [1399, 0]
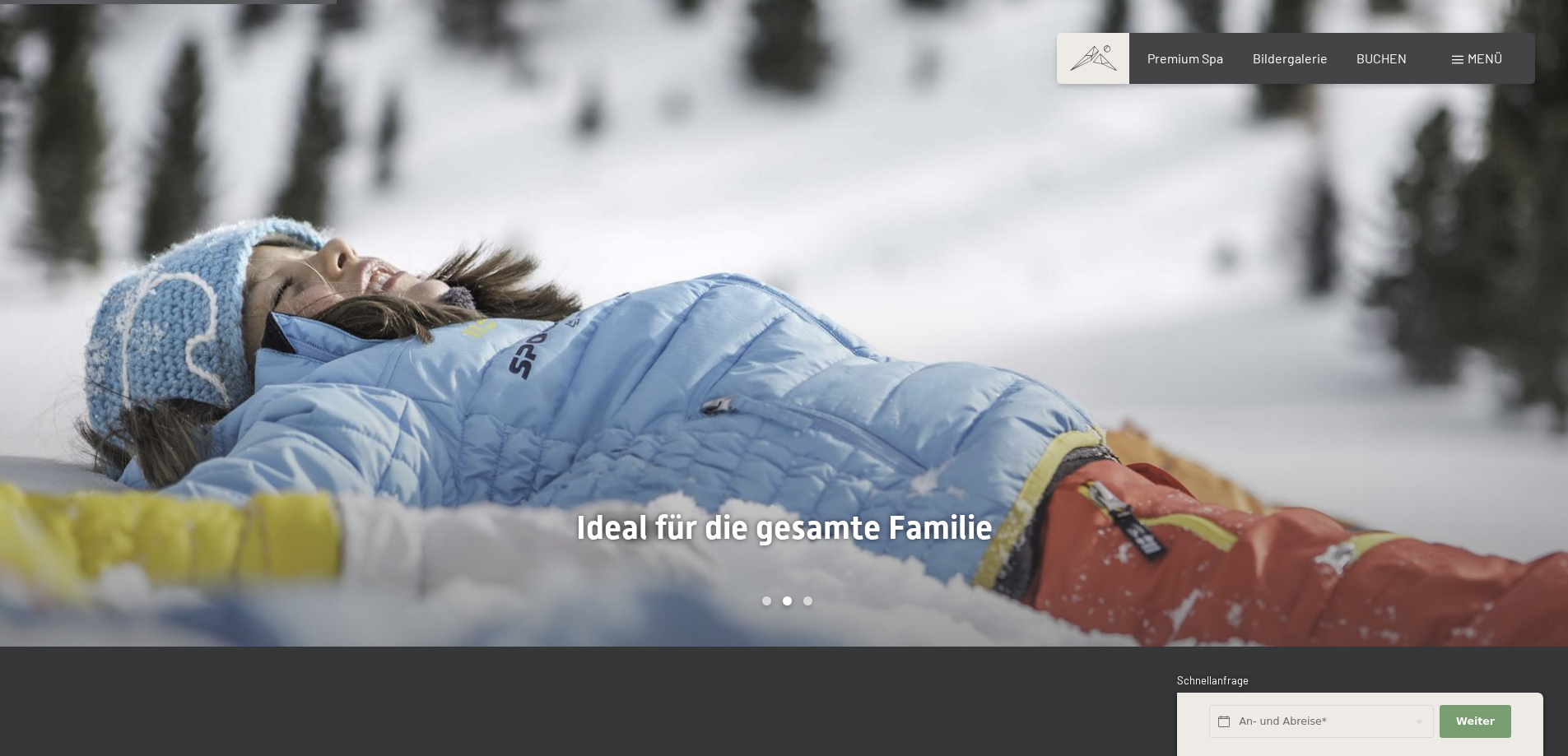
click at [1451, 349] on div at bounding box center [1176, 312] width 784 height 671
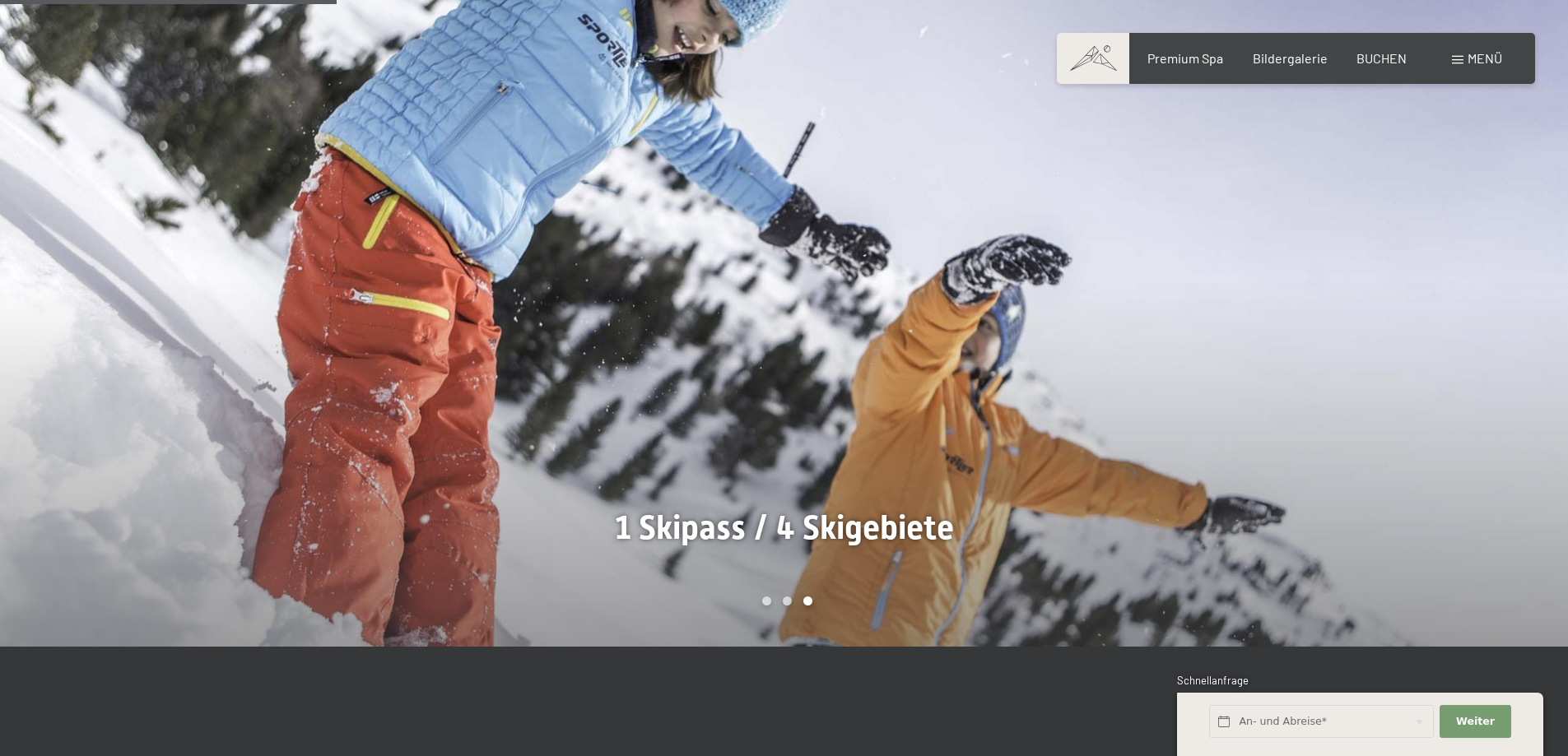
click at [1451, 349] on div at bounding box center [1176, 312] width 784 height 671
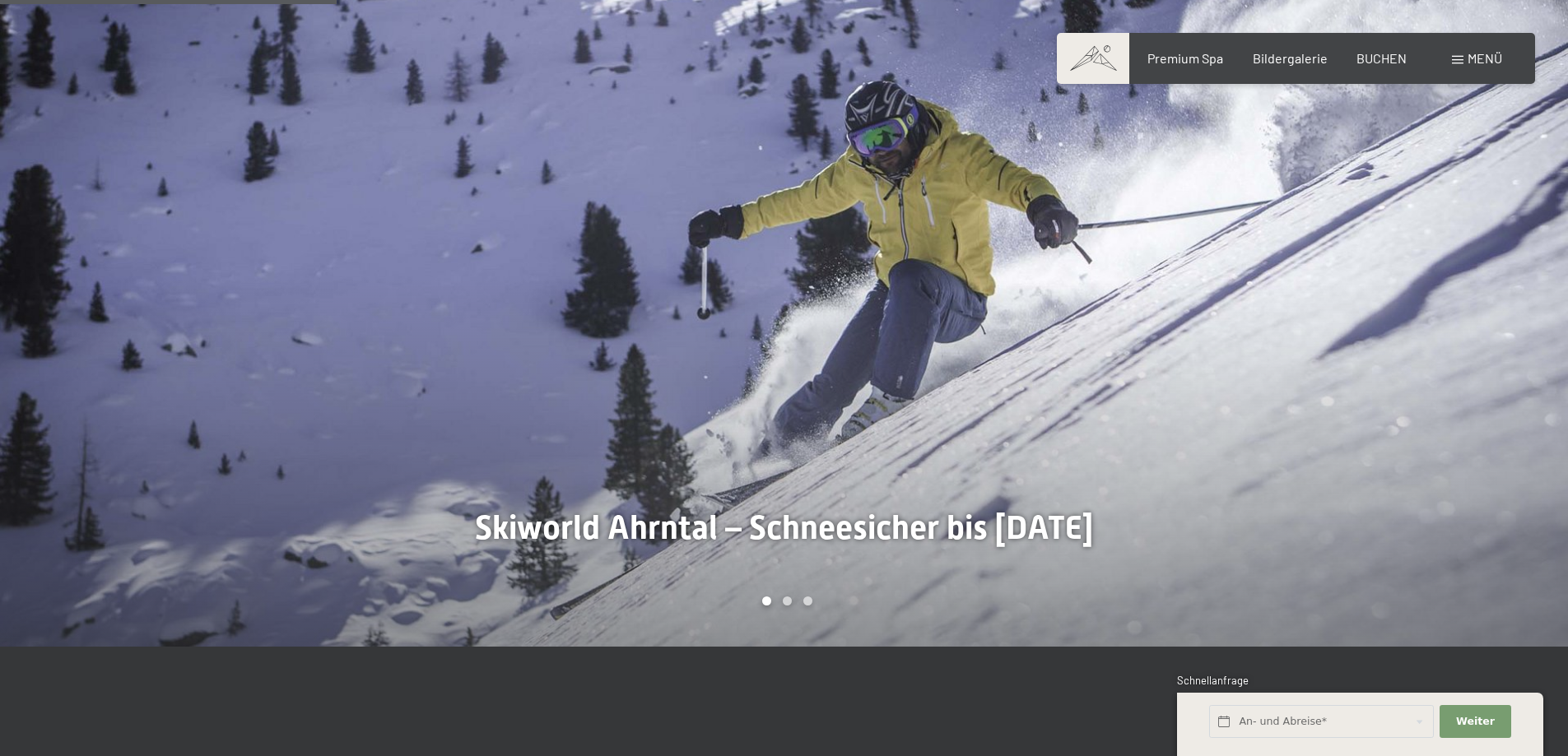
click at [1451, 349] on div at bounding box center [1176, 312] width 784 height 671
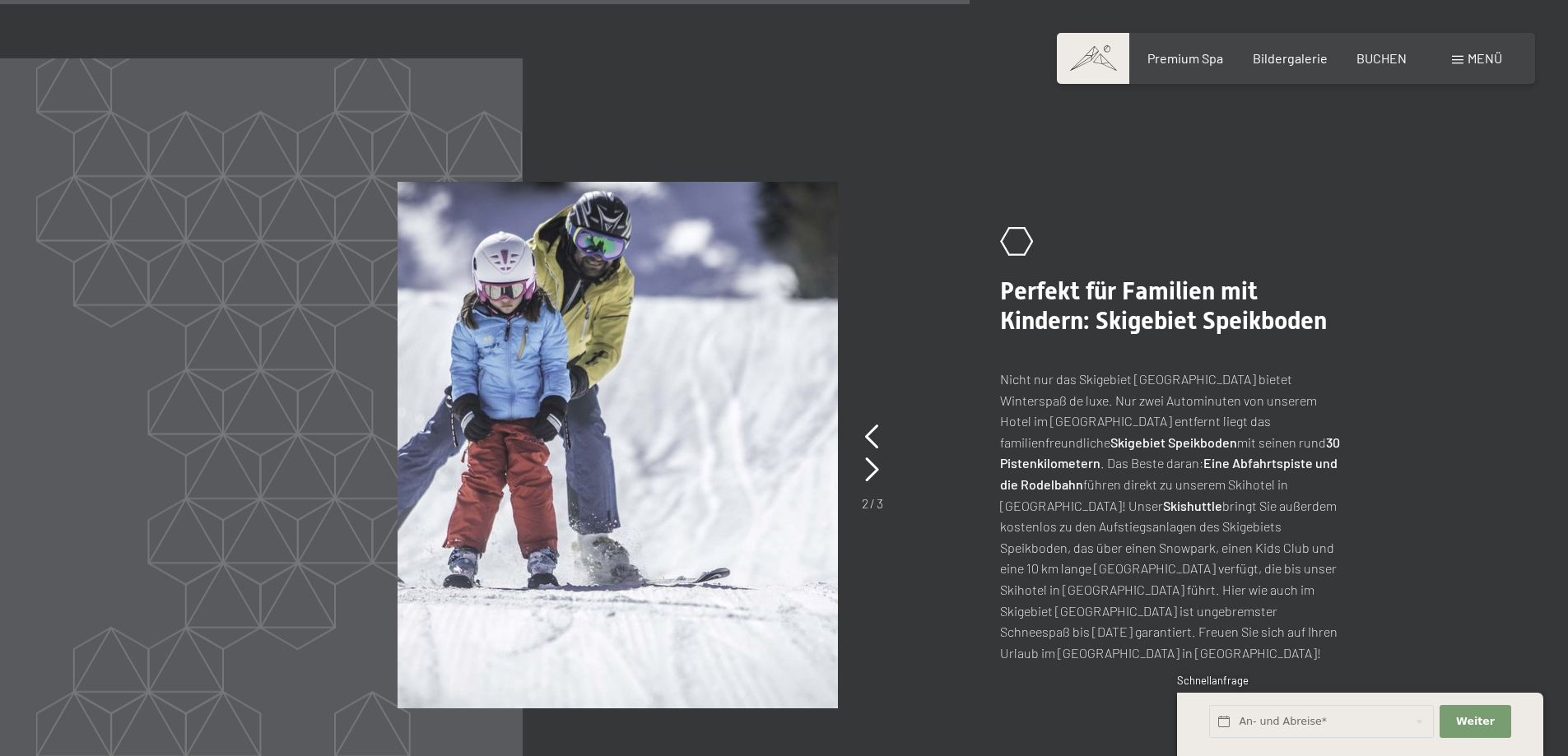
scroll to position [3703, 0]
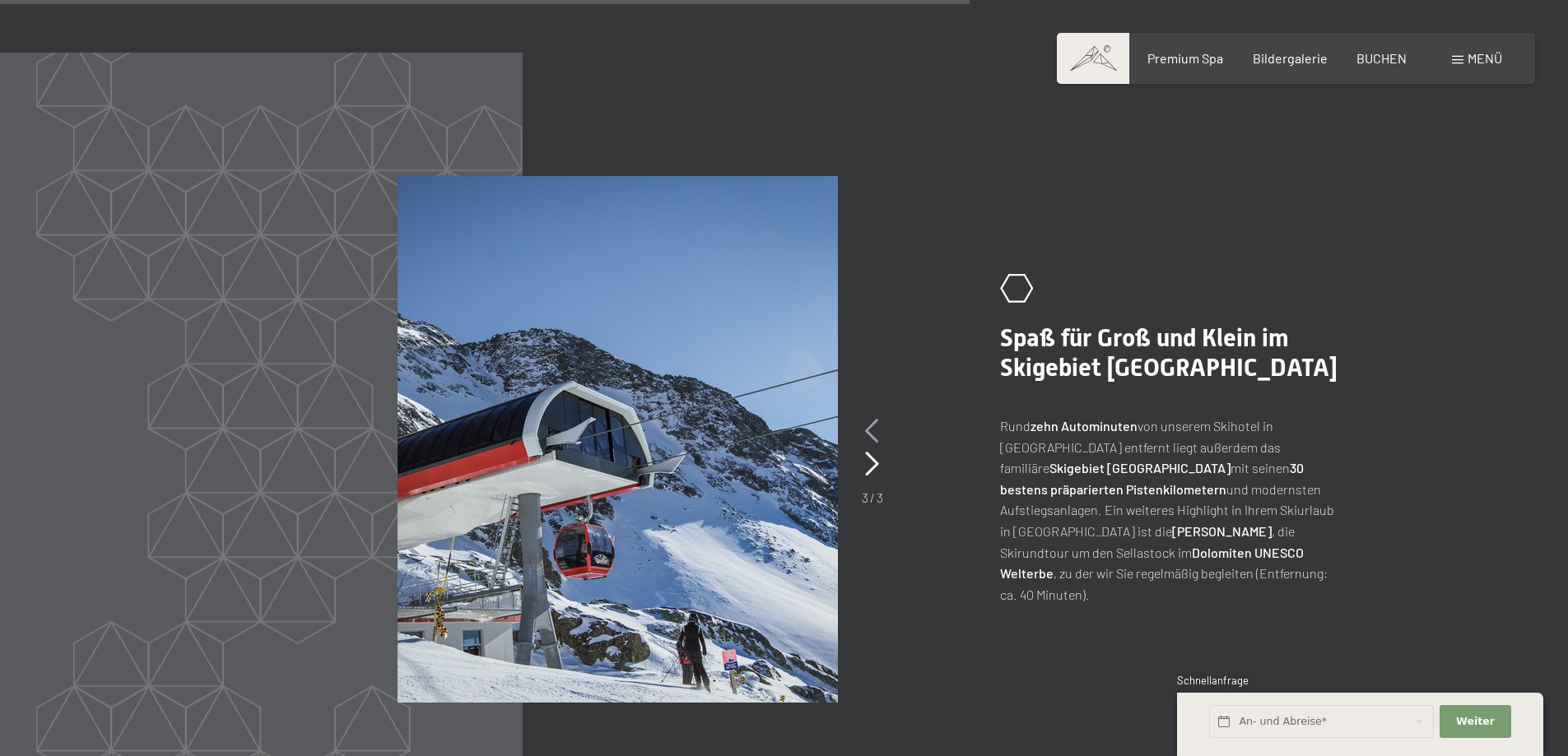
click at [873, 419] on icon at bounding box center [872, 431] width 14 height 24
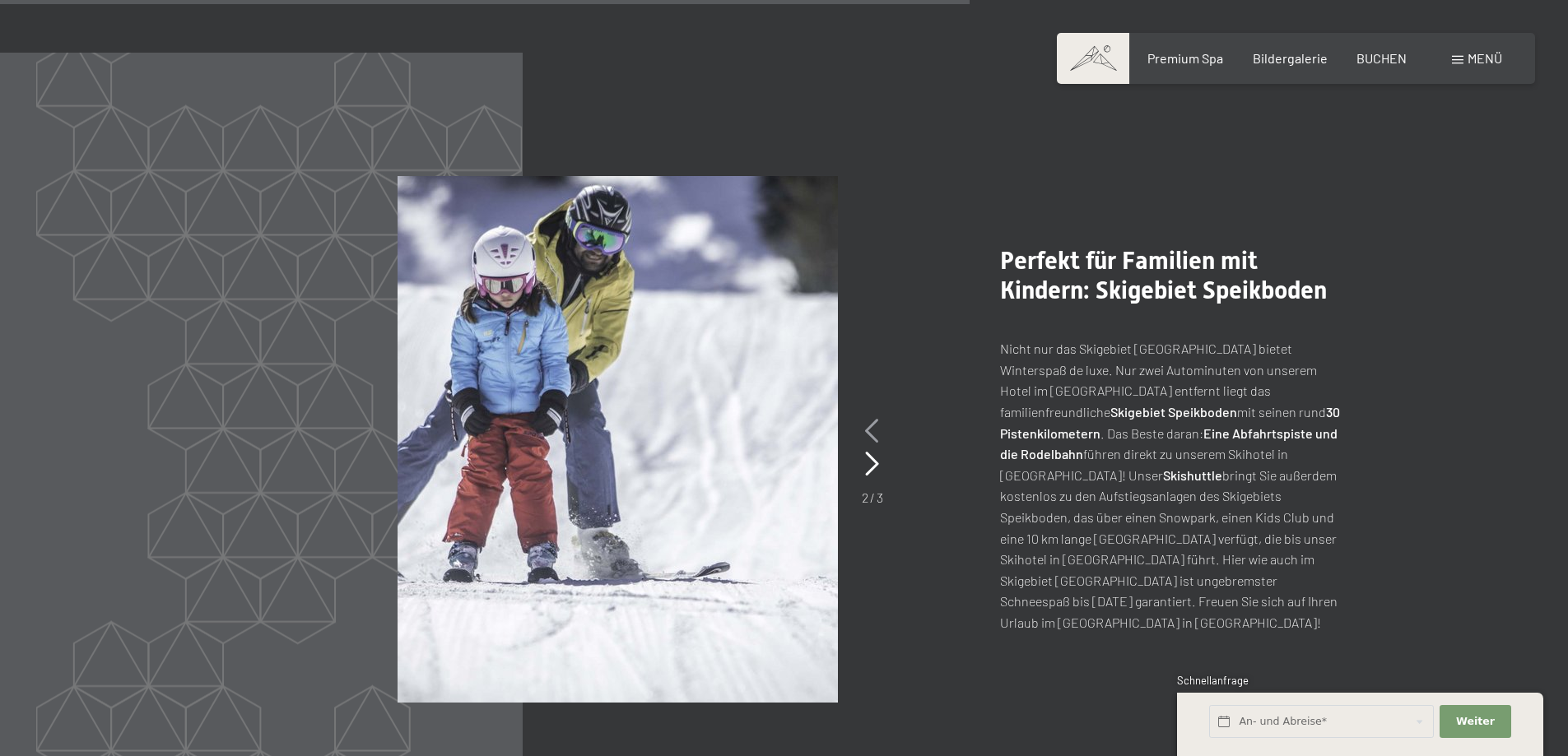
click at [876, 419] on icon at bounding box center [872, 431] width 14 height 24
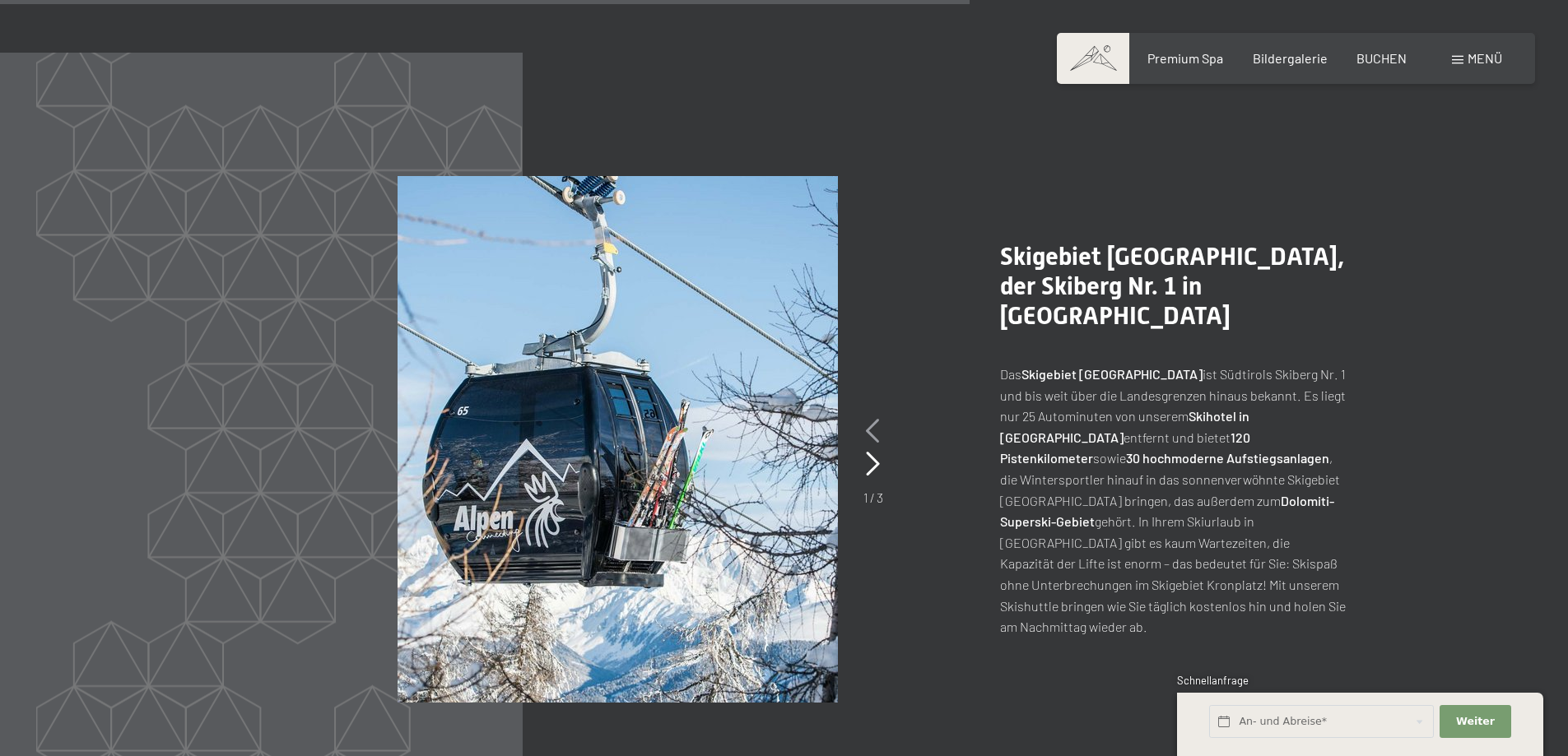
click at [876, 419] on icon at bounding box center [873, 431] width 14 height 24
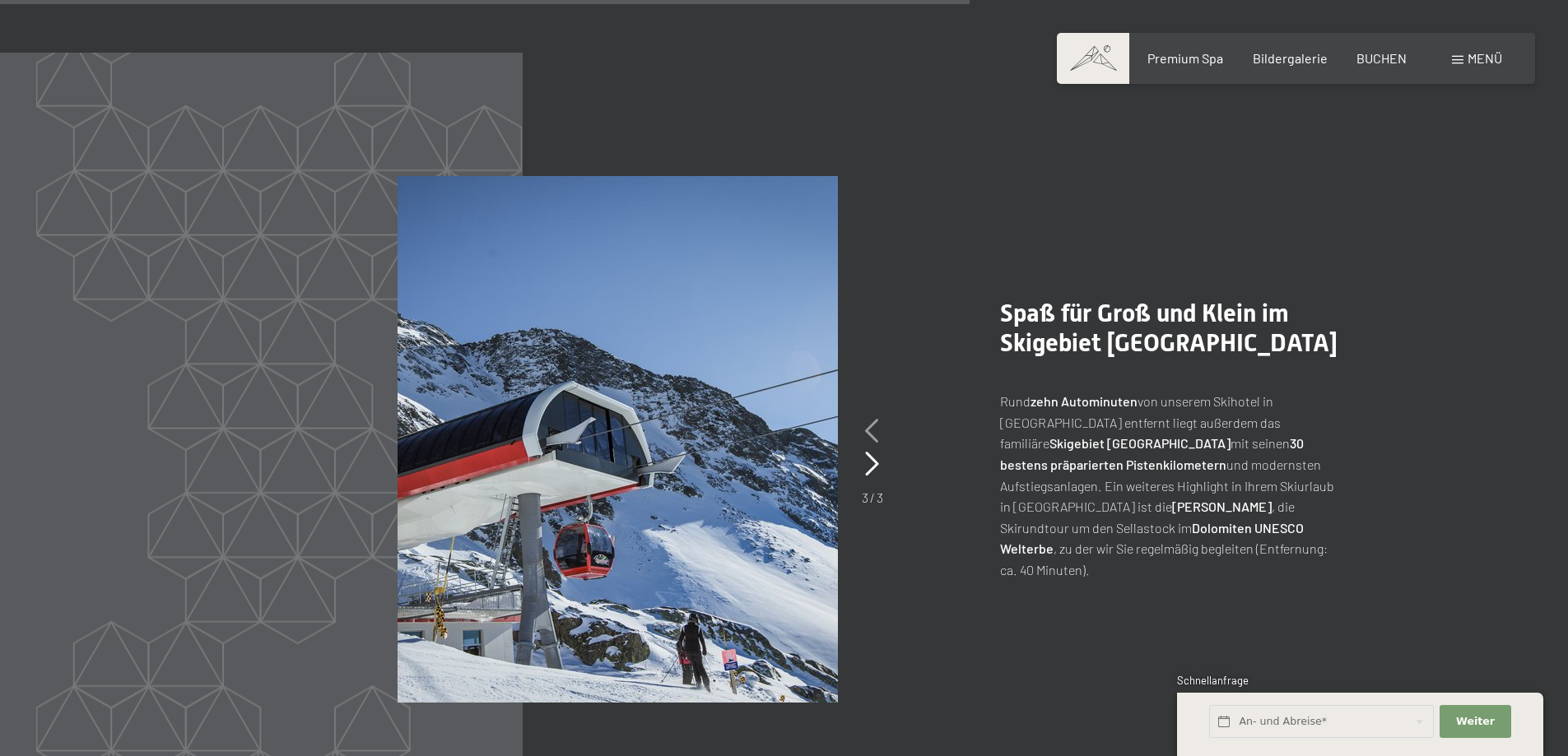
click at [876, 419] on icon at bounding box center [872, 431] width 14 height 24
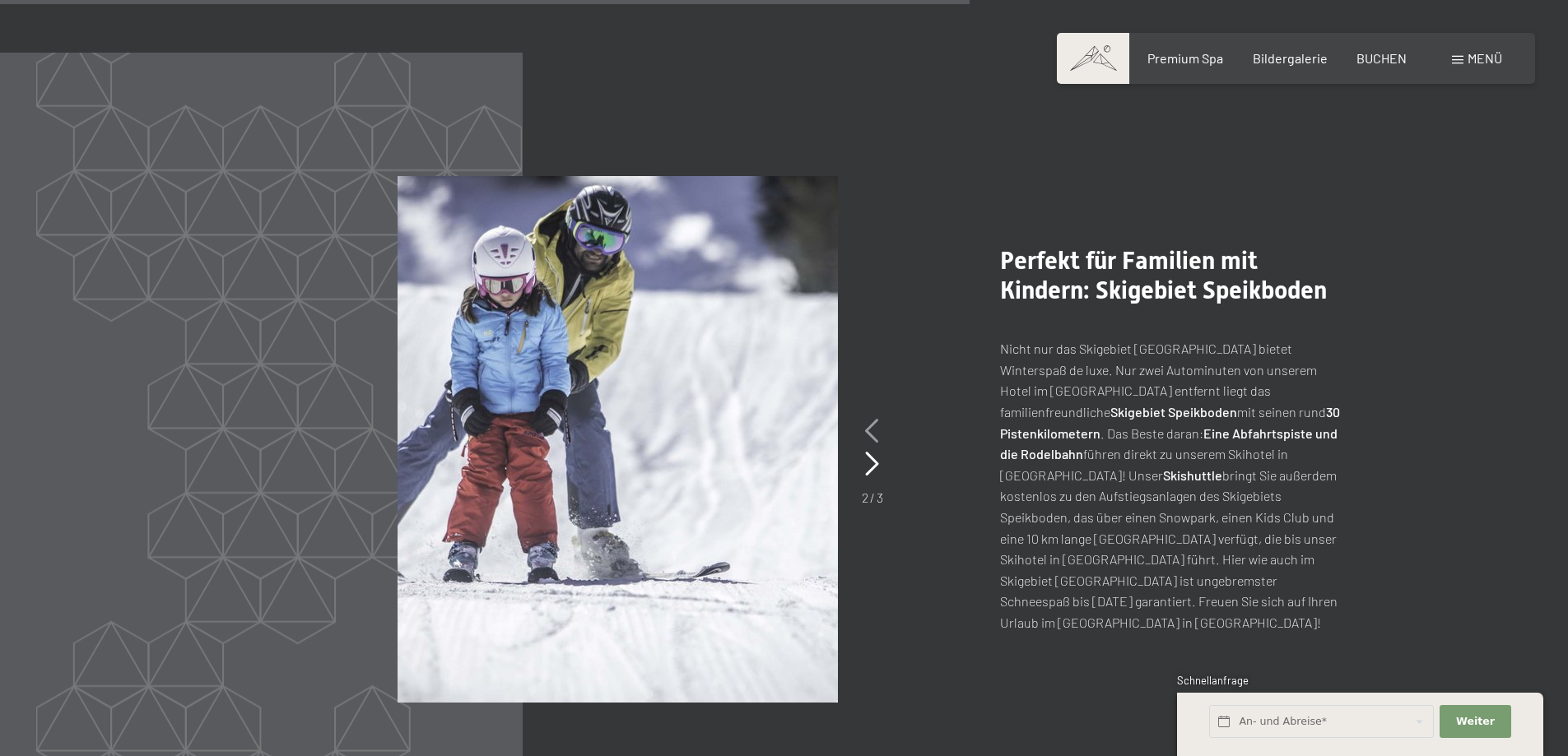
click at [871, 419] on icon at bounding box center [872, 431] width 14 height 24
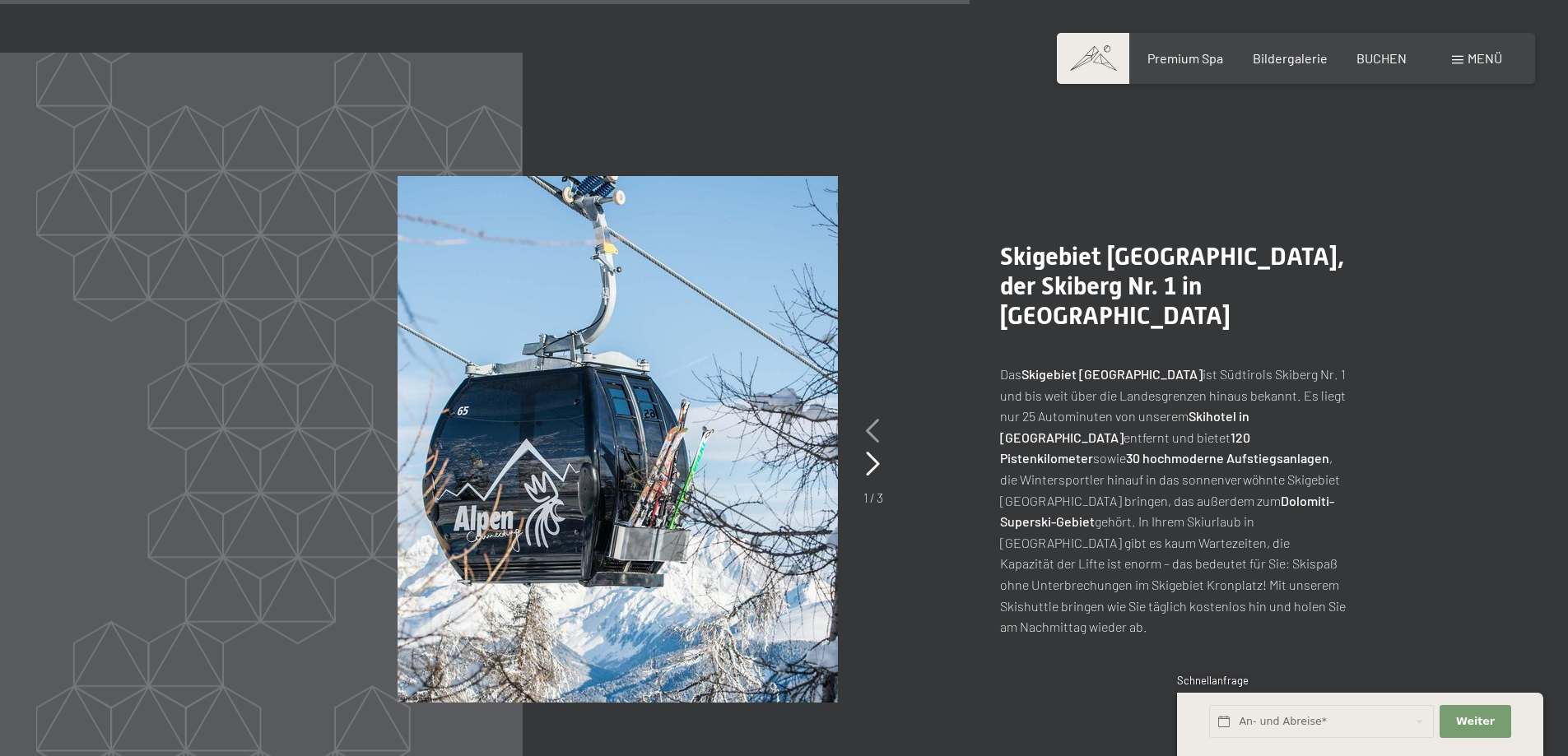
click at [871, 419] on icon at bounding box center [873, 431] width 14 height 24
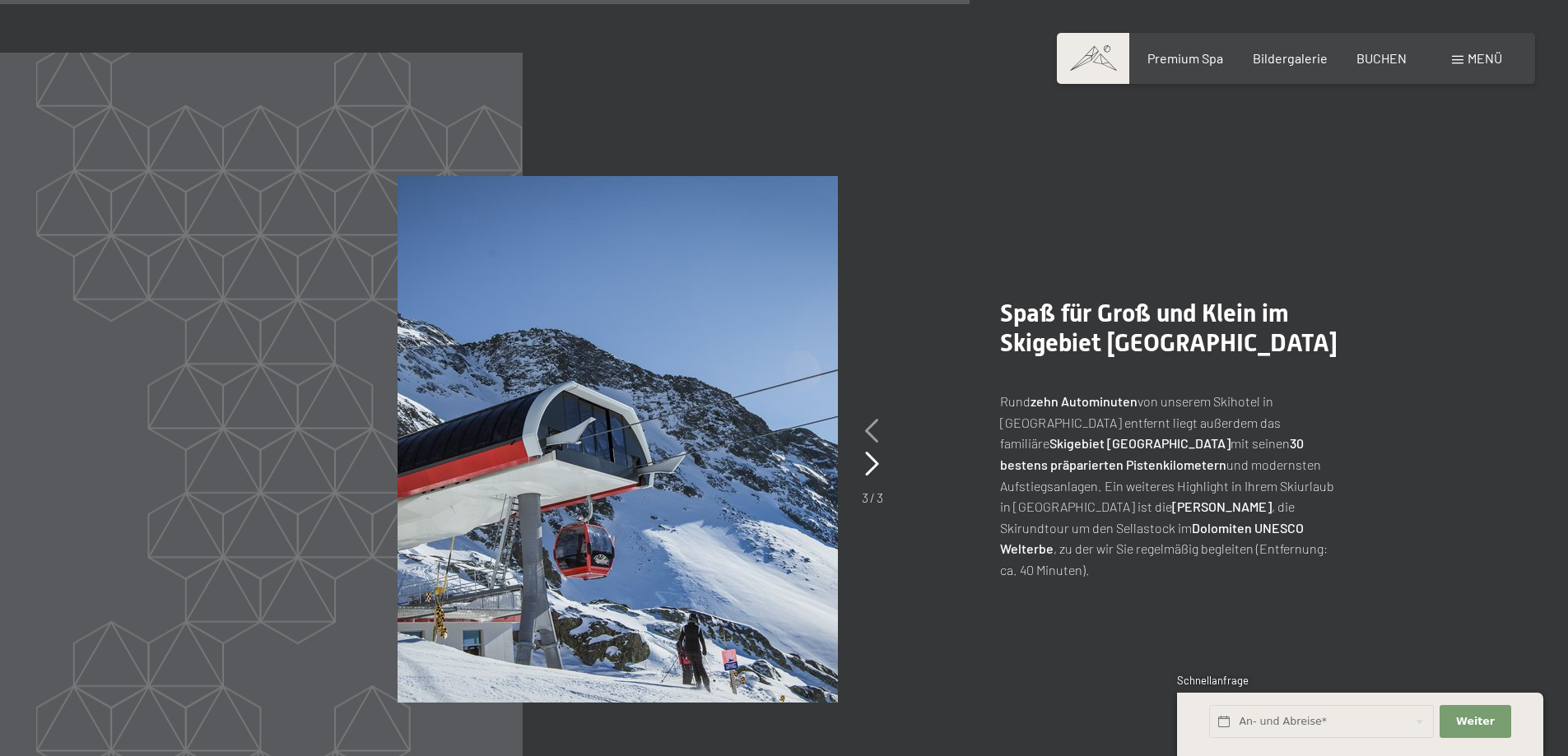
click at [870, 419] on icon at bounding box center [872, 431] width 14 height 24
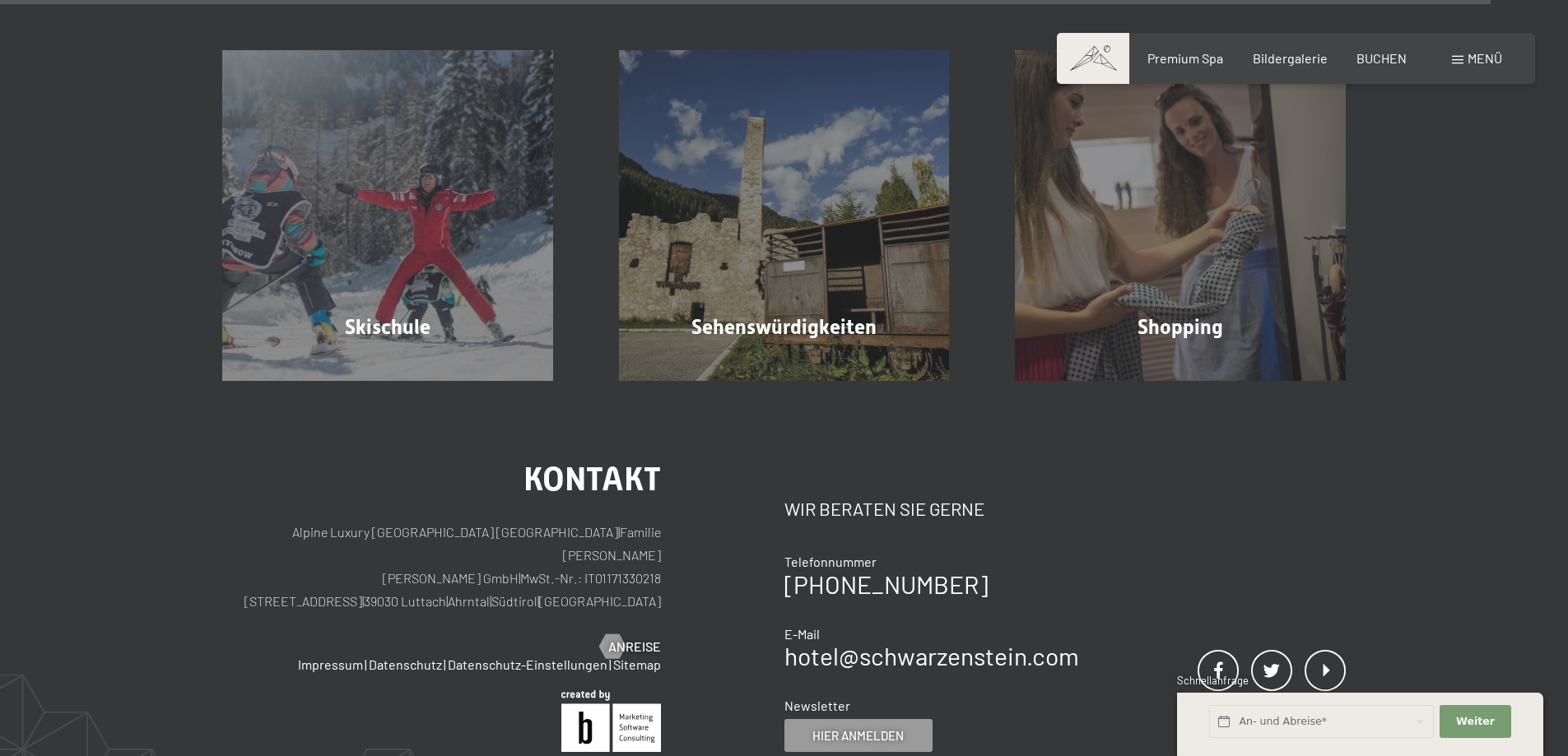
scroll to position [5761, 0]
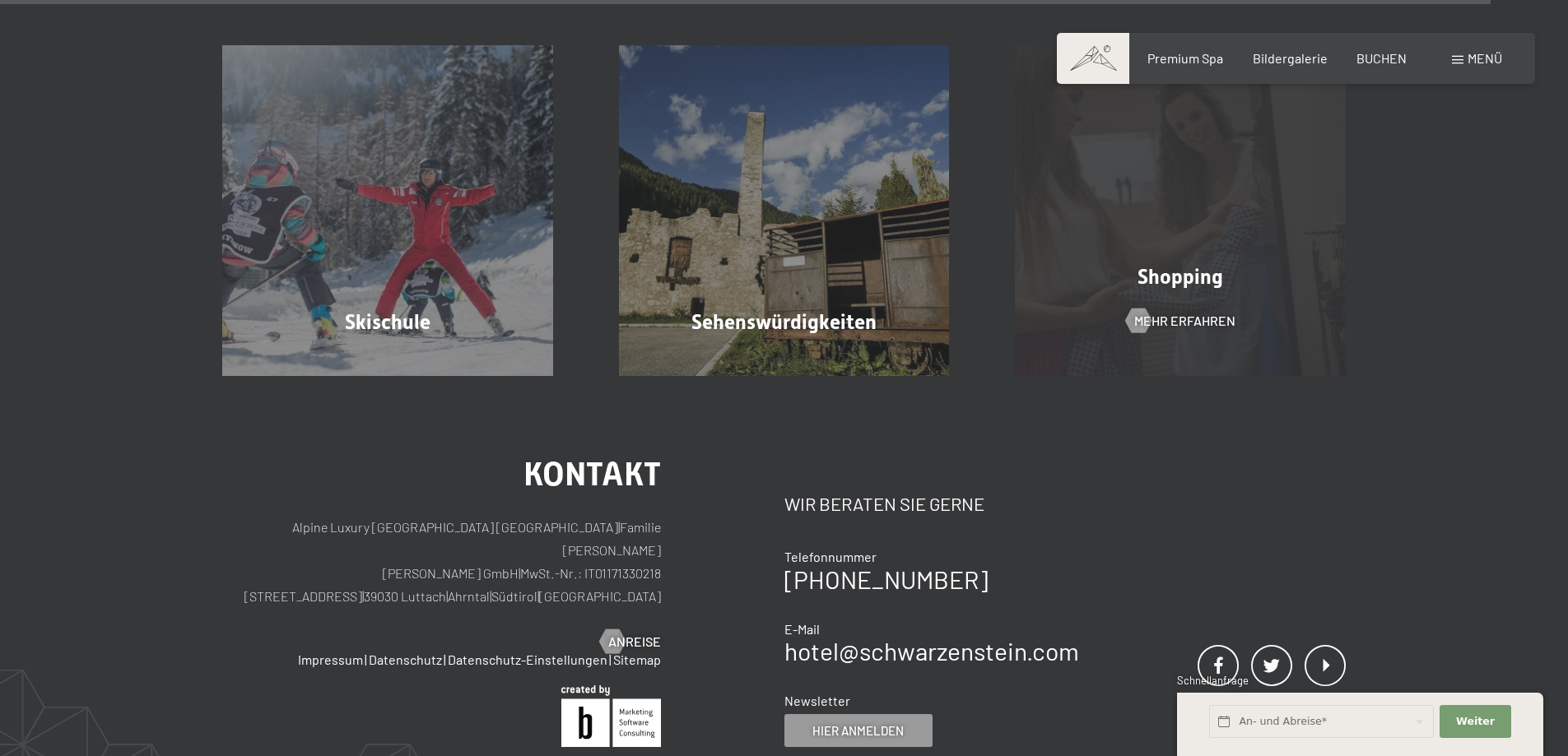
click at [1220, 265] on span "Shopping" at bounding box center [1180, 276] width 86 height 24
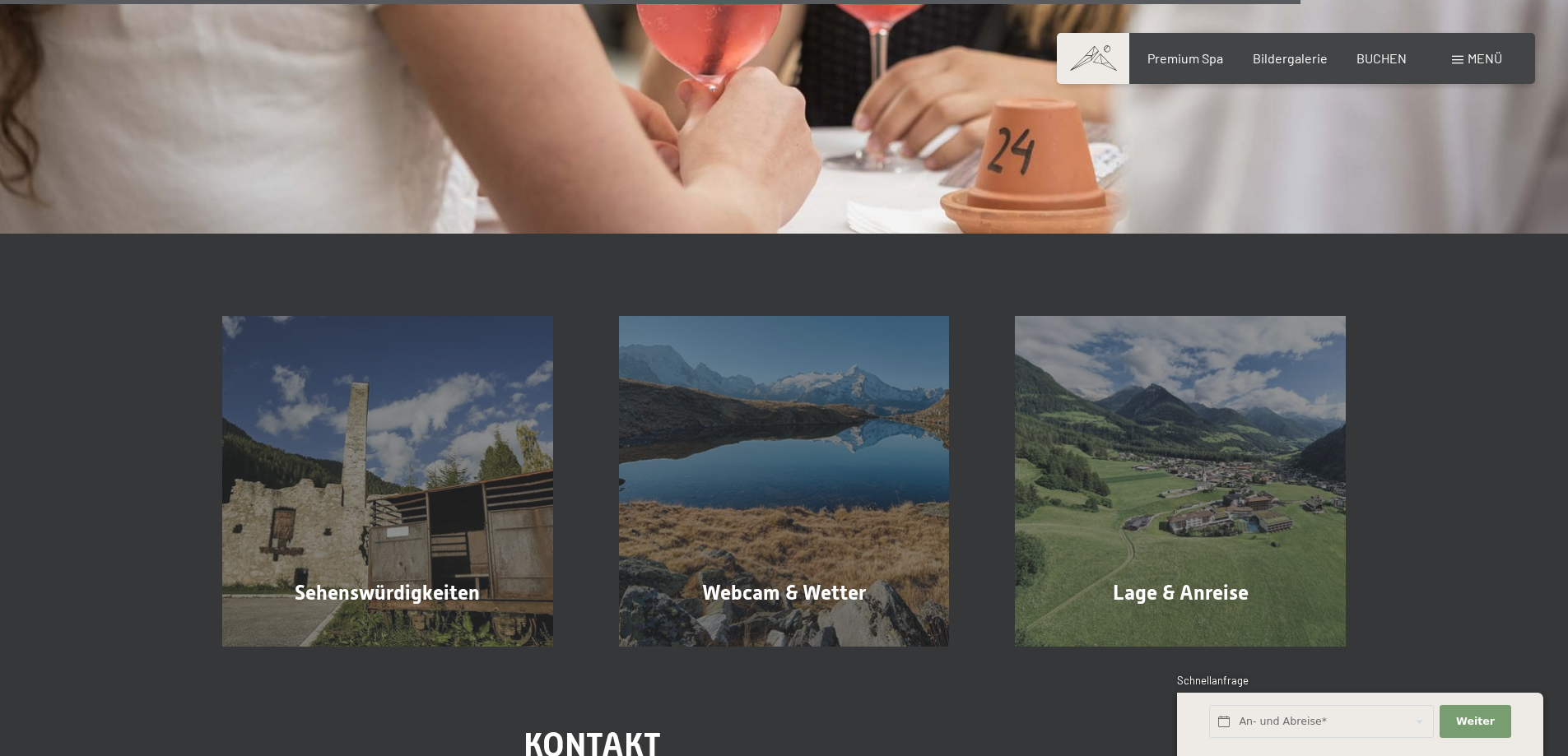
scroll to position [2963, 0]
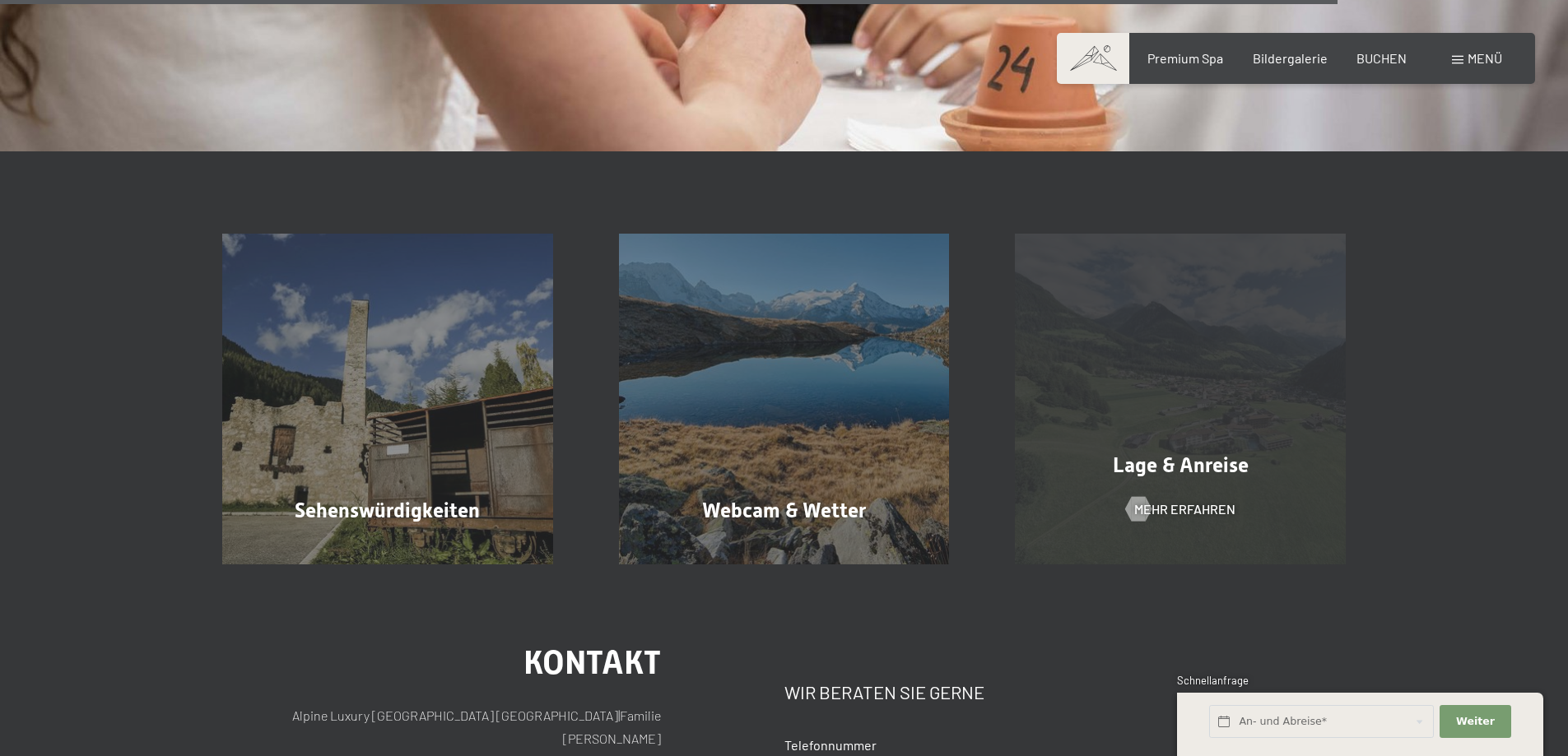
click at [1193, 344] on div "Lage & Anreise Mehr erfahren" at bounding box center [1180, 398] width 396 height 330
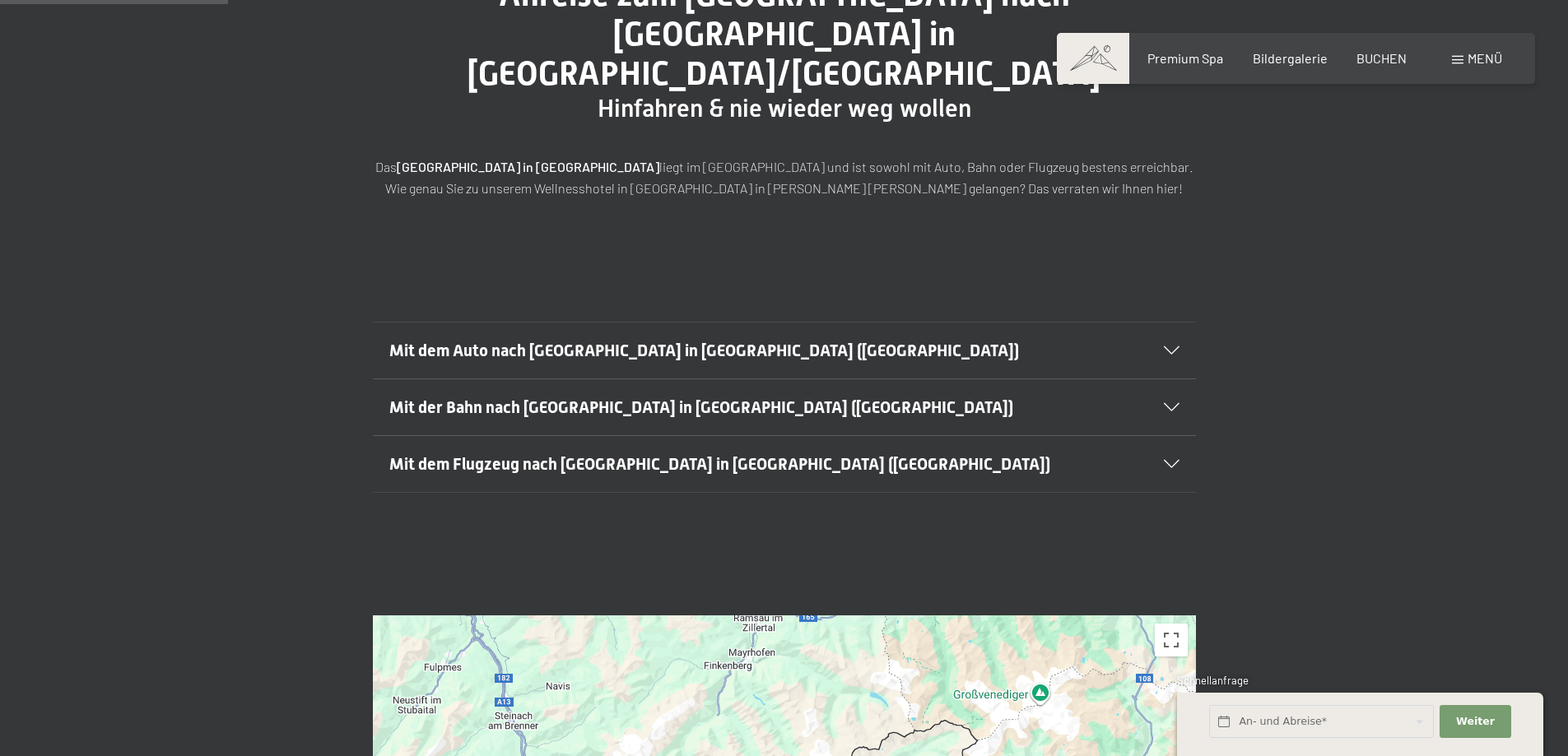
scroll to position [247, 0]
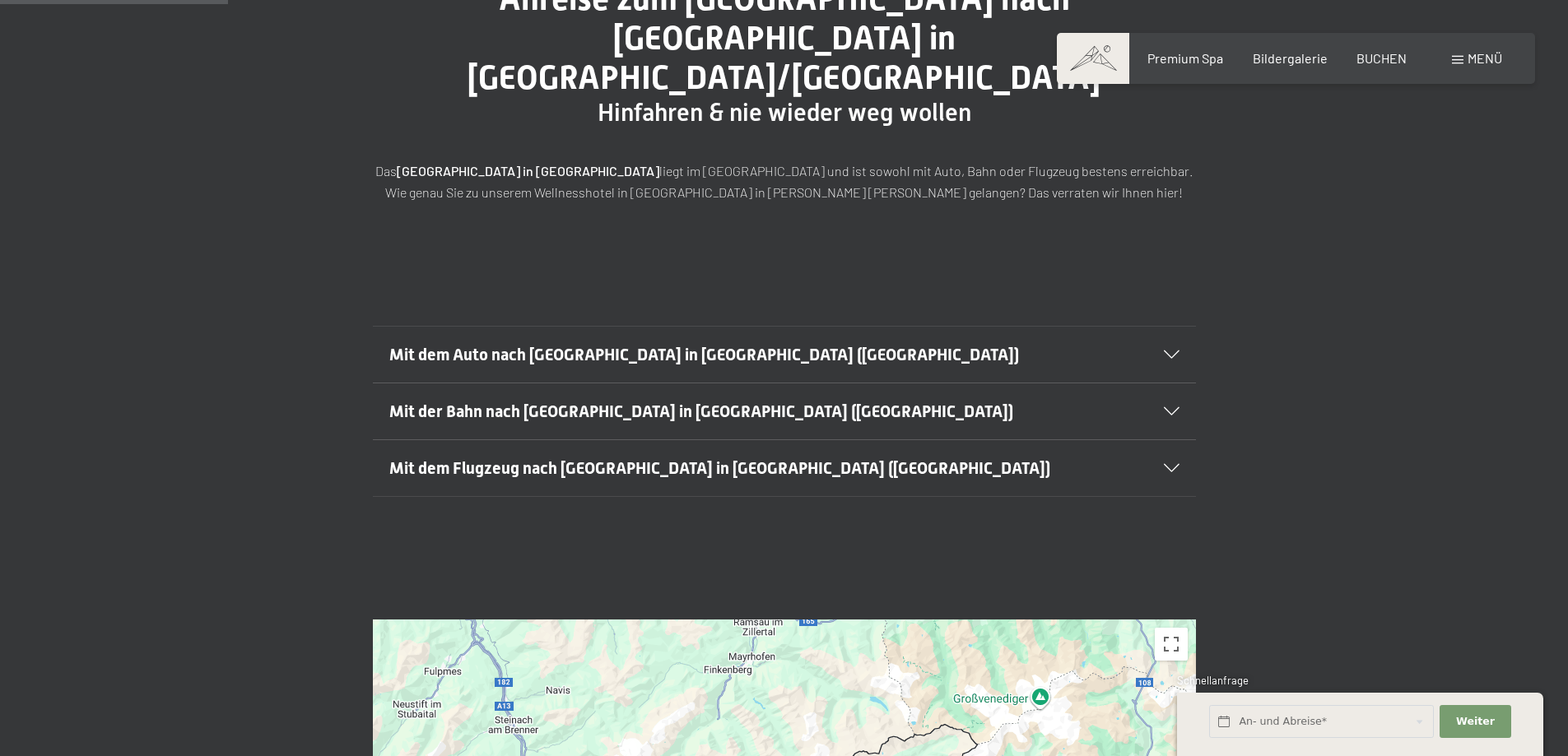
click at [1168, 350] on icon at bounding box center [1172, 354] width 16 height 8
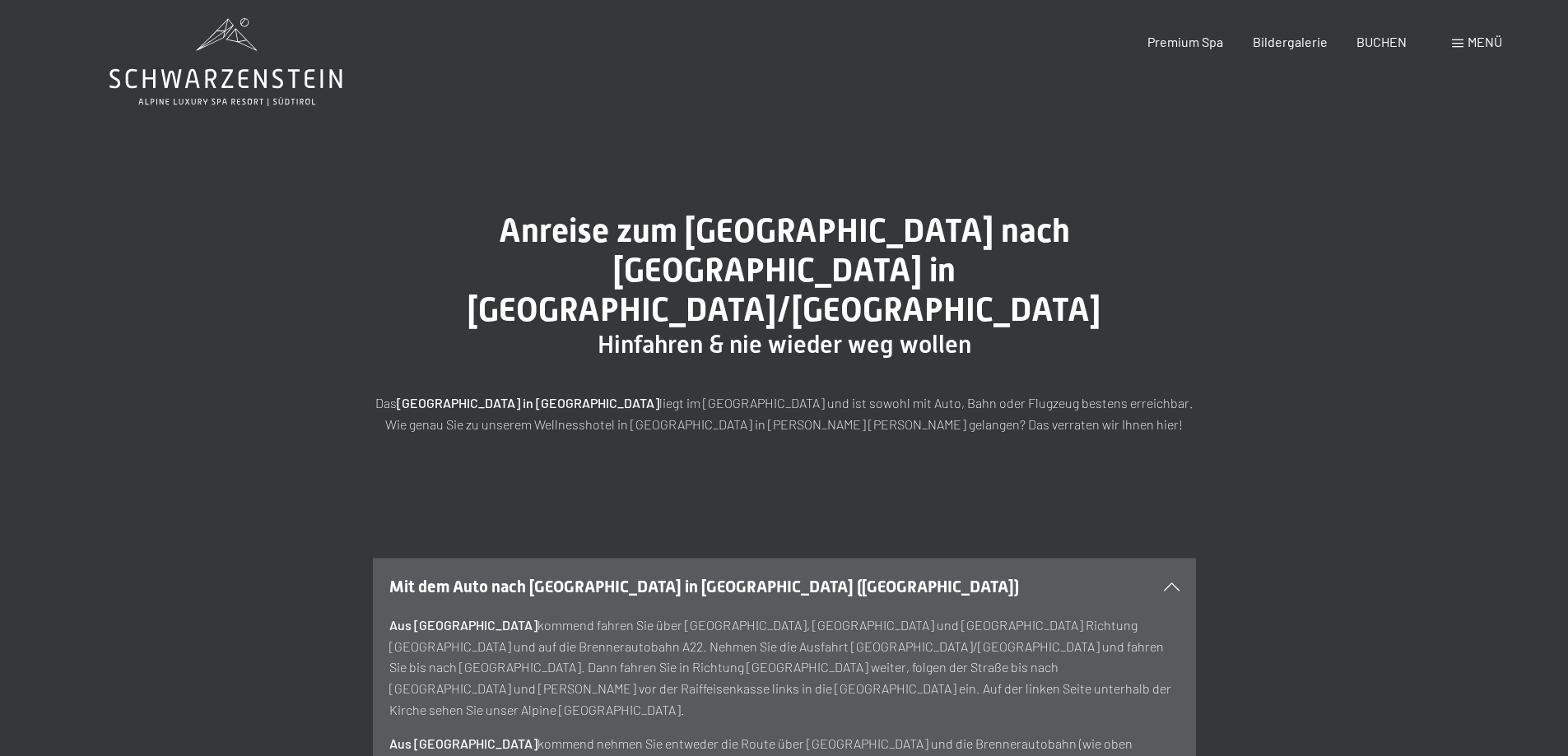
scroll to position [0, 0]
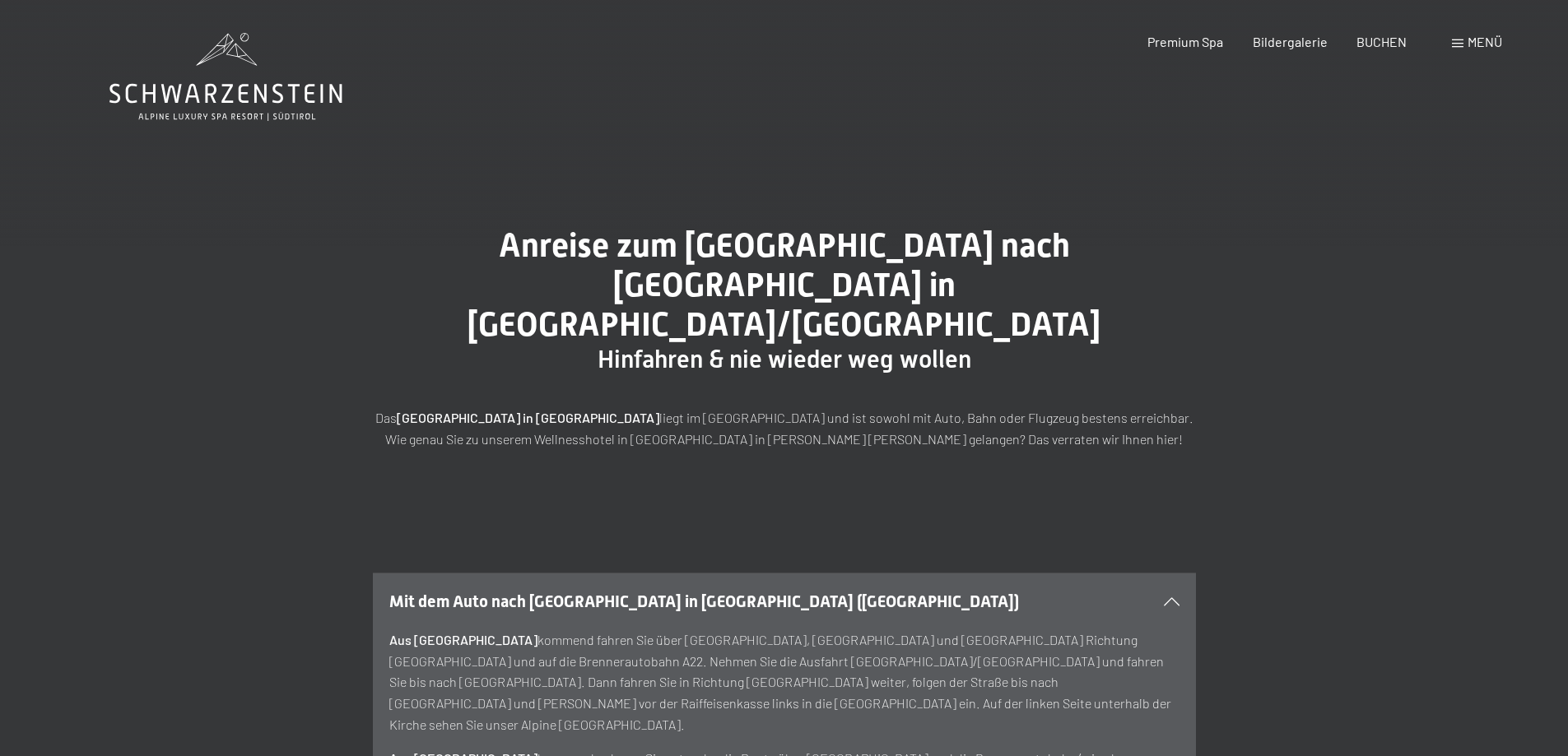
click at [1173, 573] on div "Mit dem Auto nach [GEOGRAPHIC_DATA] in [GEOGRAPHIC_DATA] ([GEOGRAPHIC_DATA])" at bounding box center [784, 601] width 790 height 56
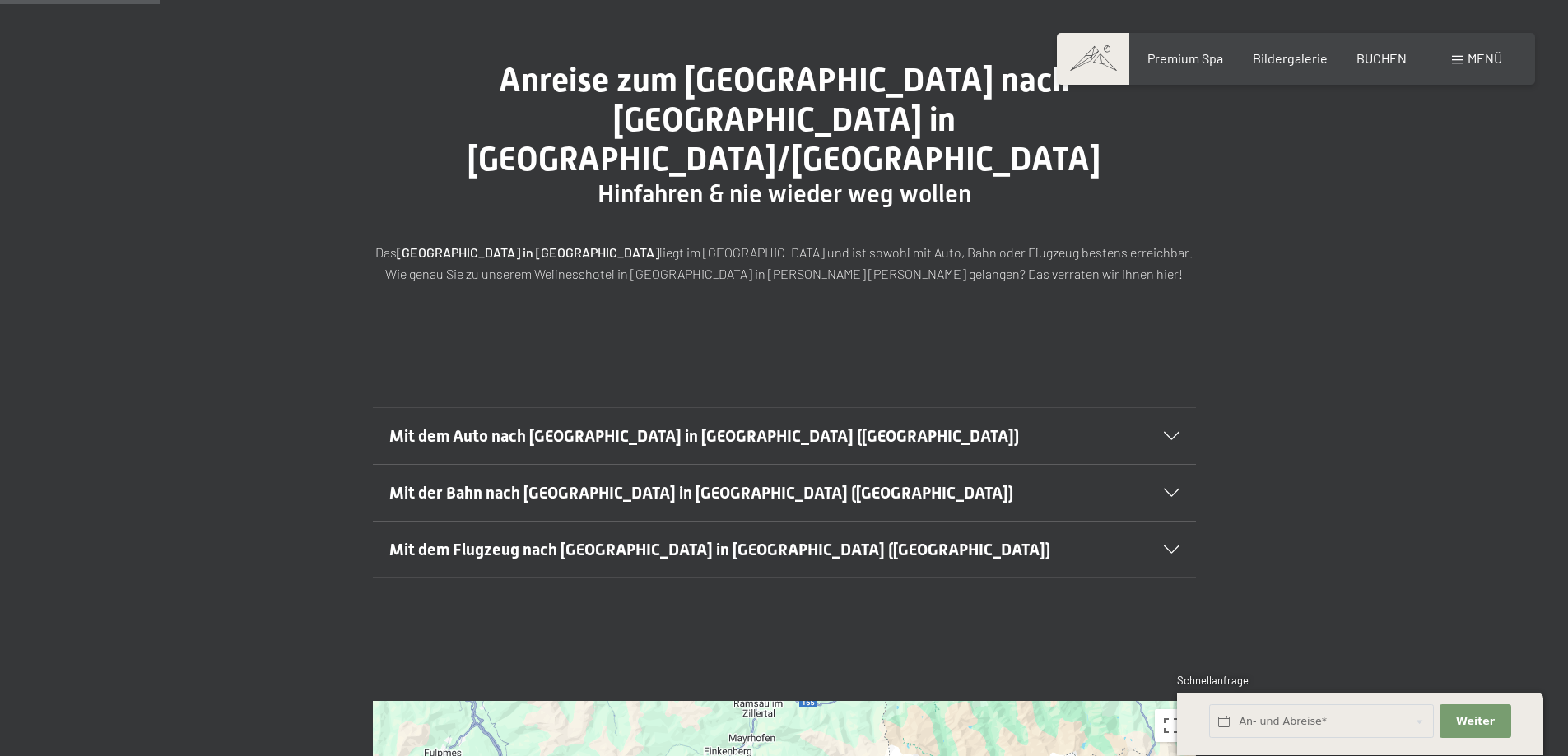
scroll to position [165, 0]
click at [1166, 409] on div "Mit dem Auto nach [GEOGRAPHIC_DATA] in [GEOGRAPHIC_DATA] ([GEOGRAPHIC_DATA])" at bounding box center [784, 436] width 790 height 56
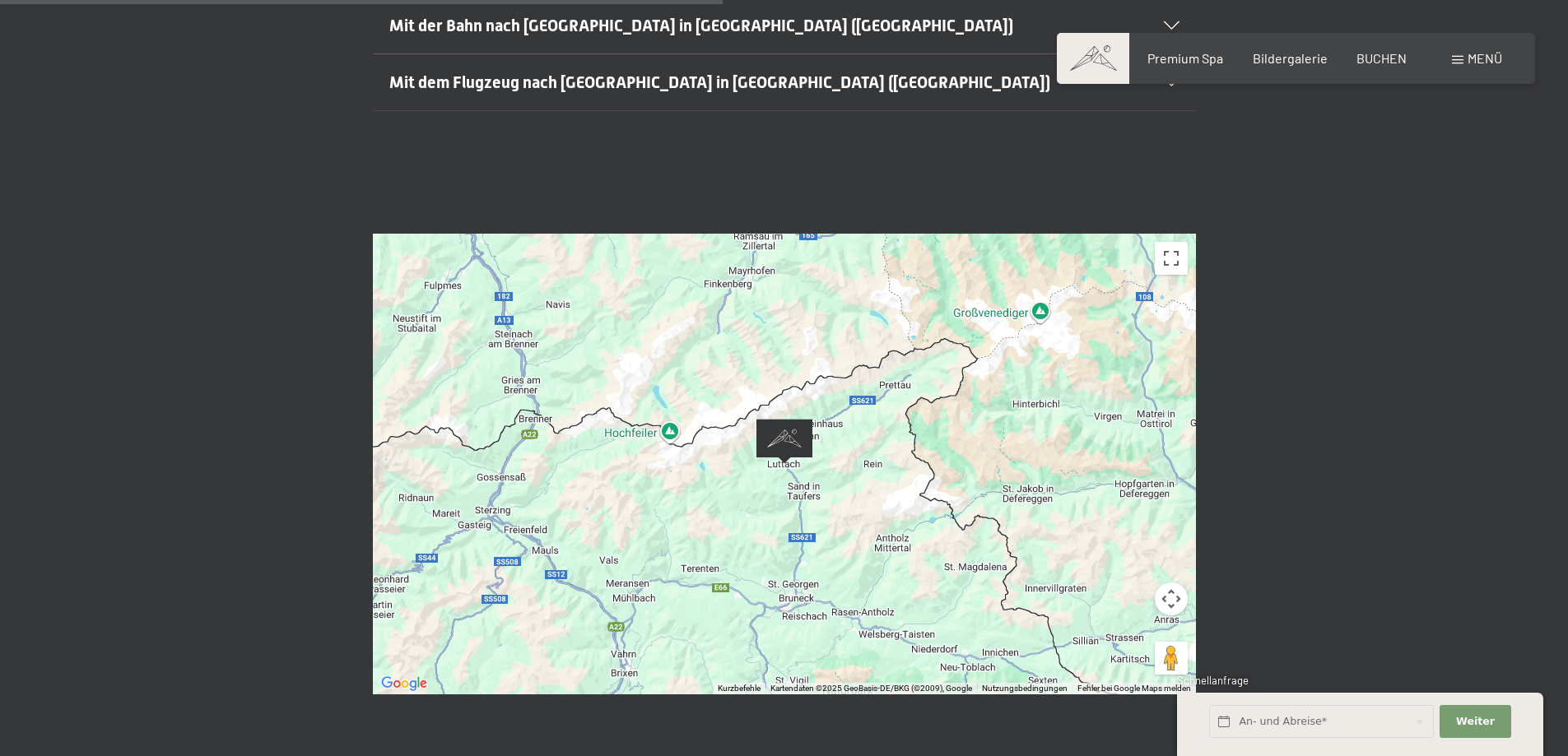
scroll to position [1070, 0]
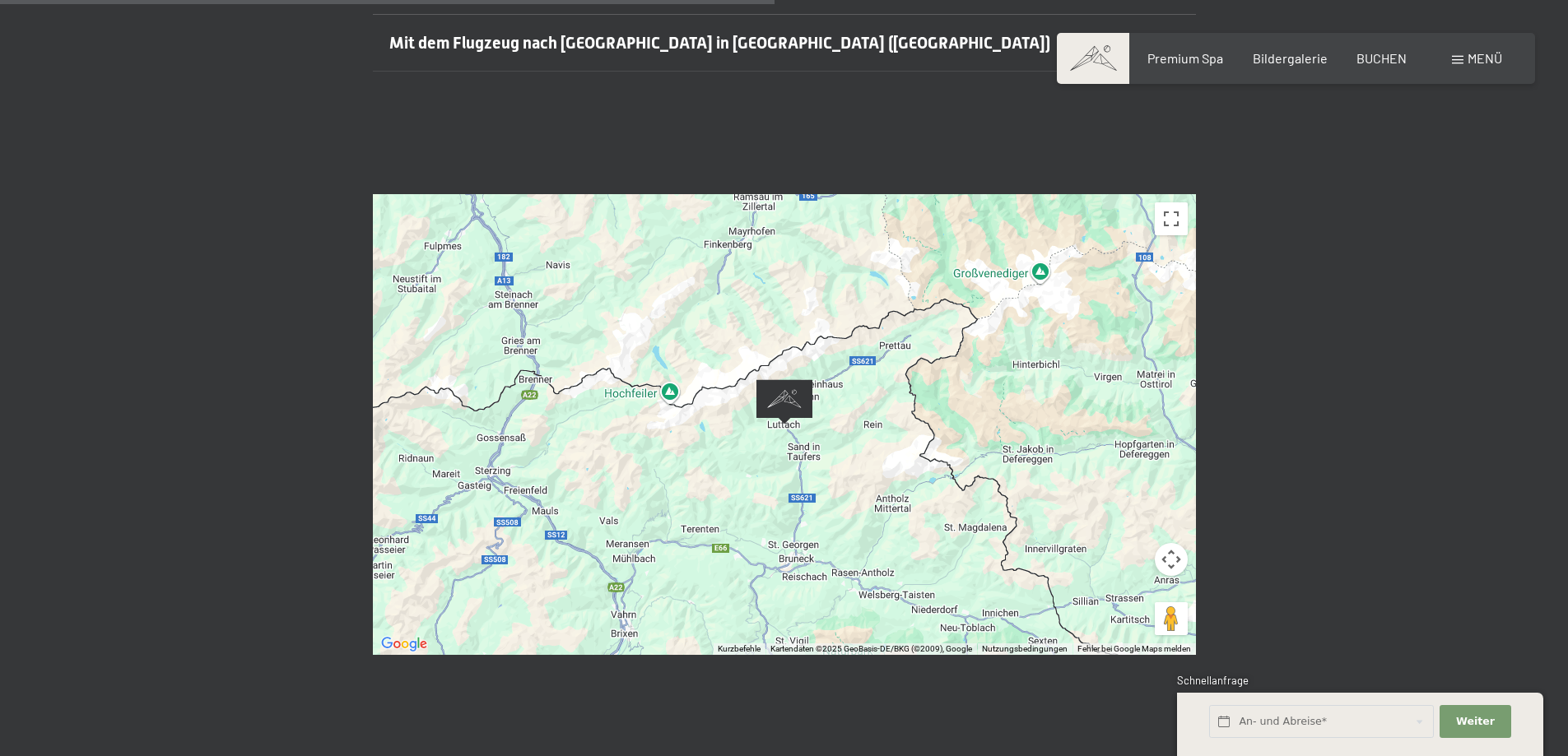
drag, startPoint x: 1077, startPoint y: 448, endPoint x: 989, endPoint y: 389, distance: 105.9
click at [964, 396] on div at bounding box center [784, 424] width 823 height 460
click at [1163, 202] on button "Vollbildansicht ein/aus" at bounding box center [1171, 218] width 33 height 33
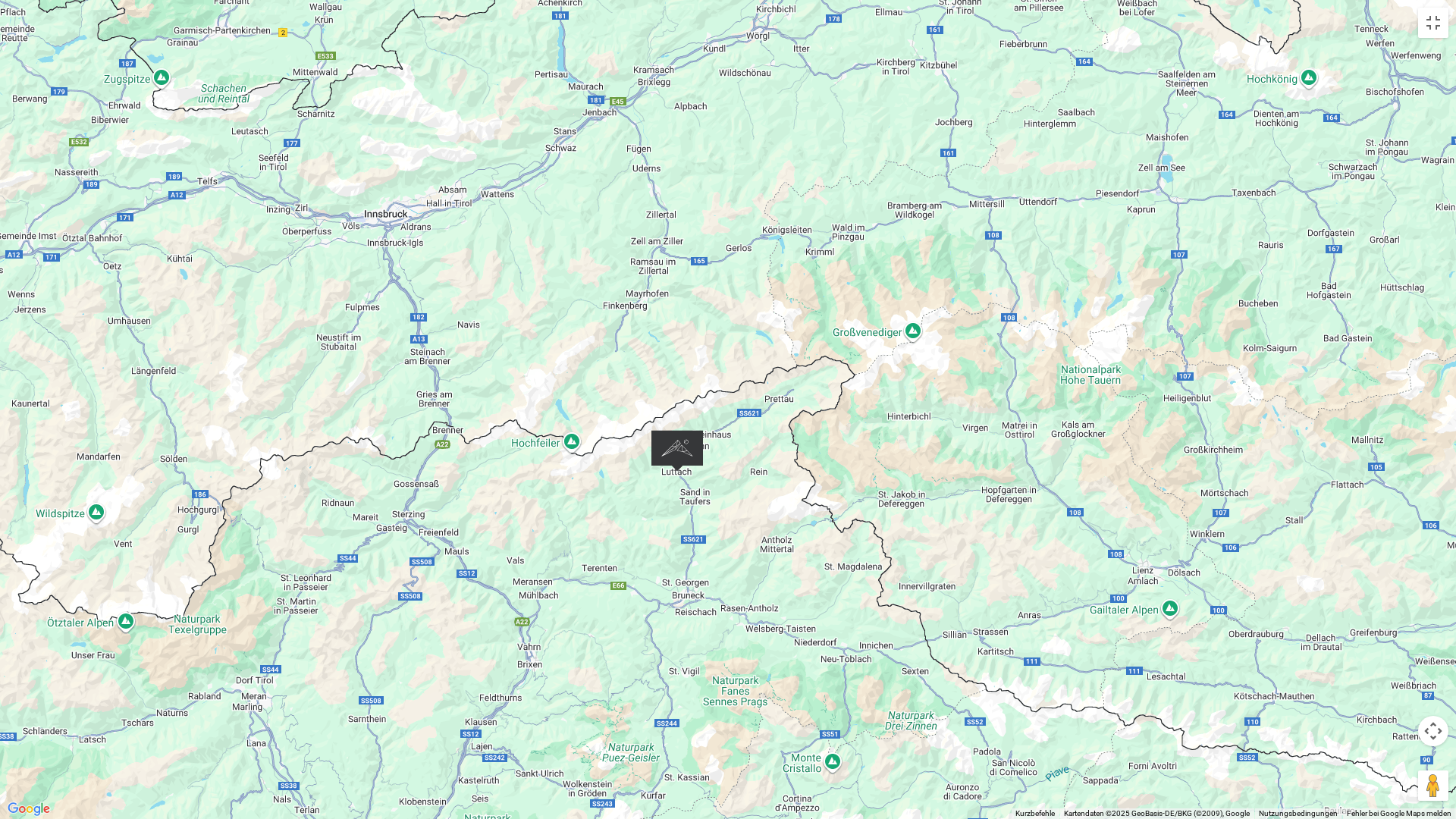
drag, startPoint x: 886, startPoint y: 458, endPoint x: 834, endPoint y: 521, distance: 81.7
click at [834, 521] on div at bounding box center [728, 410] width 1456 height 819
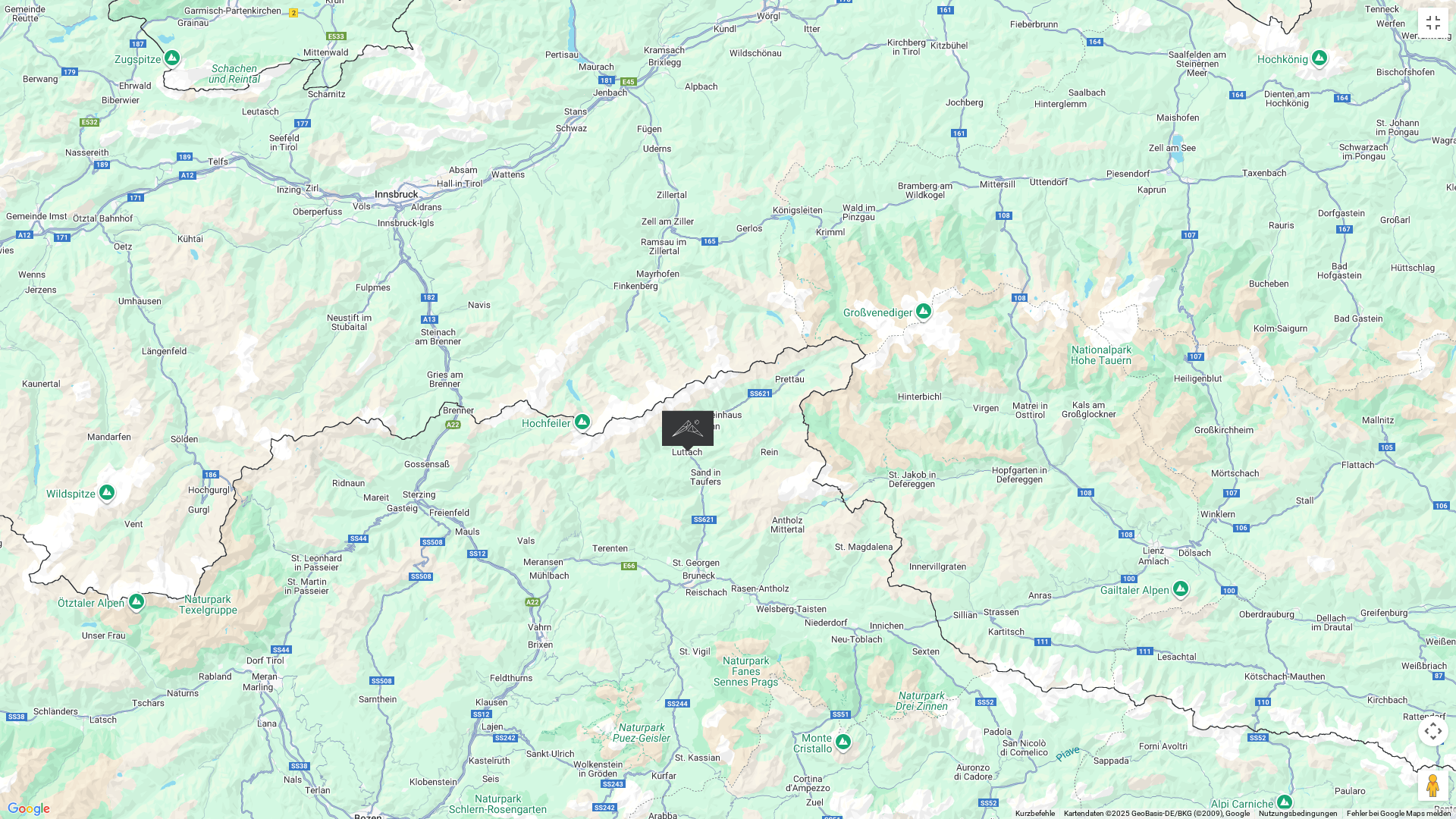
drag, startPoint x: 974, startPoint y: 99, endPoint x: 977, endPoint y: 66, distance: 33.1
click at [977, 66] on div at bounding box center [728, 410] width 1456 height 819
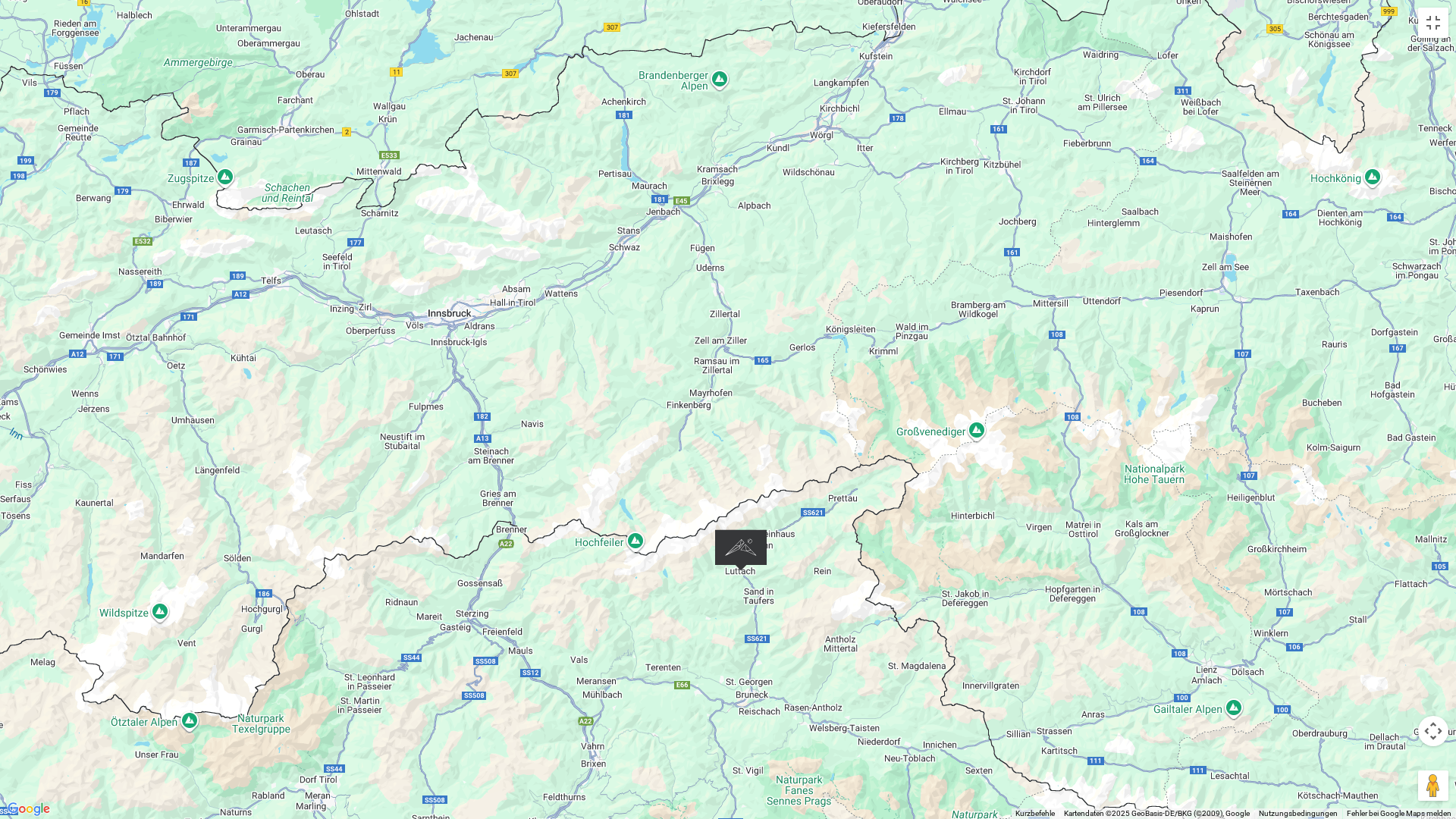
drag, startPoint x: 974, startPoint y: 38, endPoint x: 1028, endPoint y: 160, distance: 133.4
click at [1028, 160] on div at bounding box center [728, 410] width 1456 height 819
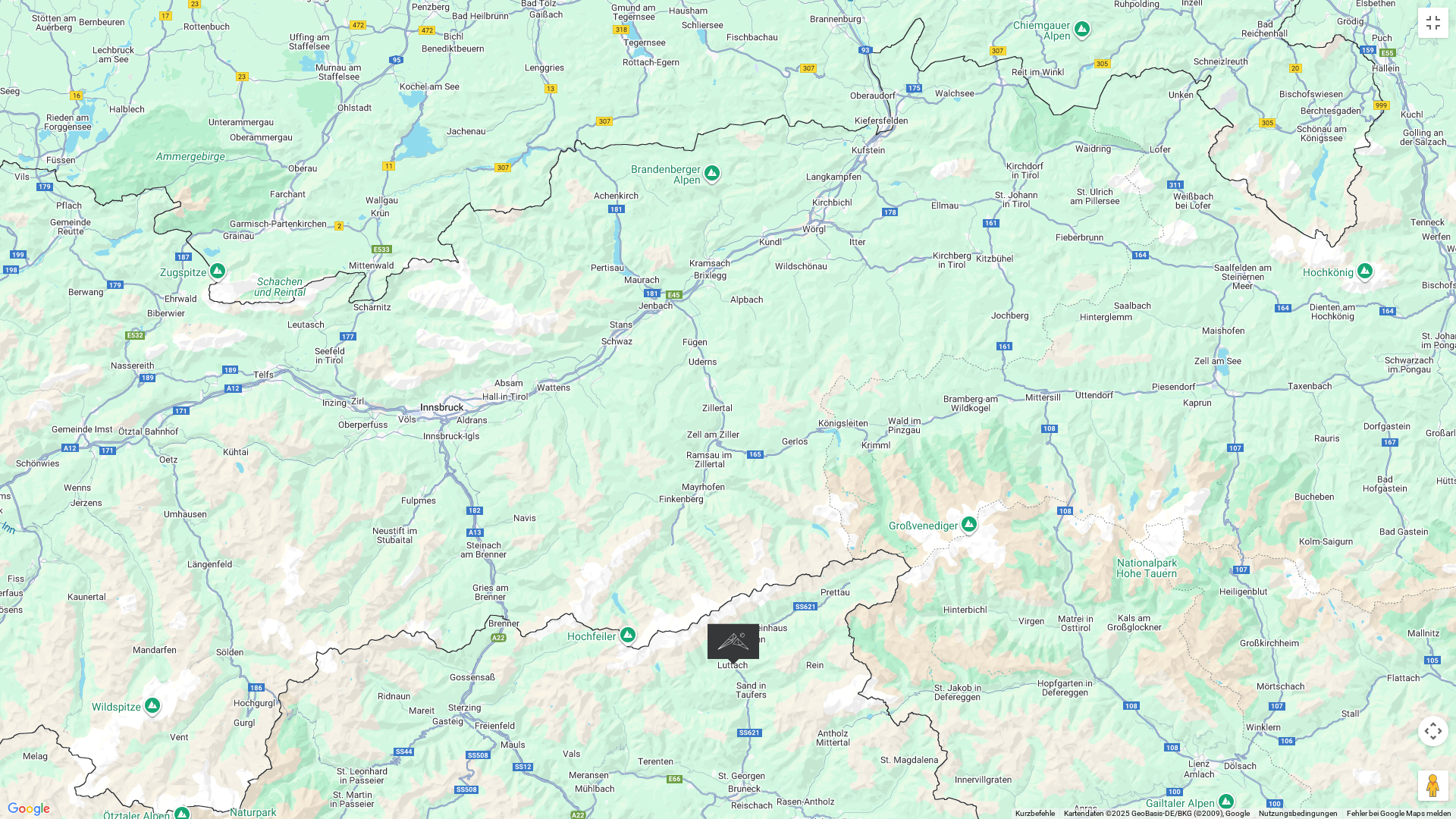
drag, startPoint x: 919, startPoint y: 56, endPoint x: 913, endPoint y: 151, distance: 95.2
click at [913, 151] on div at bounding box center [728, 410] width 1456 height 819
click at [1437, 23] on button "Vollbildansicht ein/aus" at bounding box center [1433, 23] width 30 height 30
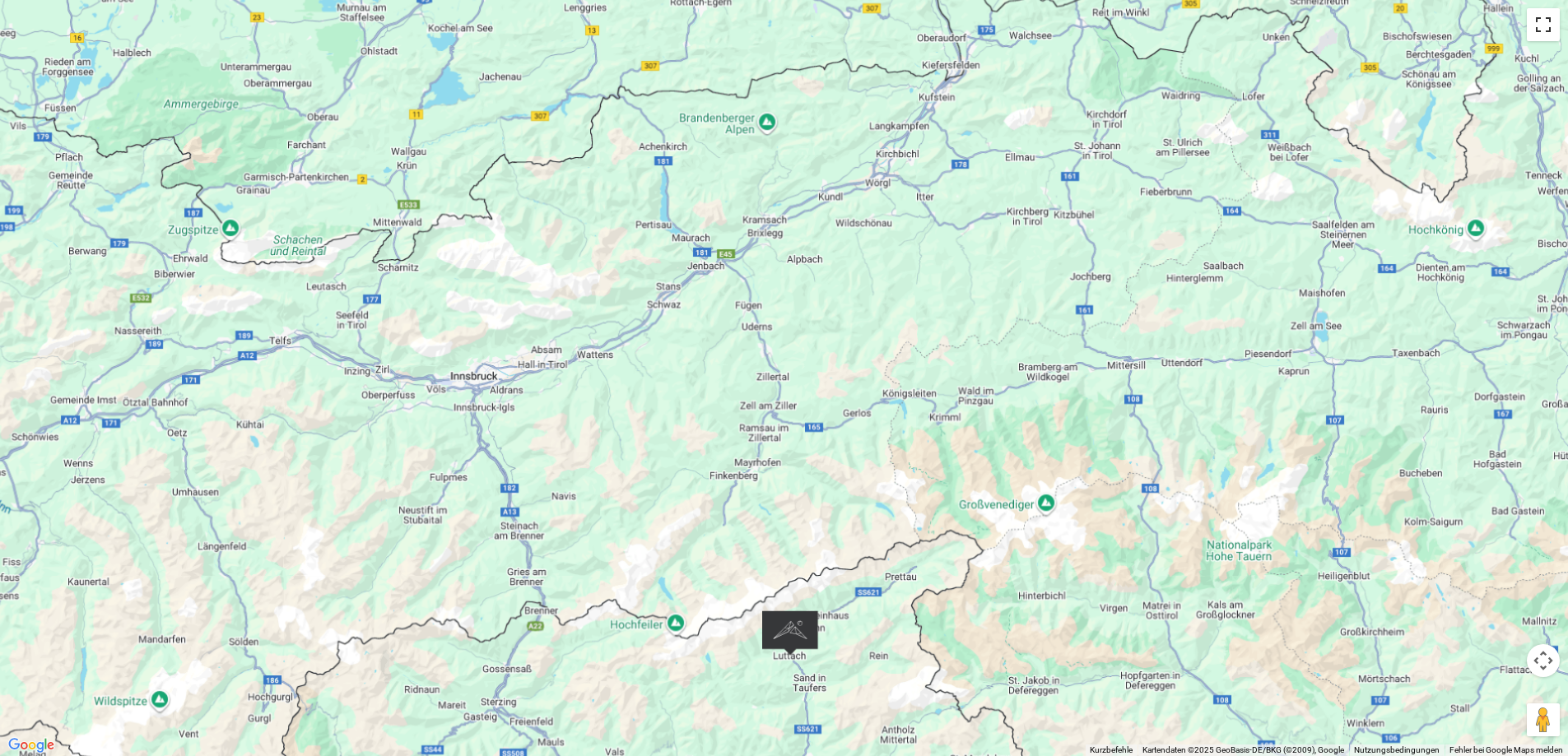
scroll to position [658, 0]
